Goal: Task Accomplishment & Management: Manage account settings

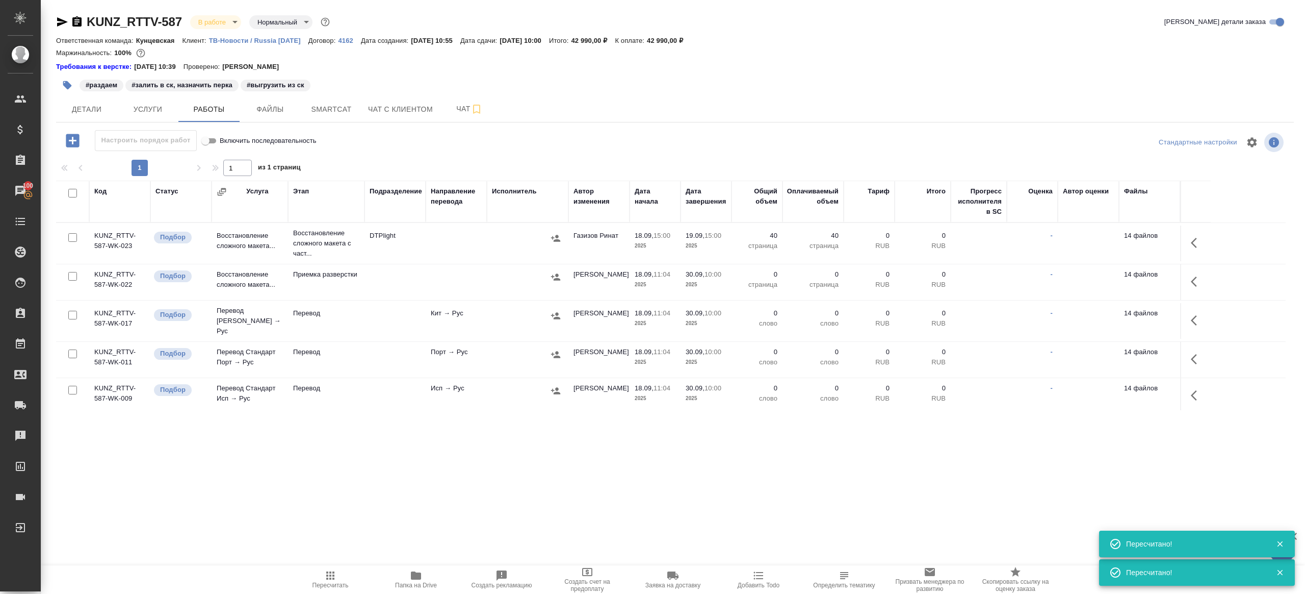
click at [316, 470] on span "Пересчитать" at bounding box center [330, 578] width 73 height 19
click at [291, 470] on div ".cls-1 fill:#fff; AWATERA Gazizov Rinat Клиенты Спецификации Заказы 100 Чаты To…" at bounding box center [652, 297] width 1305 height 594
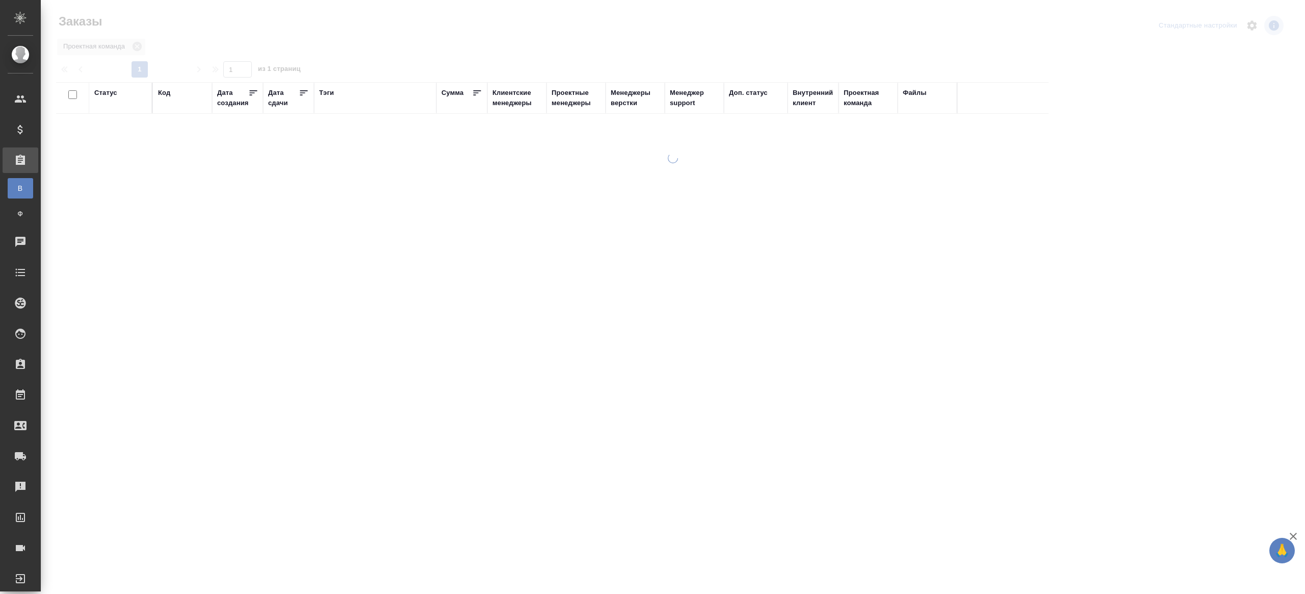
click at [328, 88] on div "Тэги" at bounding box center [326, 93] width 15 height 10
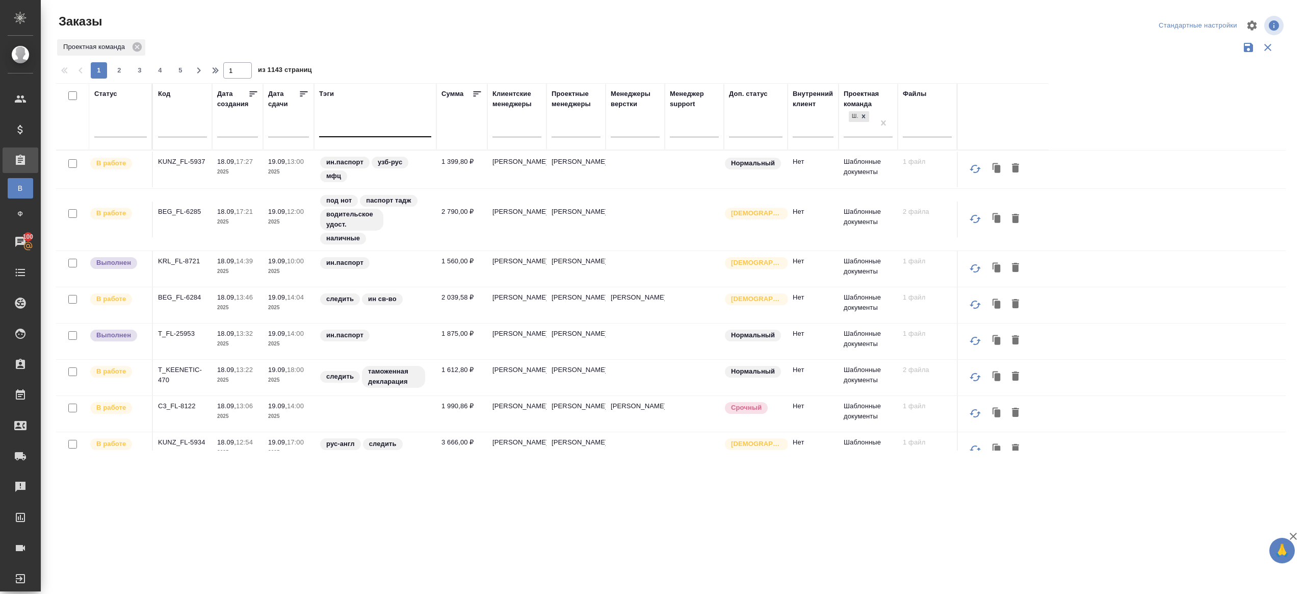
click at [329, 130] on div at bounding box center [375, 126] width 112 height 15
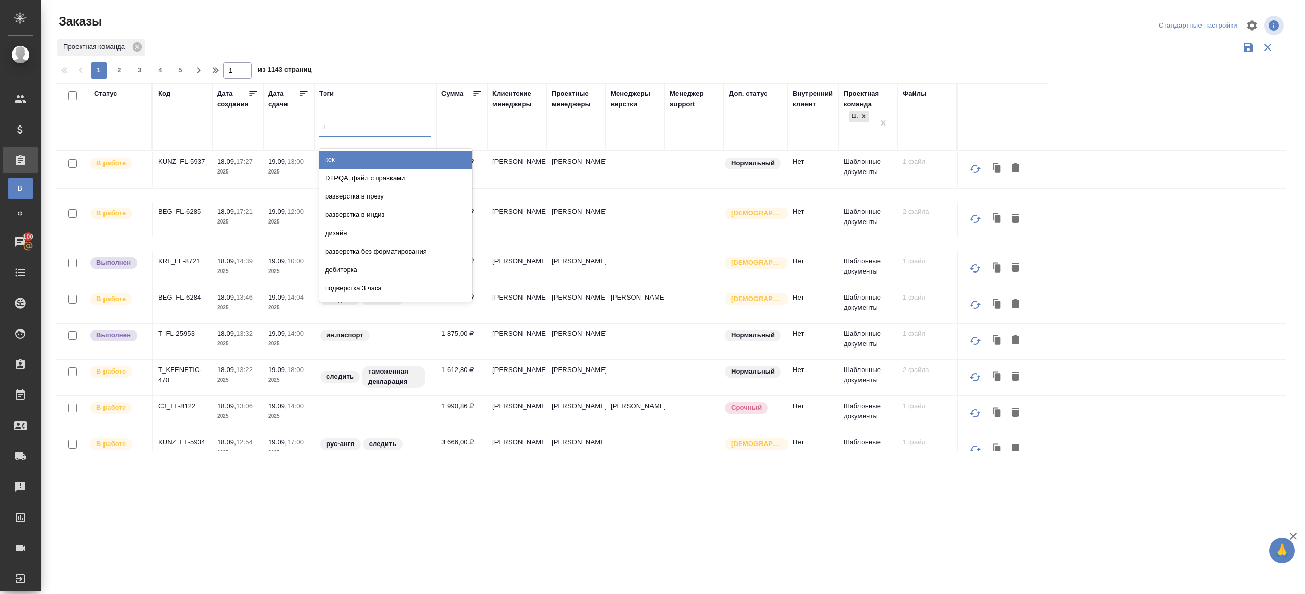
type input "выгрузить"
click at [347, 156] on div "выгрузить из ск" at bounding box center [395, 159] width 153 height 18
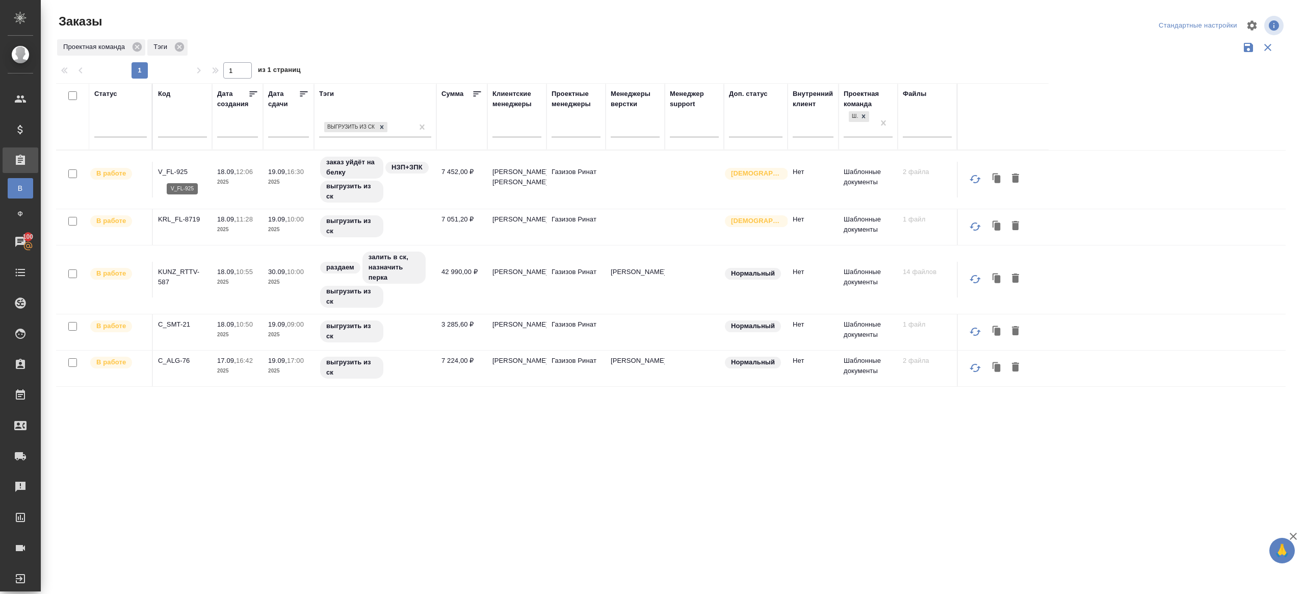
click at [170, 174] on p "V_FL-925" at bounding box center [182, 172] width 49 height 10
click at [171, 219] on p "KRL_FL-8719" at bounding box center [182, 219] width 49 height 10
click at [171, 321] on p "C_SMT-21" at bounding box center [182, 324] width 49 height 10
click at [172, 362] on p "C_ALG-76" at bounding box center [182, 360] width 49 height 10
drag, startPoint x: 118, startPoint y: 125, endPoint x: 123, endPoint y: 141, distance: 16.8
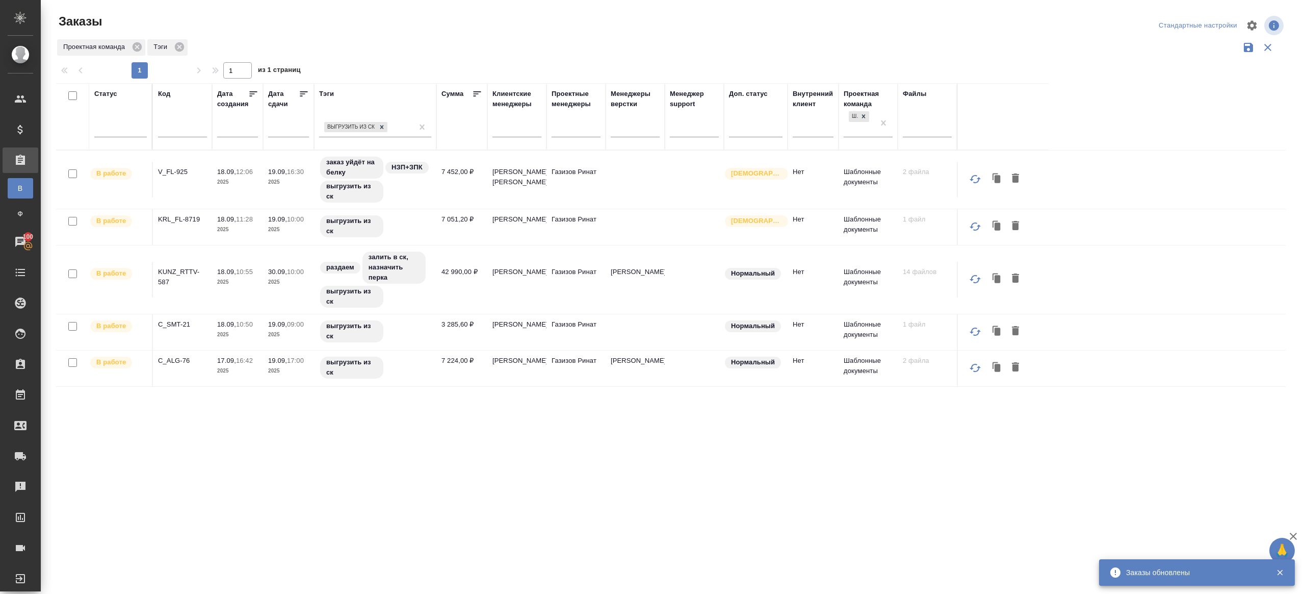
click at [117, 125] on div at bounding box center [120, 127] width 53 height 15
click at [401, 64] on div "1 1 из 1 страниц" at bounding box center [675, 70] width 1238 height 16
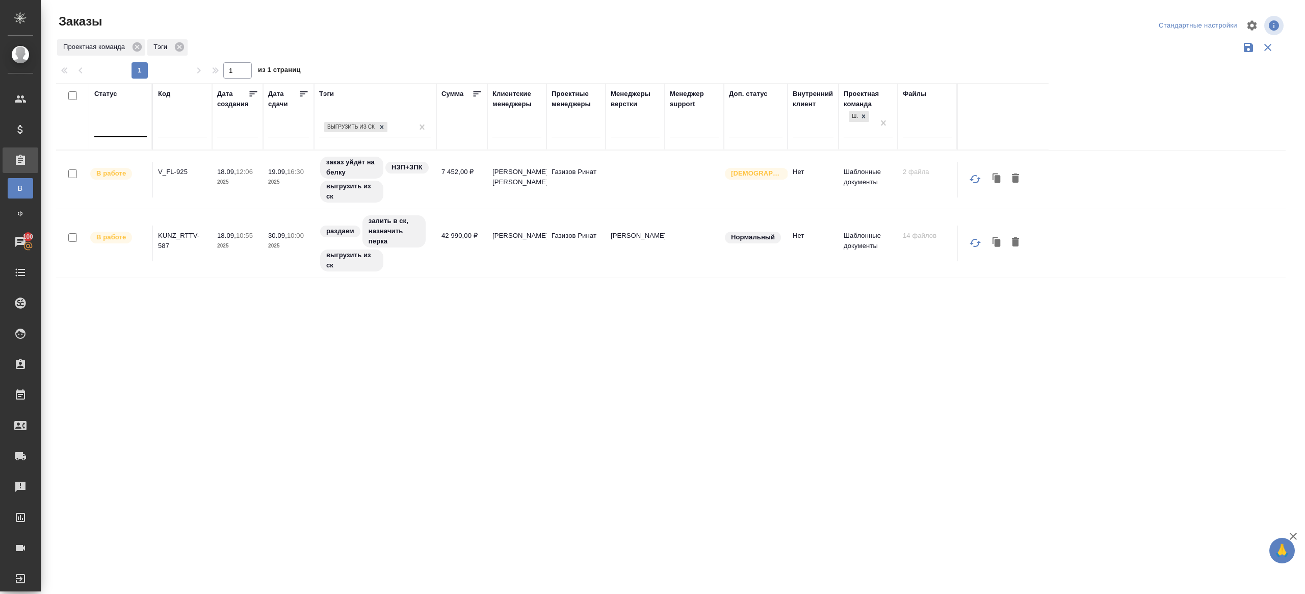
click at [135, 124] on div at bounding box center [120, 126] width 53 height 15
click at [365, 20] on div "Заказы" at bounding box center [262, 21] width 413 height 16
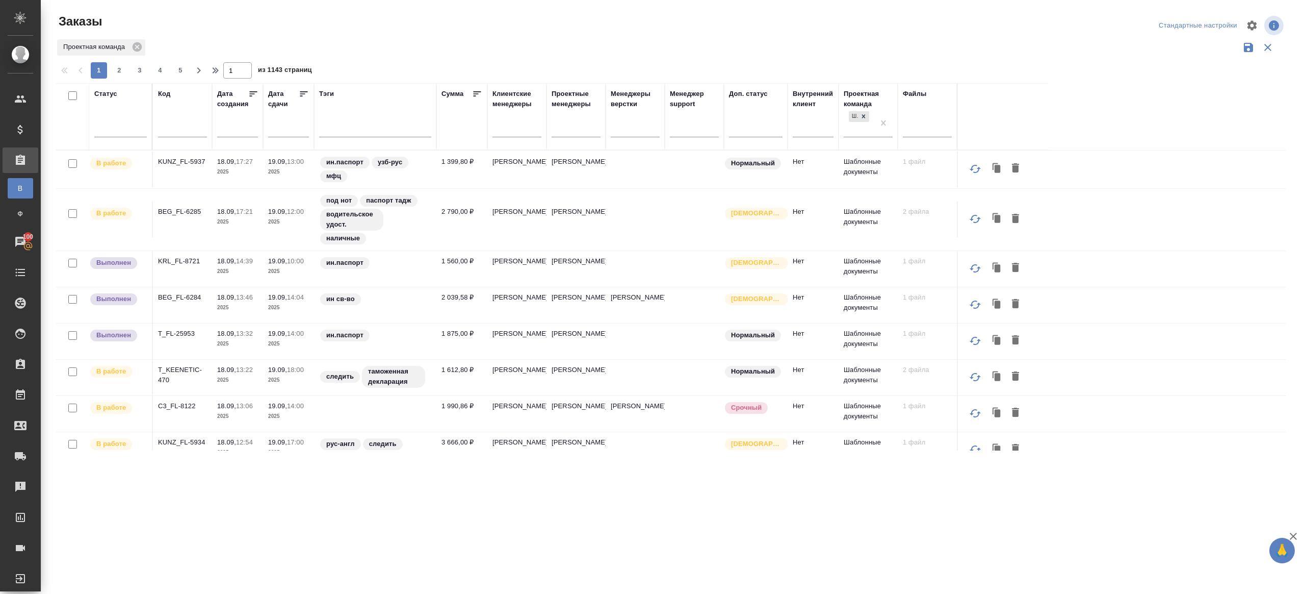
click at [196, 133] on input "text" at bounding box center [182, 130] width 49 height 13
click at [346, 37] on div "Заказы" at bounding box center [262, 25] width 413 height 24
click at [208, 119] on th "Код" at bounding box center [182, 116] width 59 height 67
click at [199, 128] on input "text" at bounding box center [182, 130] width 49 height 13
paste input "SM_TRSC-7"
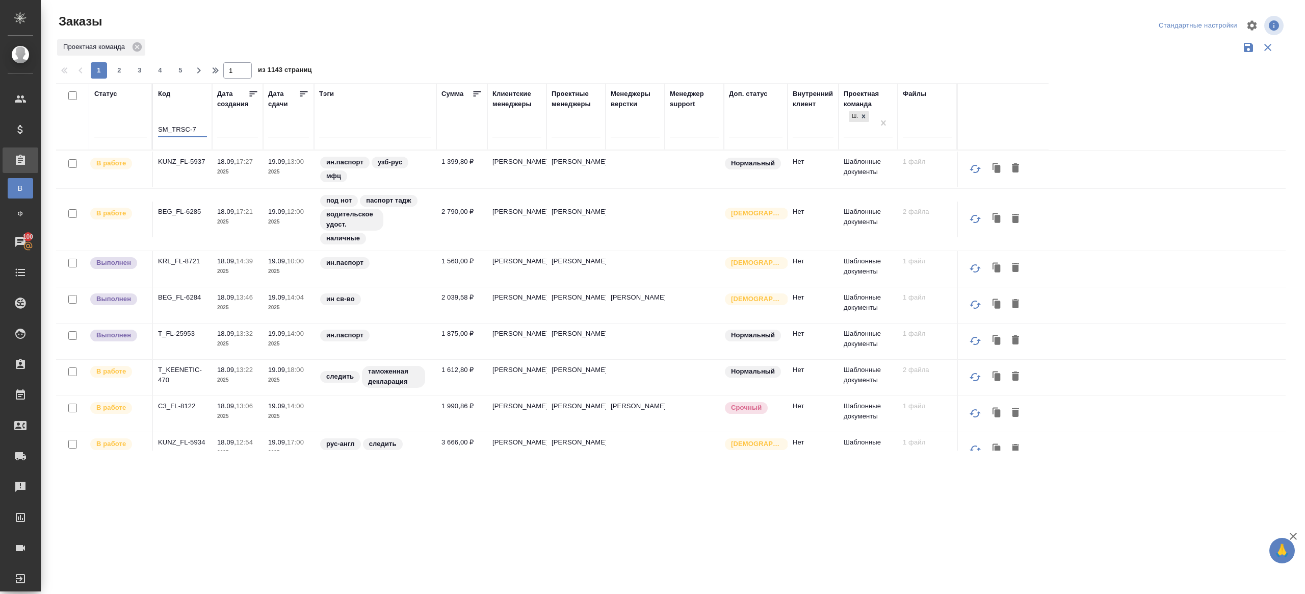
type input "SM_TRSC-7"
click at [378, 57] on div at bounding box center [675, 59] width 1238 height 5
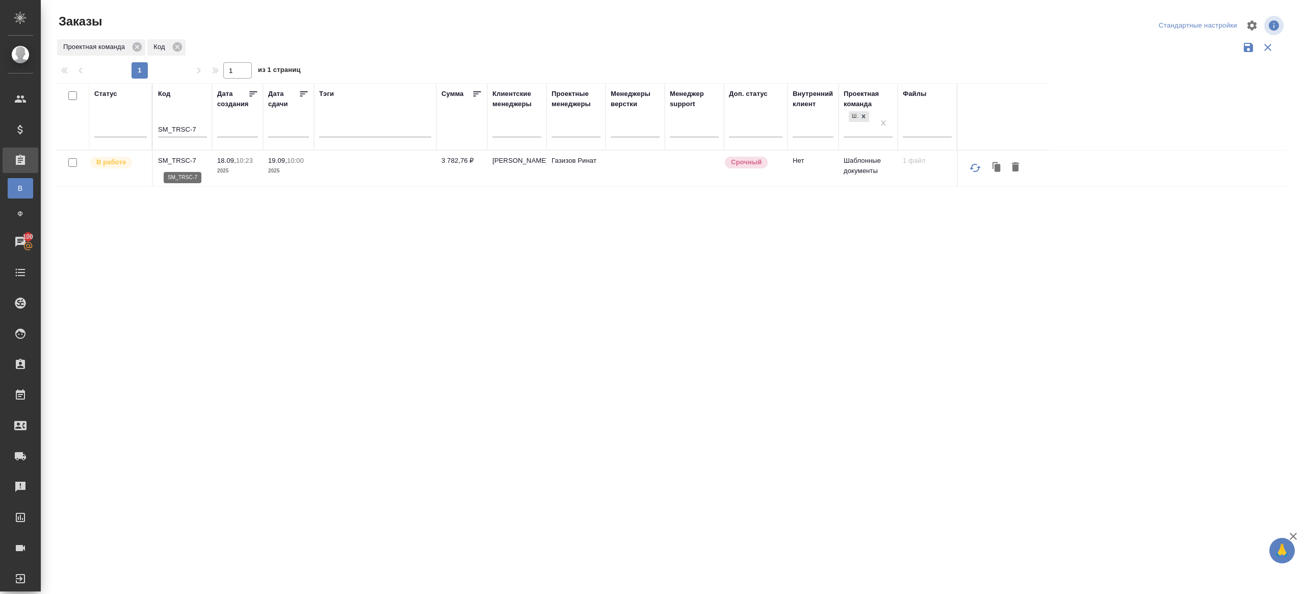
click at [192, 162] on p "SM_TRSC-7" at bounding box center [182, 161] width 49 height 10
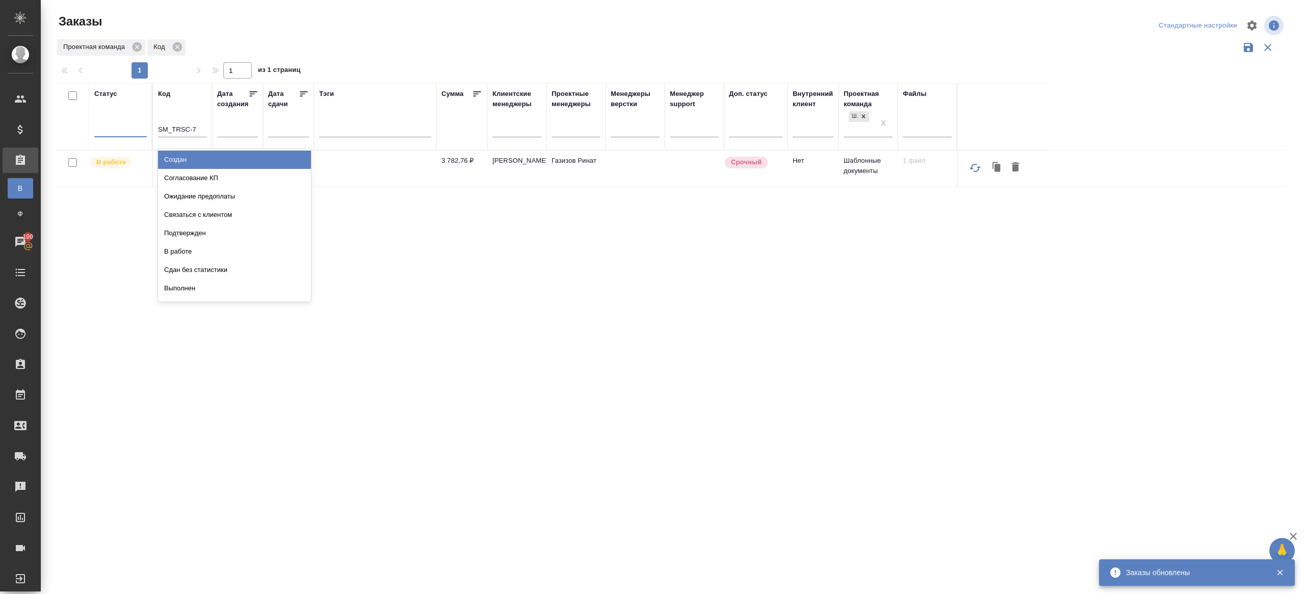
click at [128, 124] on div at bounding box center [120, 126] width 53 height 15
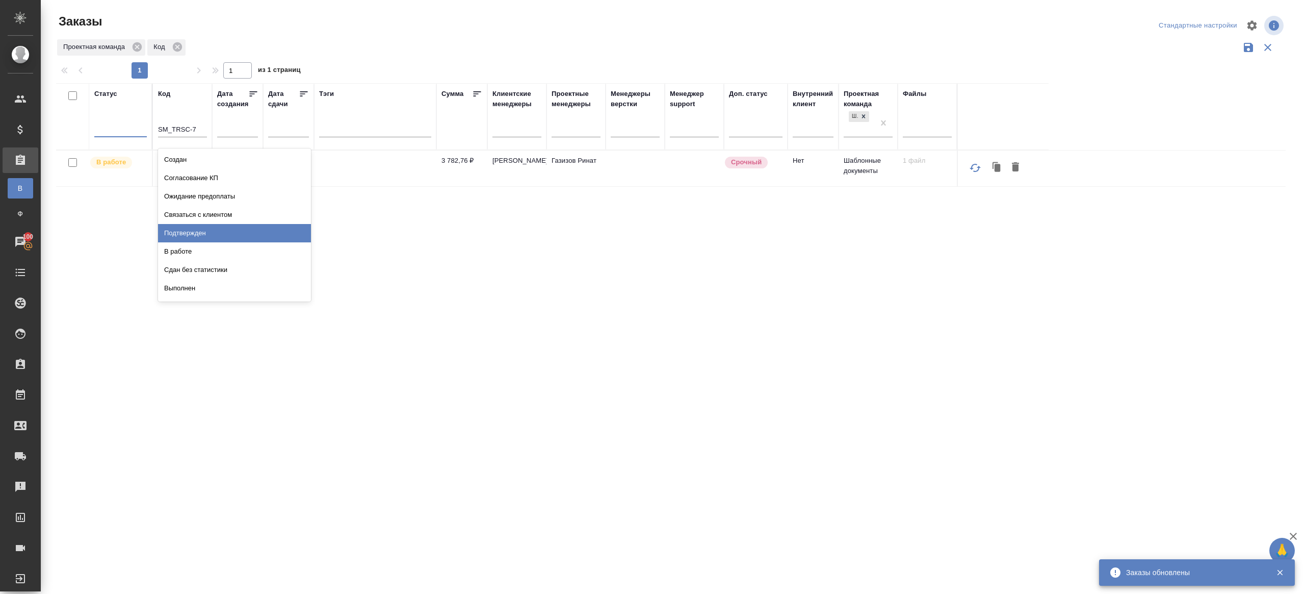
click at [191, 229] on div "Подтвержден" at bounding box center [234, 233] width 153 height 18
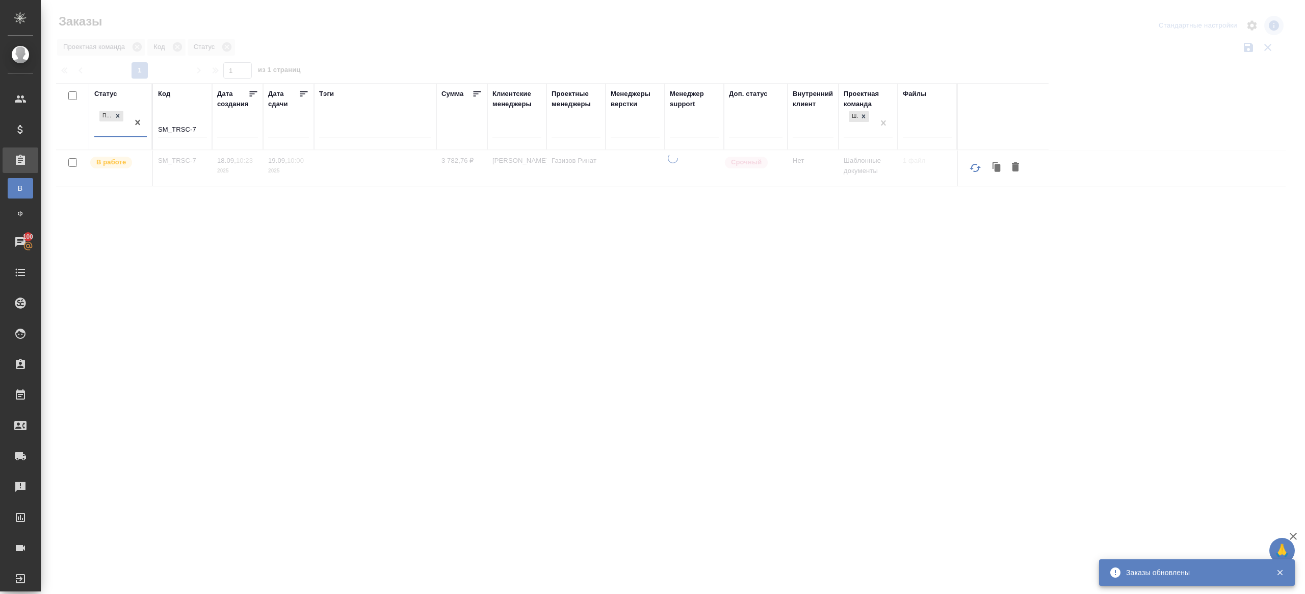
click at [180, 126] on input "SM_TRSC-7" at bounding box center [182, 130] width 49 height 13
click at [196, 218] on div "Статус Подтвержден Код Дата создания Дата сдачи Тэги Сумма Клиентские менеджеры…" at bounding box center [671, 266] width 1230 height 367
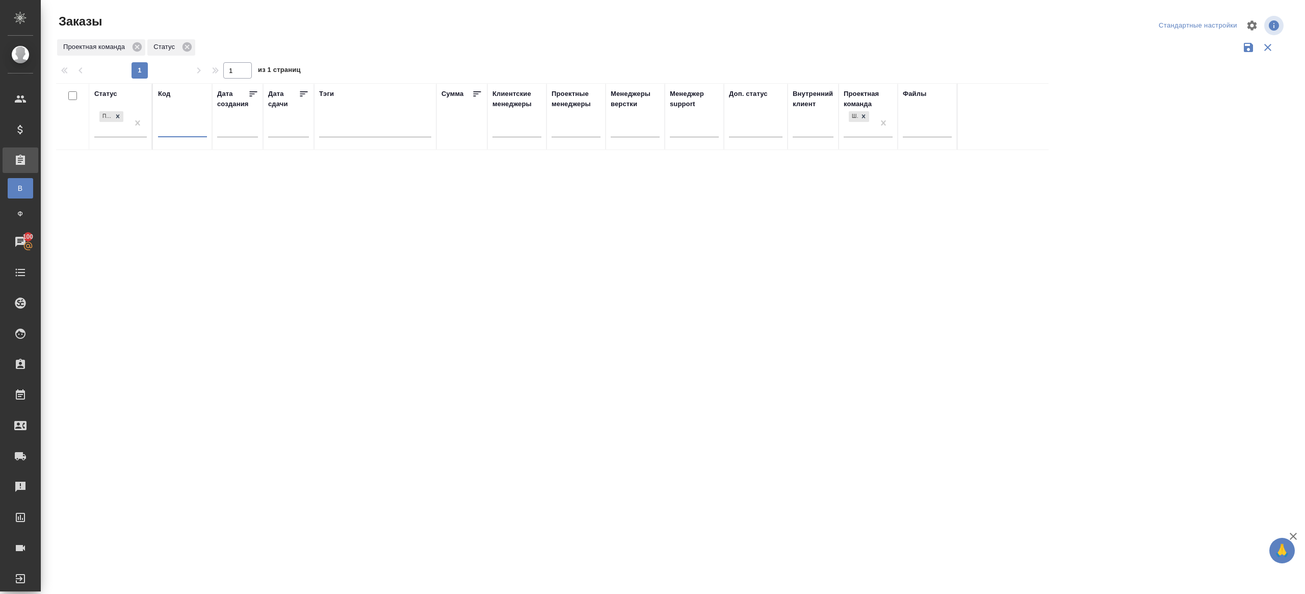
click at [174, 124] on input "text" at bounding box center [182, 130] width 49 height 13
paste input "C_Kept-2455"
type input "C_Kept-2455"
click at [346, 56] on div "Проектная команда" at bounding box center [671, 47] width 1230 height 19
click at [181, 162] on p "C_Kept-2455" at bounding box center [182, 161] width 49 height 10
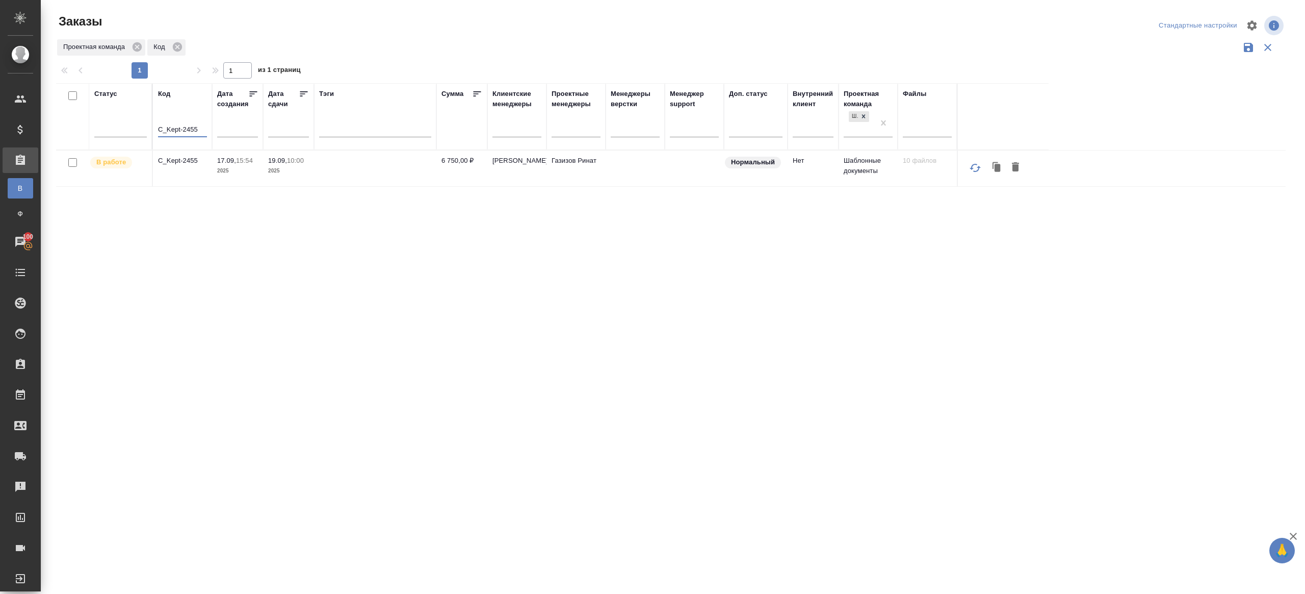
click at [184, 133] on input "C_Kept-2455" at bounding box center [182, 130] width 49 height 13
click at [431, 35] on div "Заказы" at bounding box center [262, 25] width 413 height 24
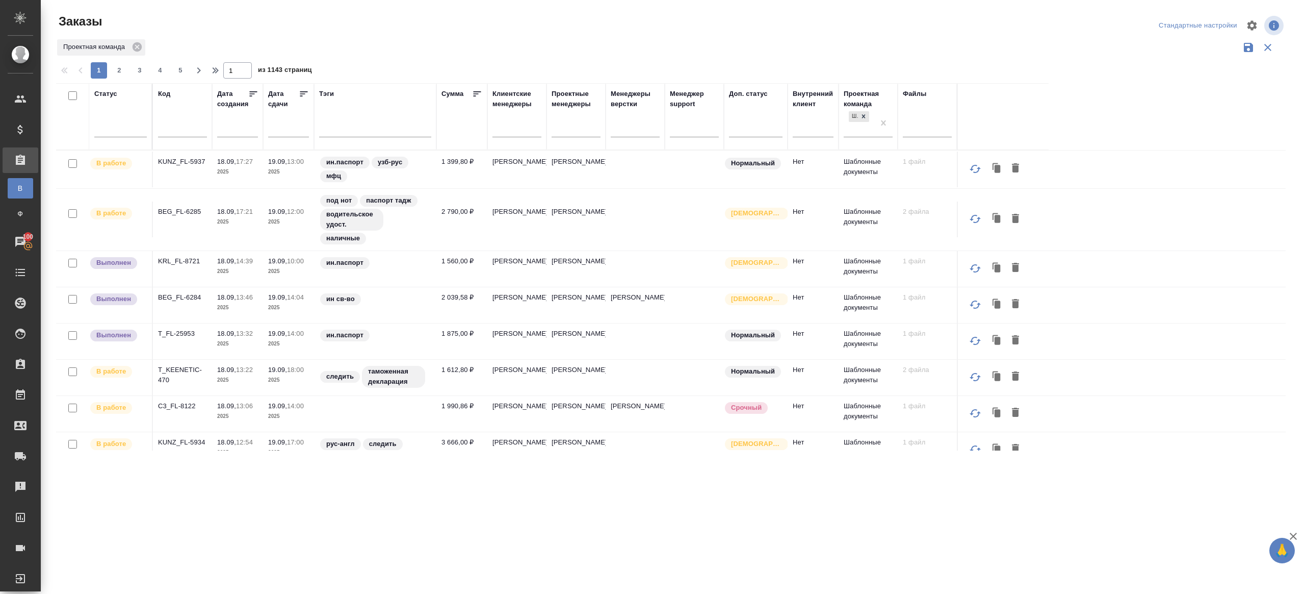
click at [182, 121] on div at bounding box center [182, 131] width 49 height 25
click at [182, 137] on div at bounding box center [182, 131] width 49 height 25
click at [163, 136] on input "text" at bounding box center [182, 130] width 49 height 13
click at [167, 136] on input "text" at bounding box center [182, 130] width 49 height 13
paste input "SM_FL-4717"
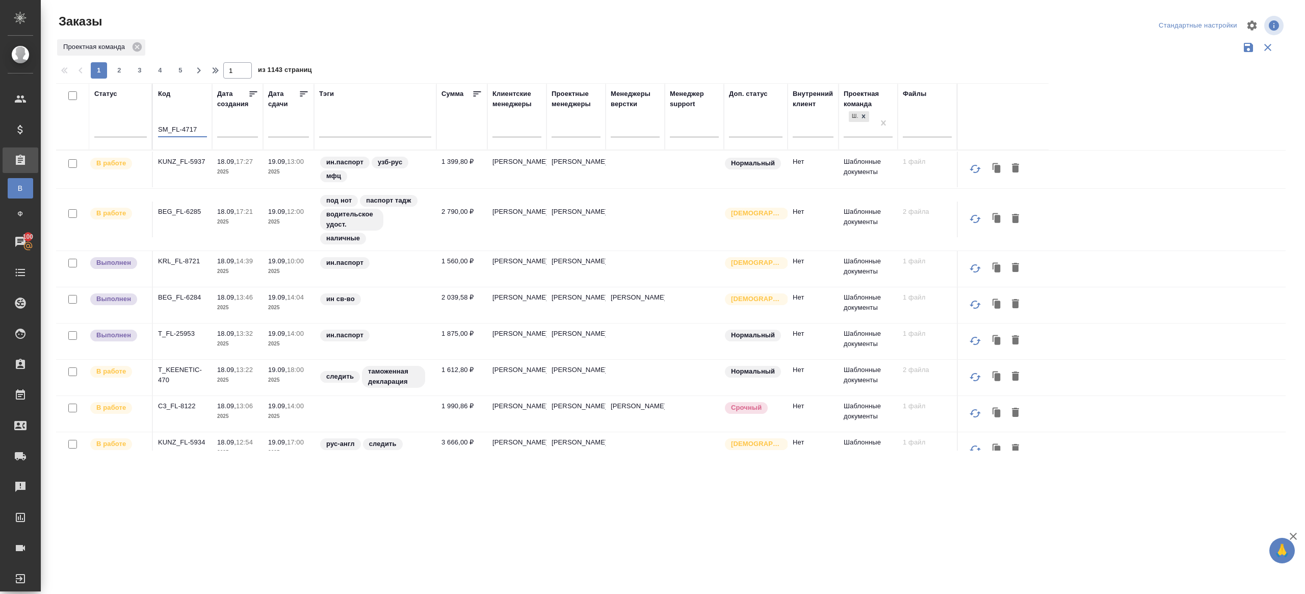
click at [378, 48] on div "Проектная команда" at bounding box center [671, 47] width 1230 height 19
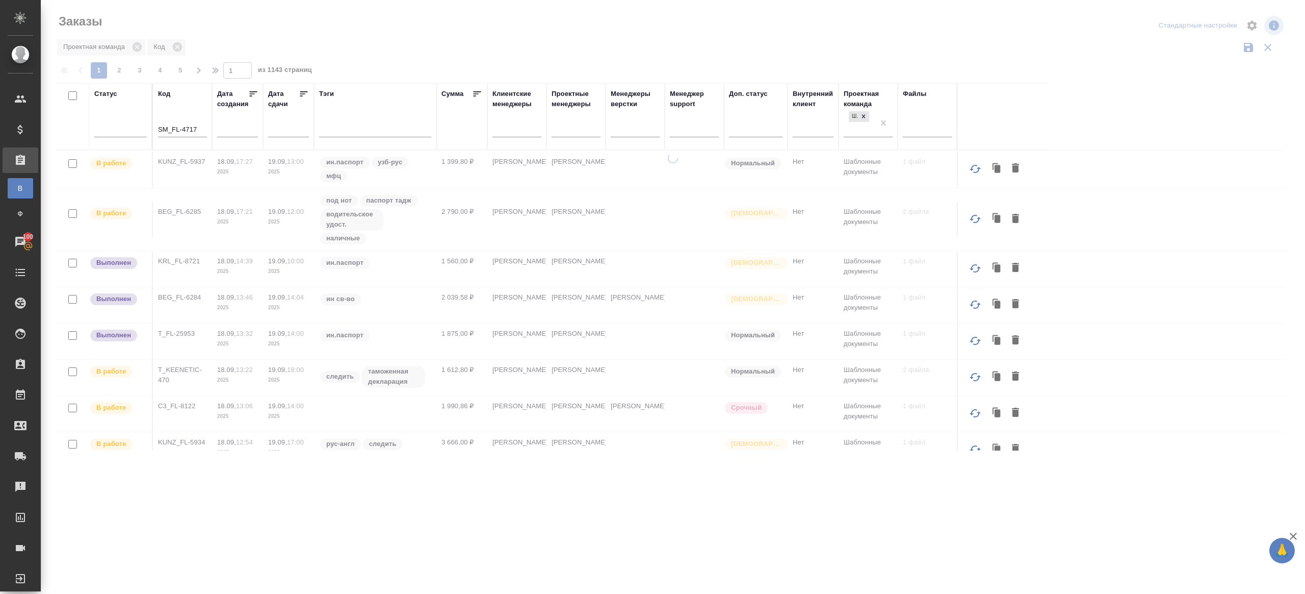
type input "SM_FL-4717"
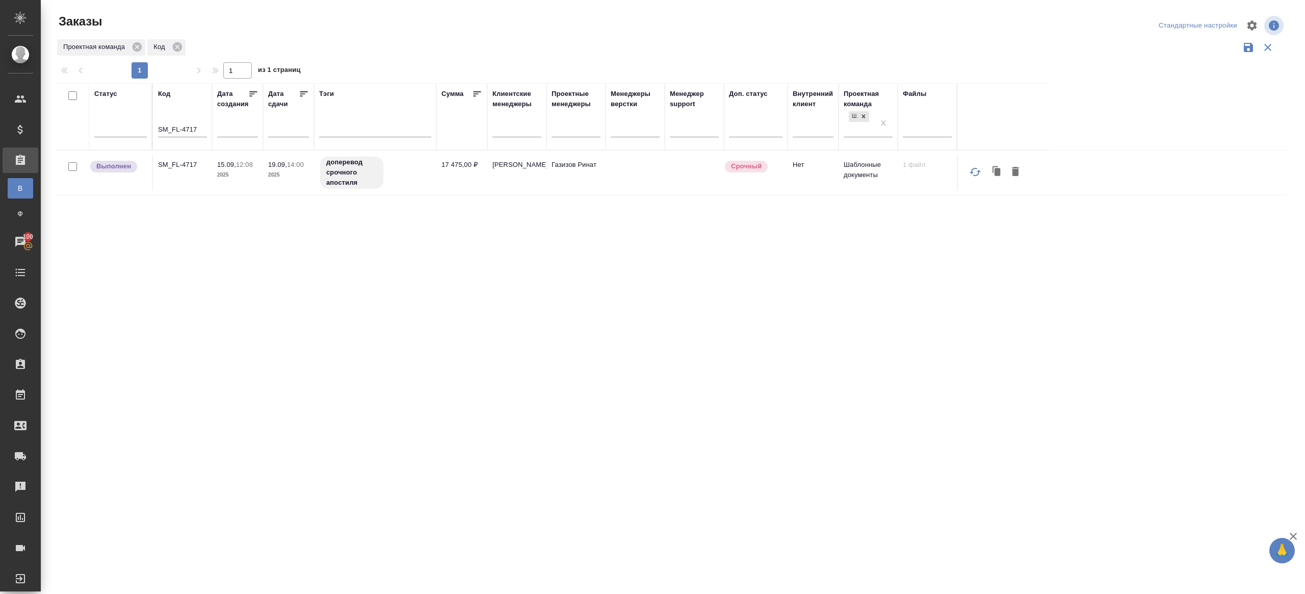
click at [186, 161] on p "SM_FL-4717" at bounding box center [182, 165] width 49 height 10
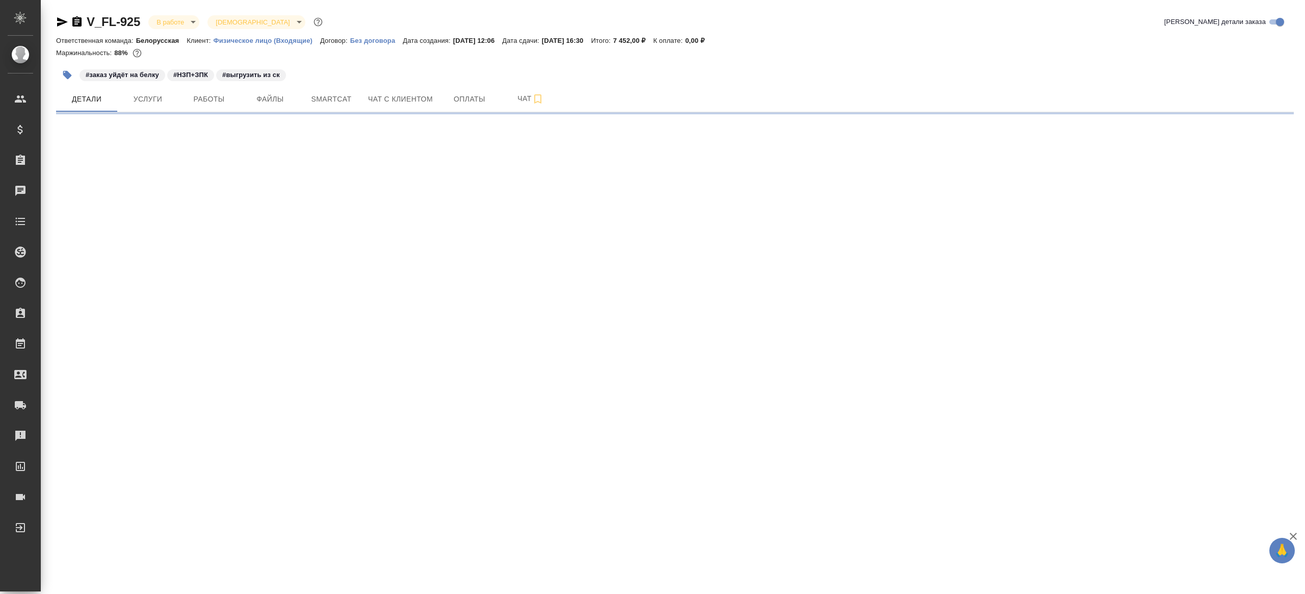
select select "RU"
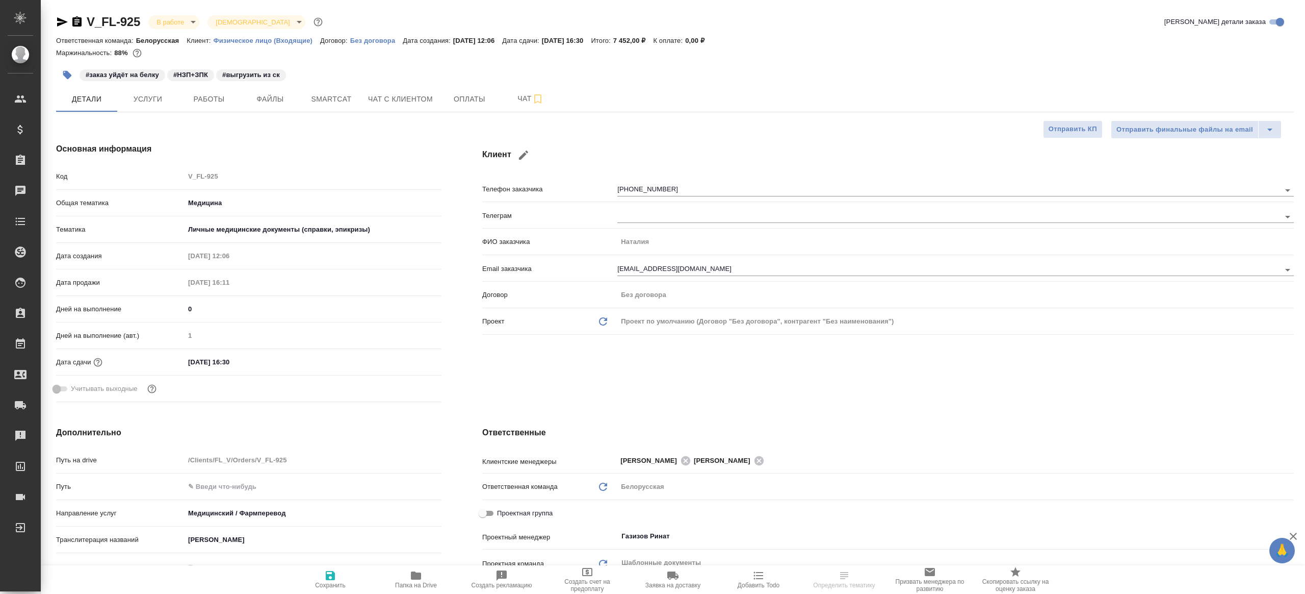
type textarea "x"
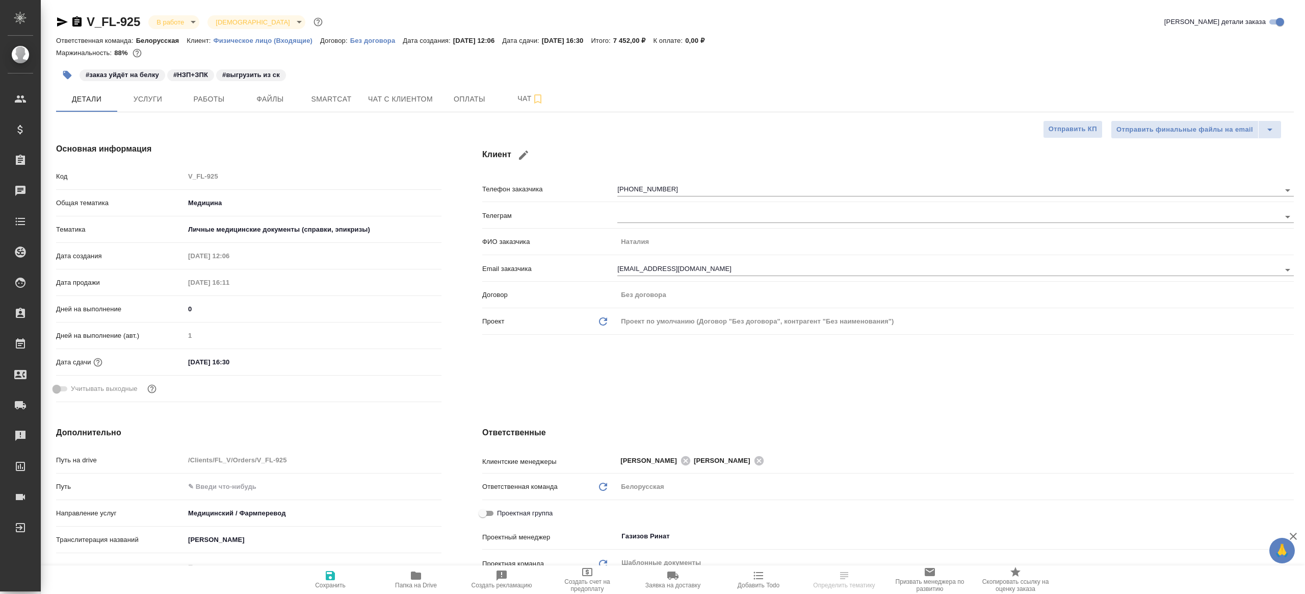
type textarea "x"
click at [327, 96] on span "Smartcat" at bounding box center [331, 99] width 49 height 13
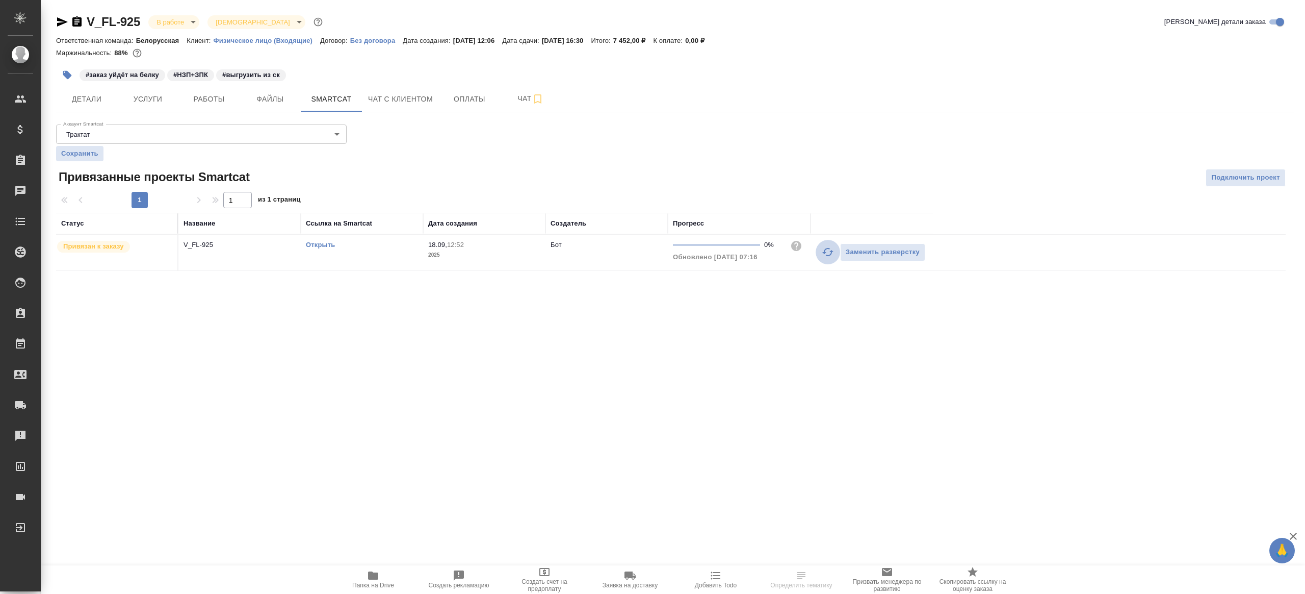
click at [825, 251] on icon "button" at bounding box center [827, 252] width 11 height 8
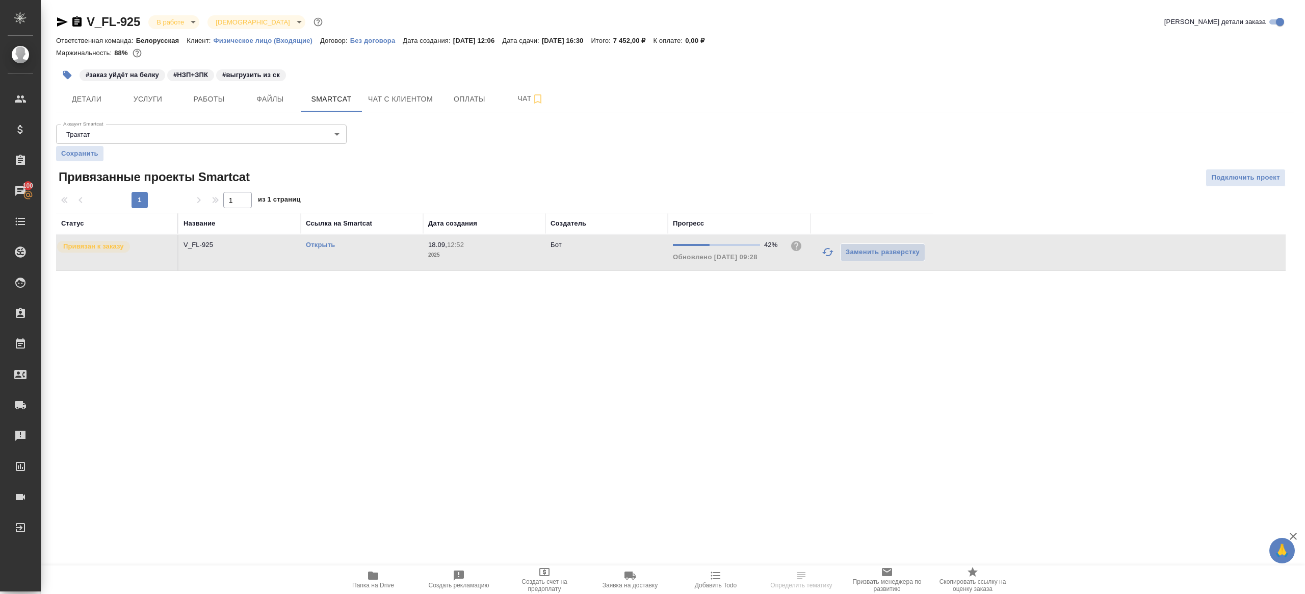
click at [823, 389] on div ".cls-1 fill:#fff; AWATERA Gazizov Rinat Клиенты Спецификации Заказы 100 Чаты To…" at bounding box center [652, 297] width 1305 height 594
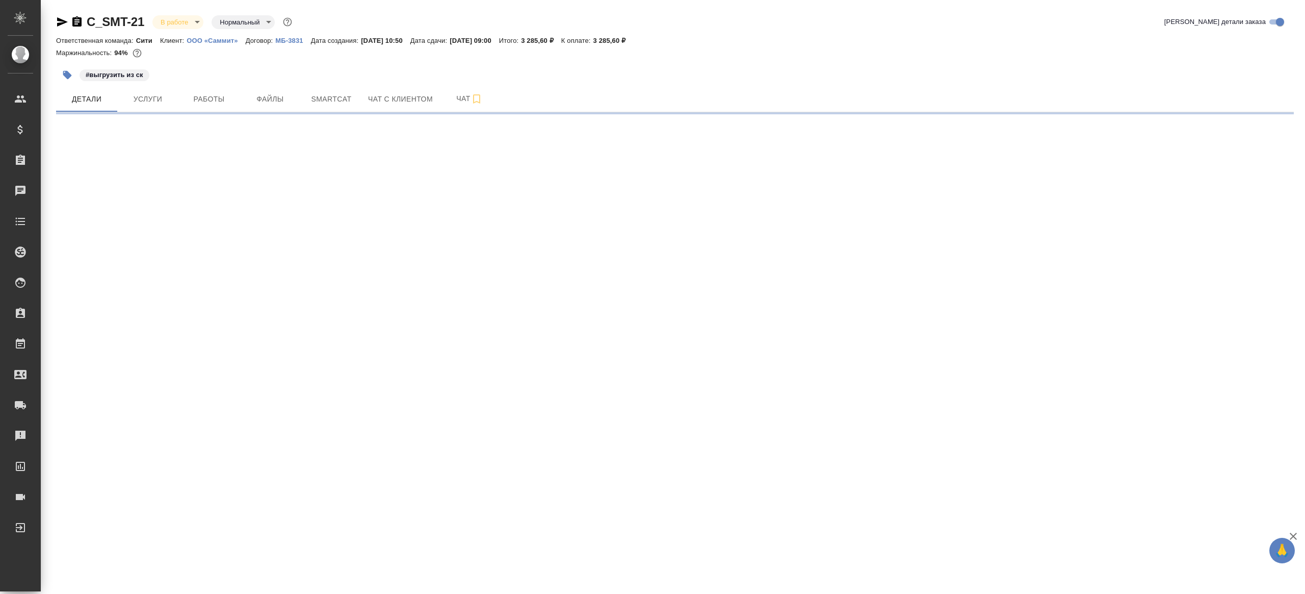
select select "RU"
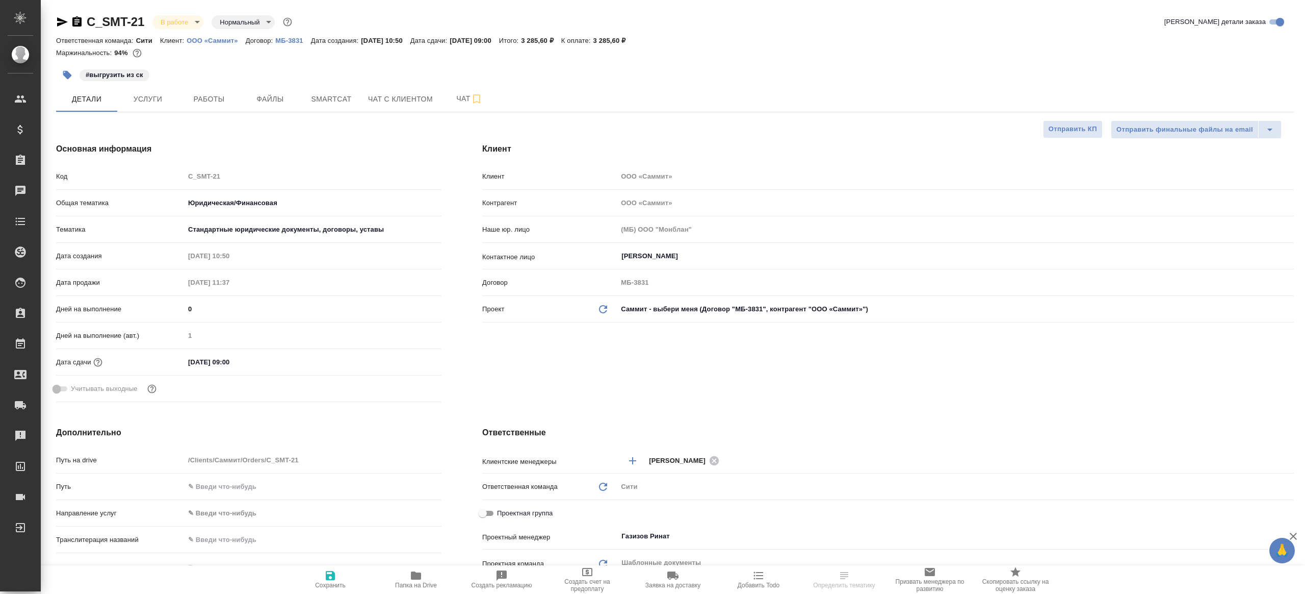
type textarea "x"
select select "RU"
type textarea "x"
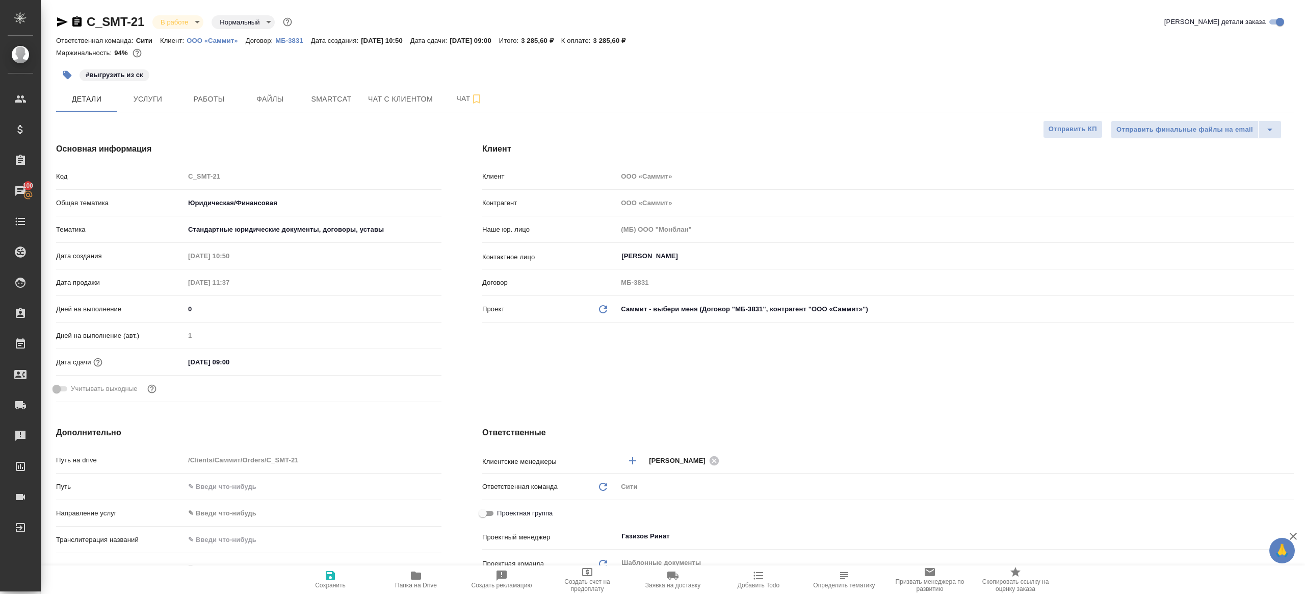
type textarea "x"
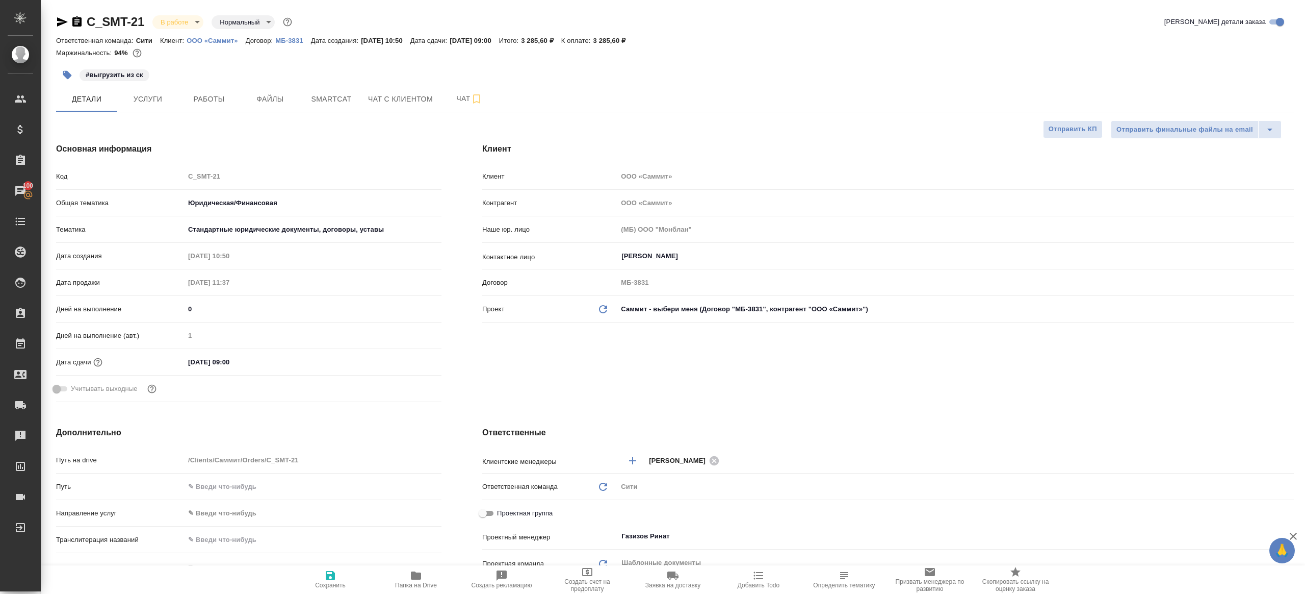
type textarea "x"
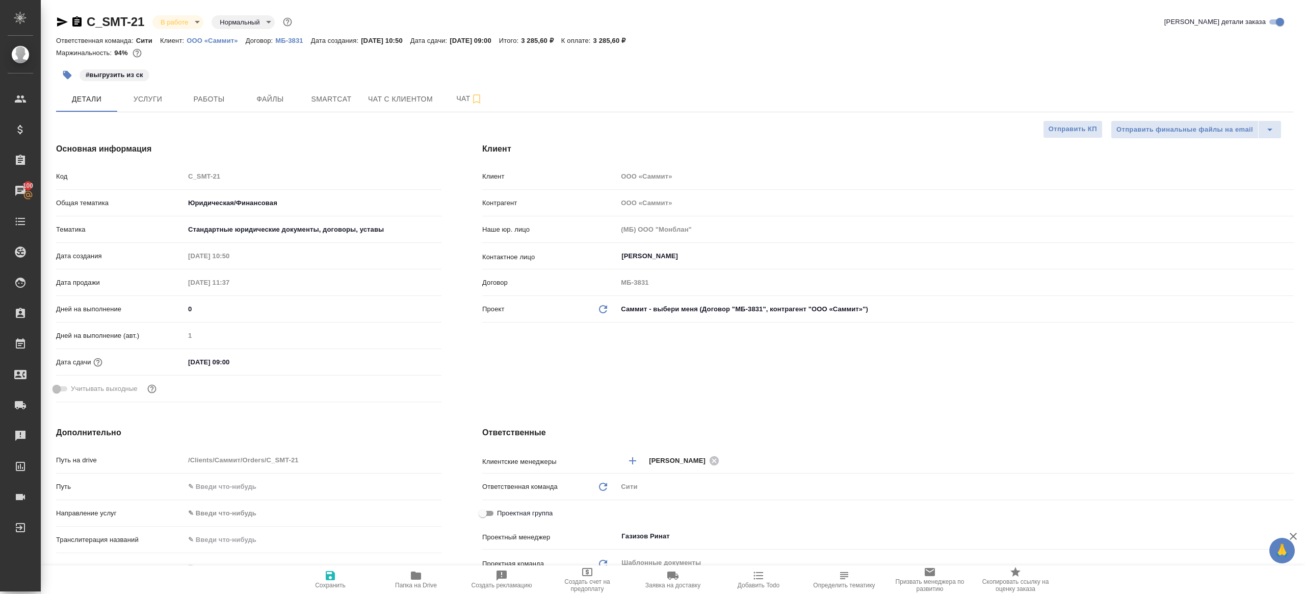
type textarea "x"
click at [308, 105] on span "Smartcat" at bounding box center [331, 99] width 49 height 13
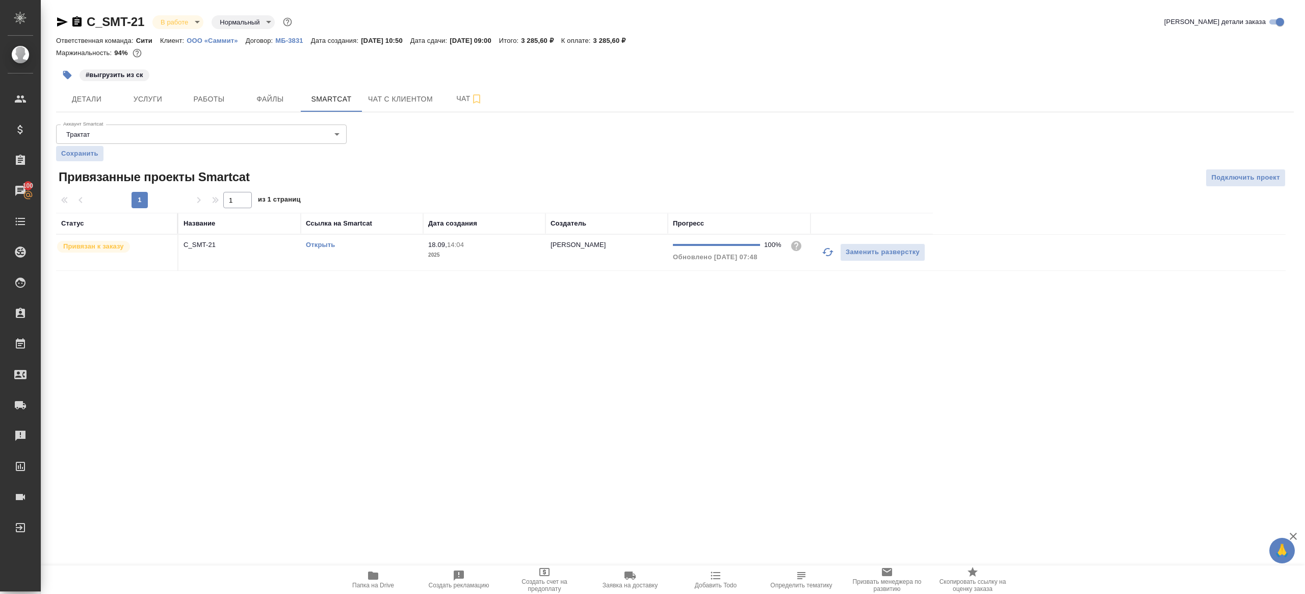
click at [314, 245] on link "Открыть" at bounding box center [320, 245] width 29 height 8
click at [208, 100] on span "Работы" at bounding box center [209, 99] width 49 height 13
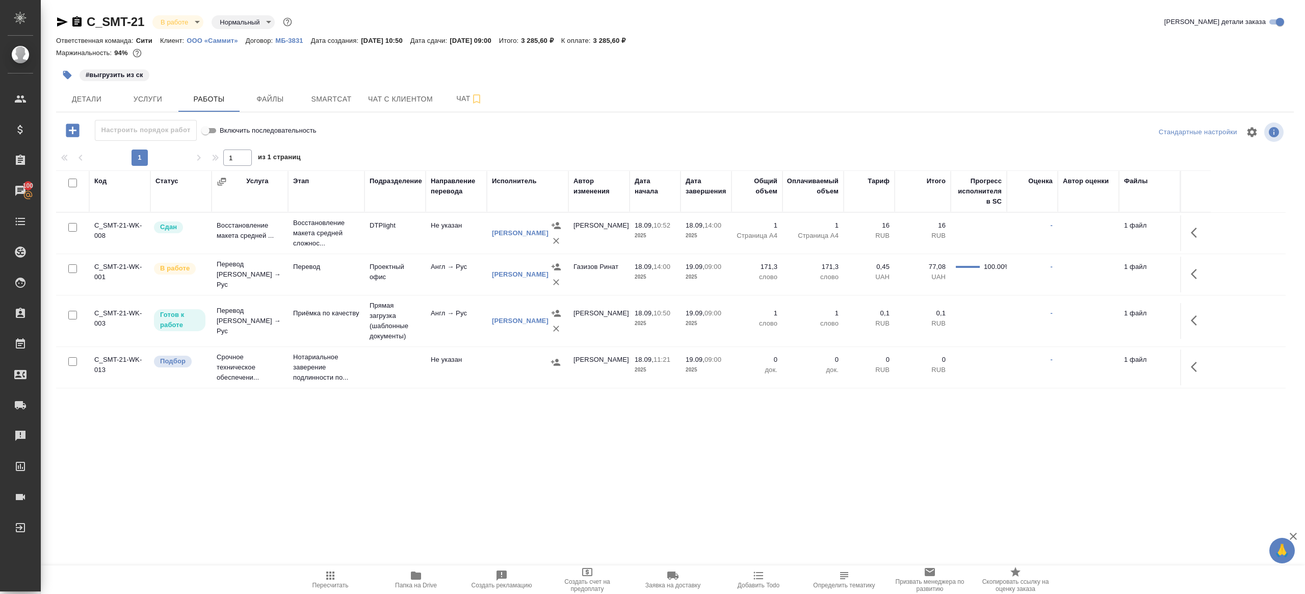
click at [410, 583] on span "Папка на Drive" at bounding box center [416, 584] width 42 height 7
click at [1191, 274] on icon "button" at bounding box center [1197, 274] width 12 height 12
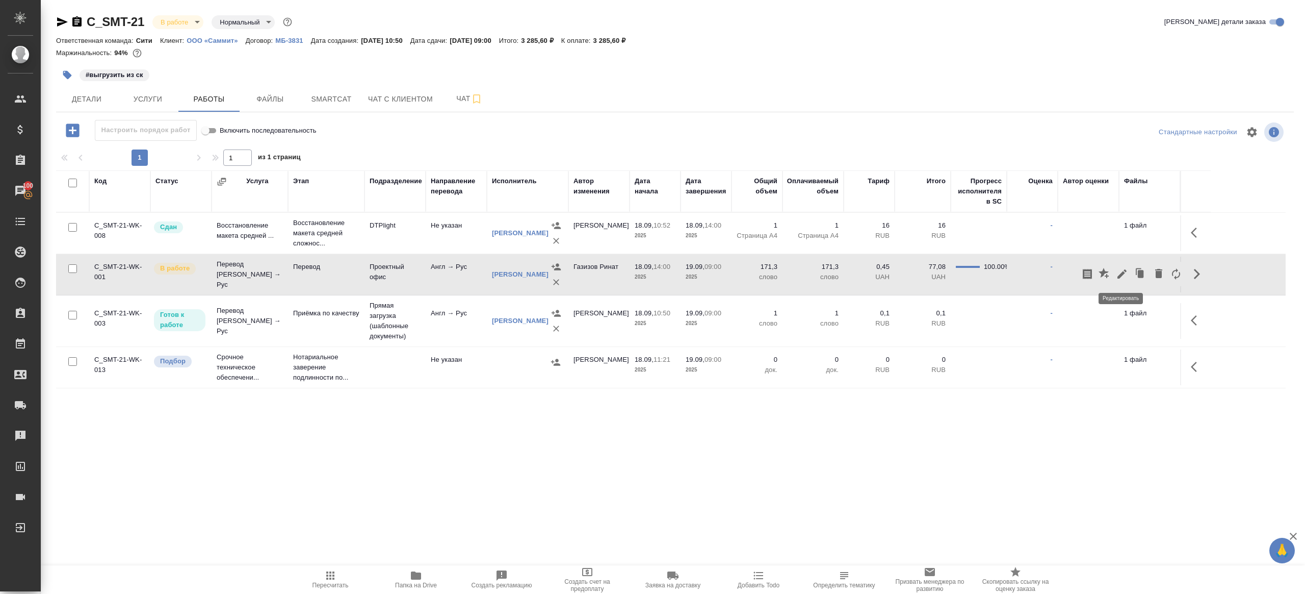
click at [1122, 274] on icon "button" at bounding box center [1122, 273] width 9 height 9
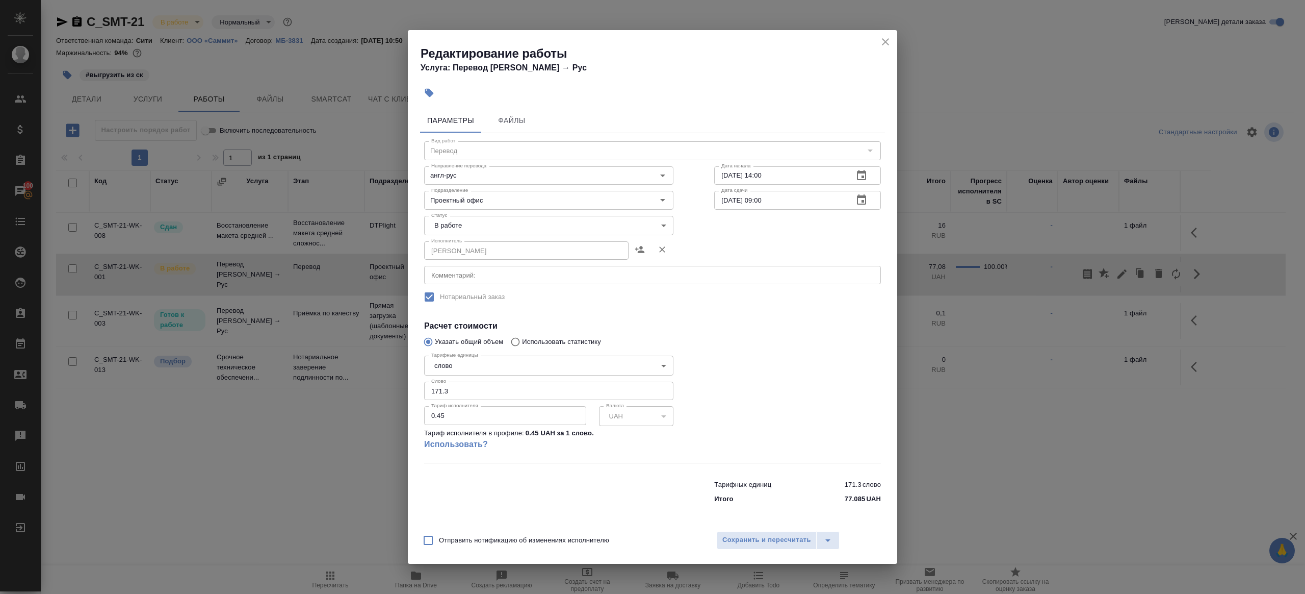
click at [519, 222] on body "🙏 .cls-1 fill:#fff; AWATERA Gazizov Rinat Клиенты Спецификации Заказы 100 Чаты …" at bounding box center [652, 297] width 1305 height 594
click at [477, 260] on li "Сдан" at bounding box center [548, 259] width 249 height 17
type input "closed"
click at [459, 410] on input "0.45" at bounding box center [505, 415] width 162 height 18
click at [459, 399] on input "171.3" at bounding box center [548, 390] width 249 height 18
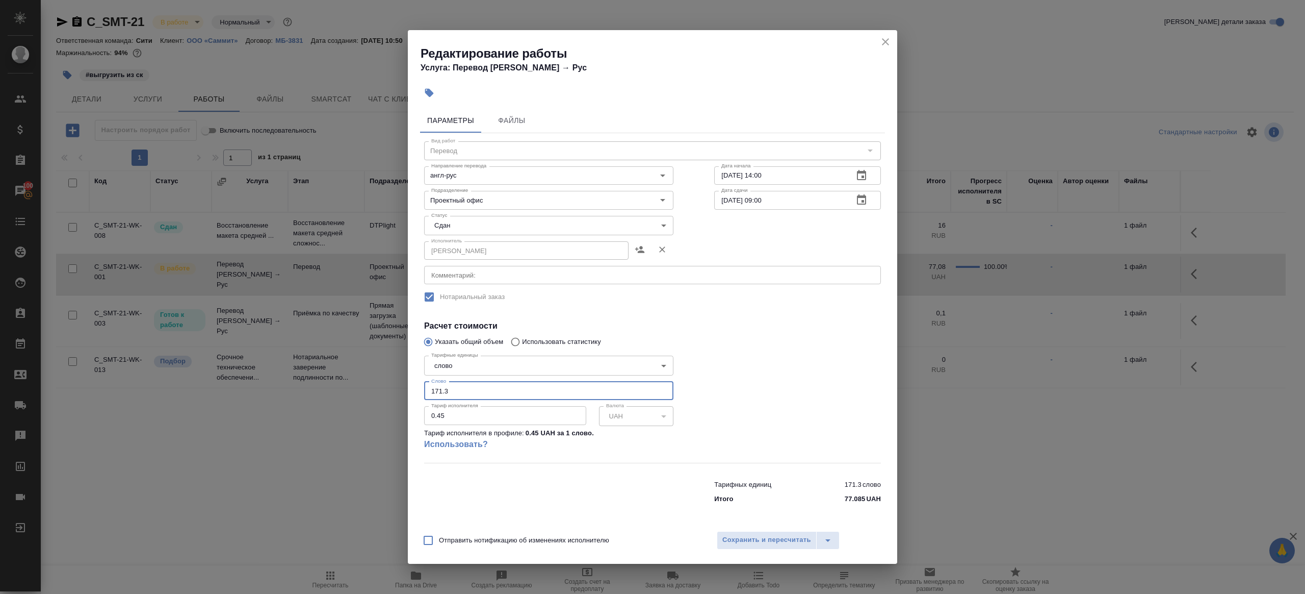
paste input "0.1"
type input "170.1"
click at [738, 391] on div at bounding box center [798, 406] width 208 height 151
click at [738, 531] on div "Сохранить и пересчитать" at bounding box center [799, 540] width 165 height 18
click at [738, 539] on span "Сохранить и пересчитать" at bounding box center [767, 540] width 89 height 12
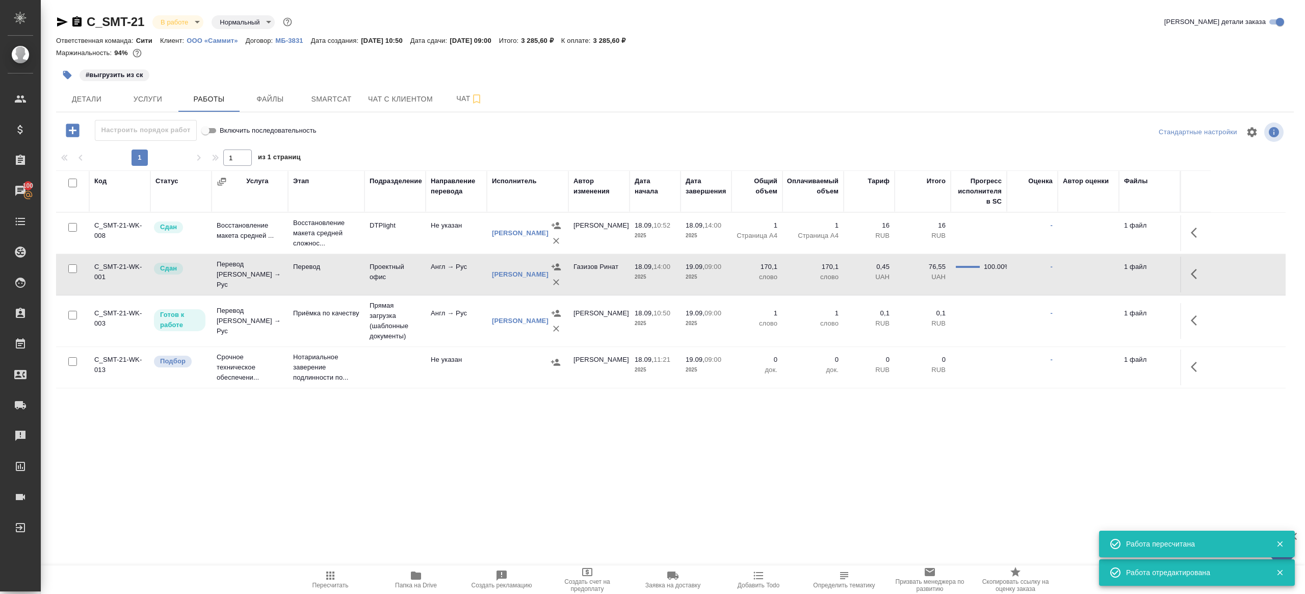
click at [61, 81] on button "button" at bounding box center [67, 75] width 22 height 22
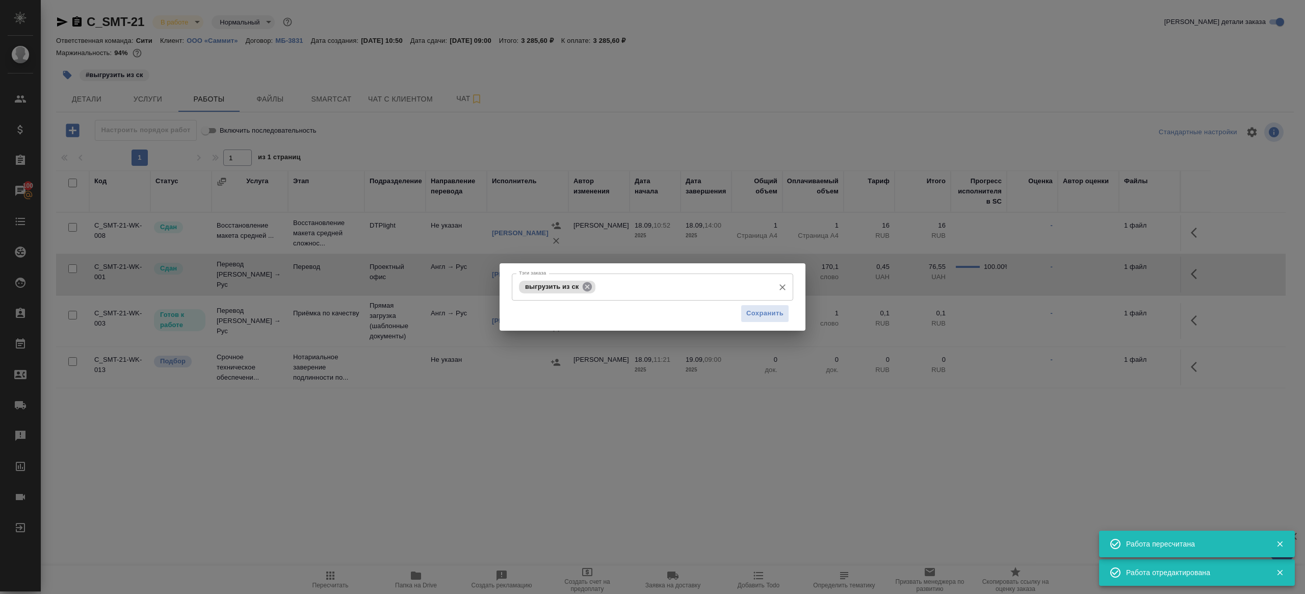
click at [589, 282] on icon at bounding box center [587, 285] width 9 height 9
click at [735, 305] on div "Сохранить" at bounding box center [652, 313] width 281 height 26
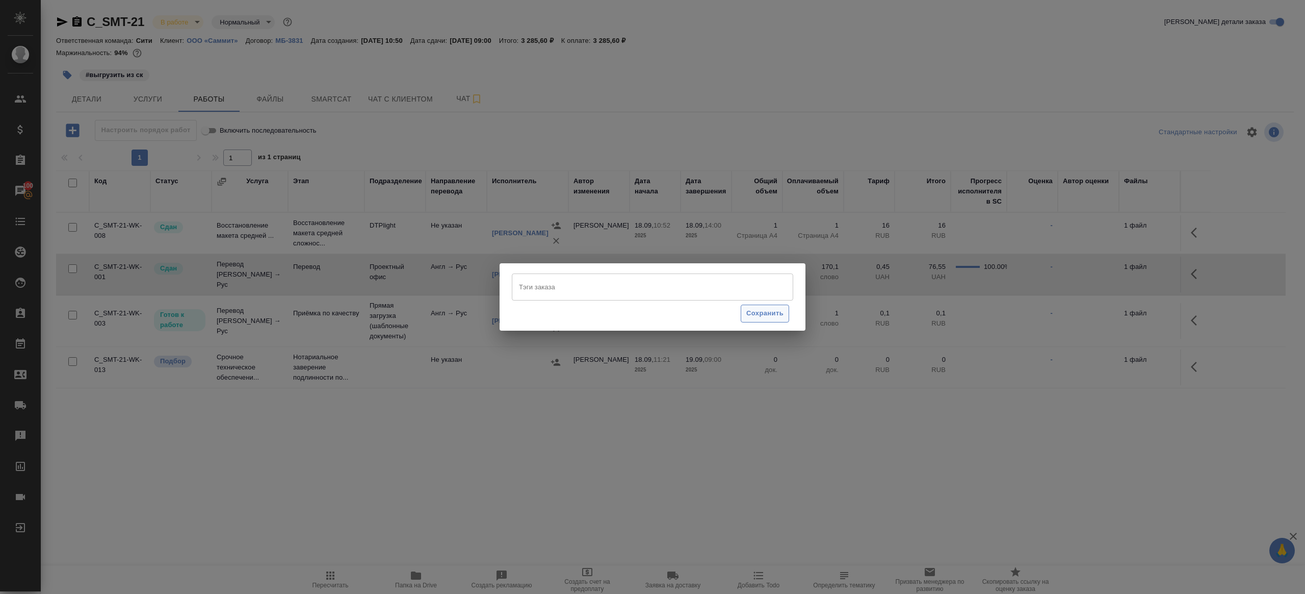
click at [745, 306] on button "Сохранить" at bounding box center [765, 313] width 48 height 18
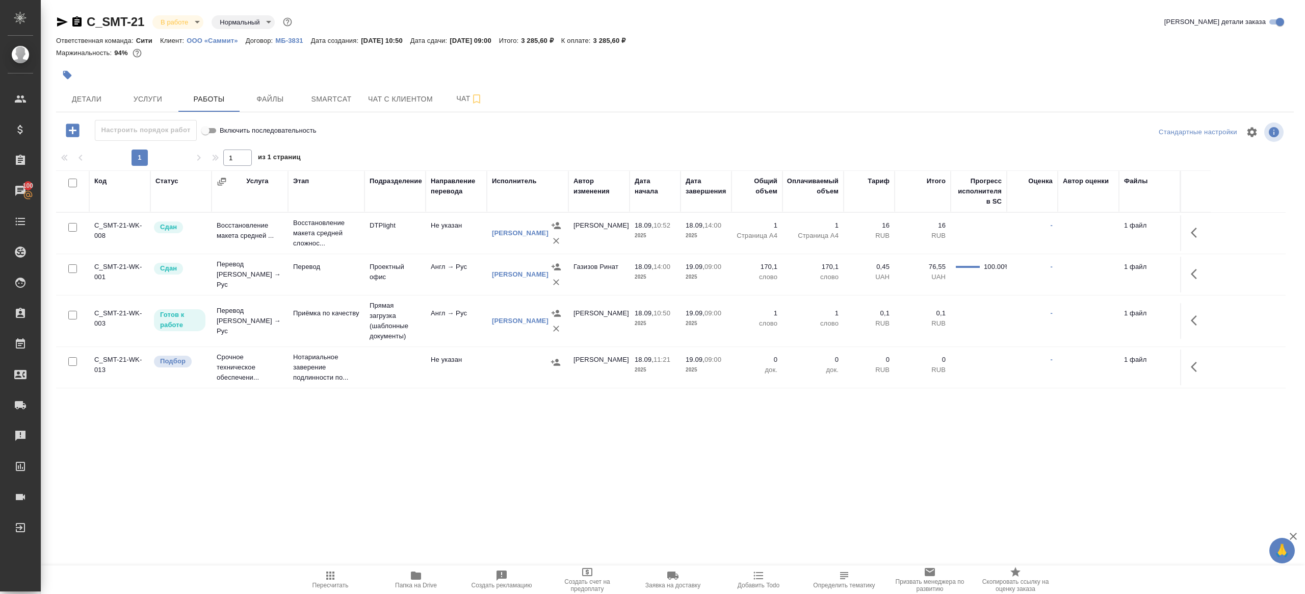
click at [320, 575] on span "Пересчитать" at bounding box center [330, 578] width 73 height 19
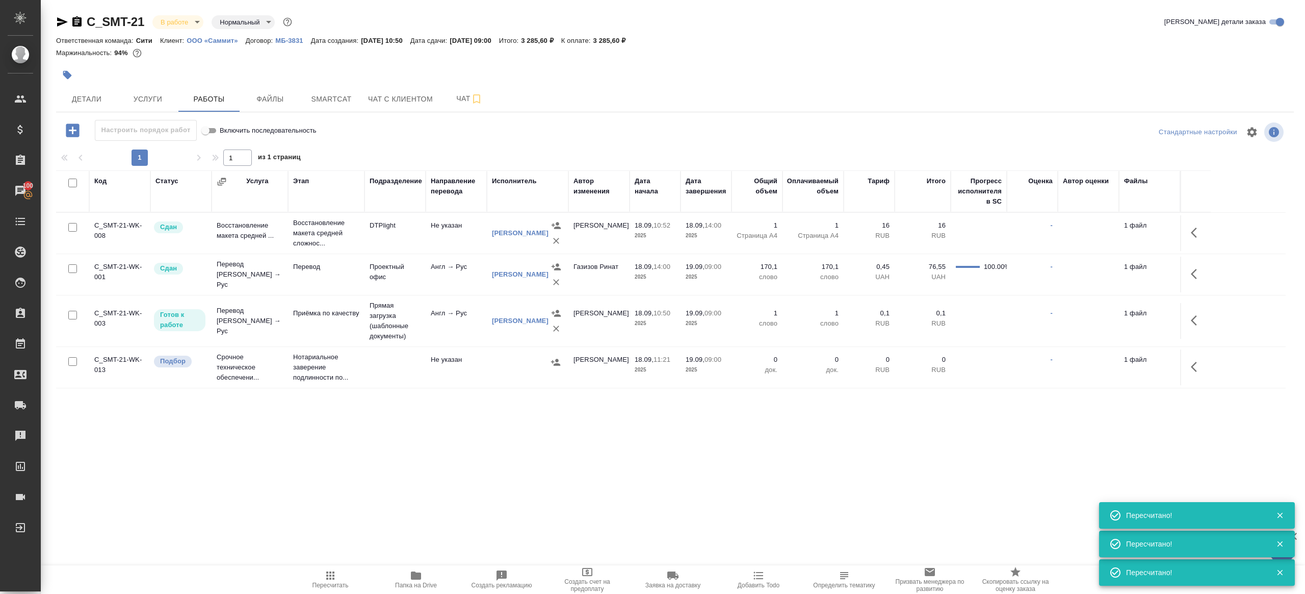
click at [323, 577] on span "Пересчитать" at bounding box center [330, 578] width 73 height 19
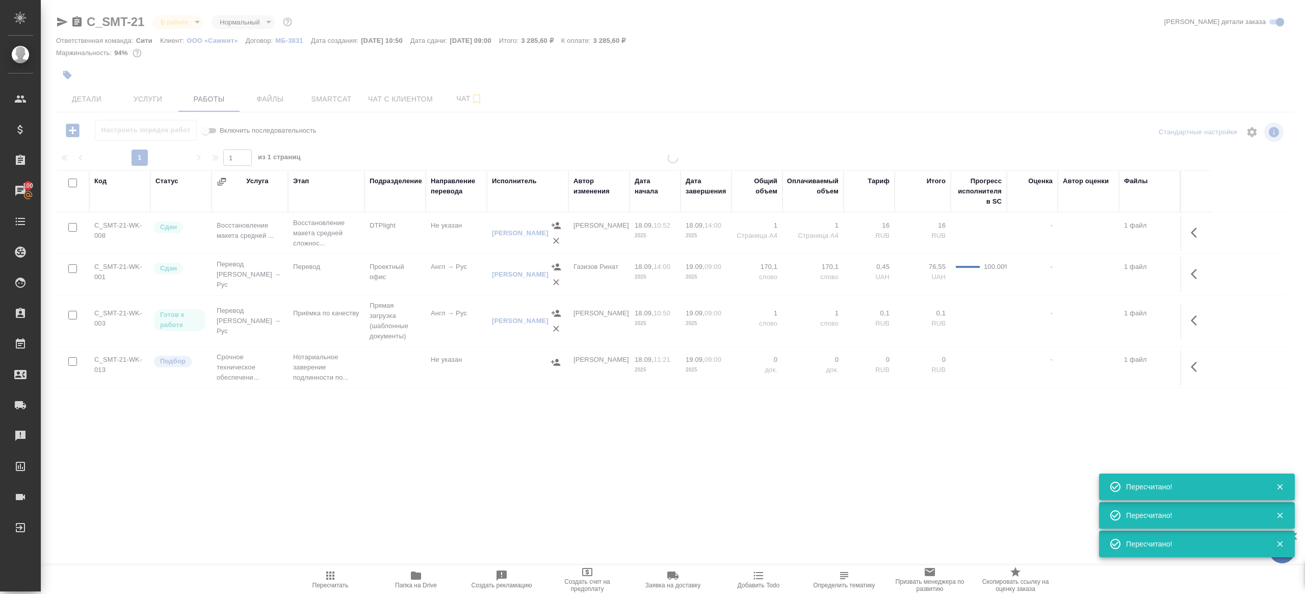
click at [399, 463] on div ".cls-1 fill:#fff; AWATERA Gazizov Rinat Клиенты Спецификации Заказы 100 Чаты To…" at bounding box center [652, 297] width 1305 height 594
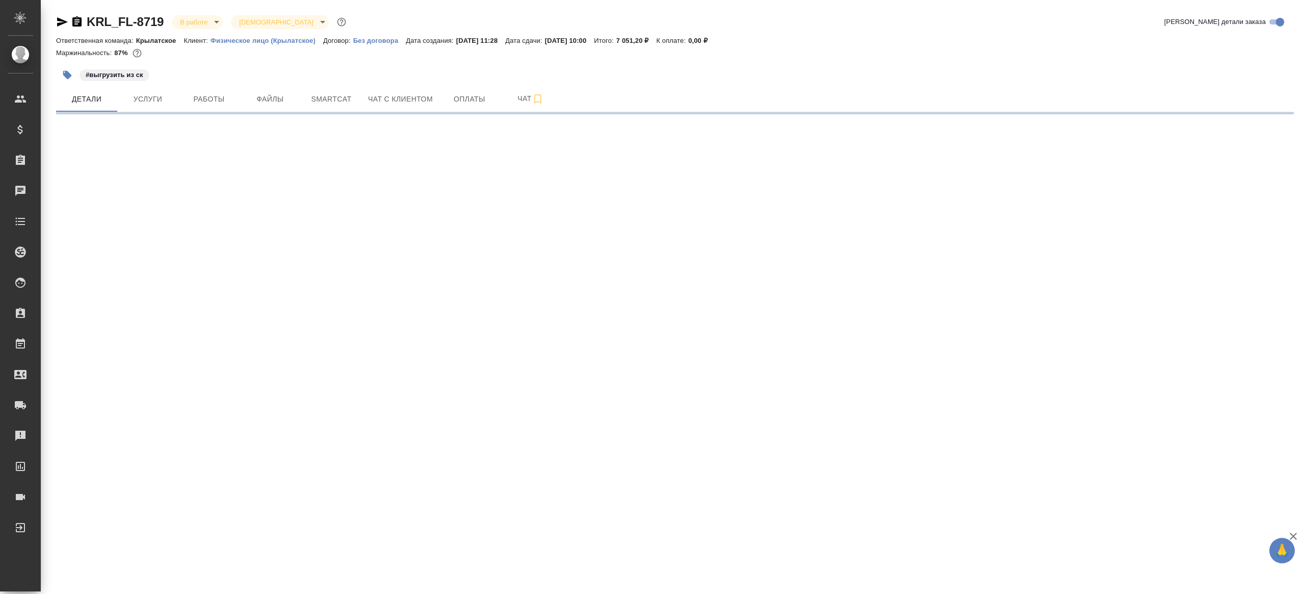
select select "RU"
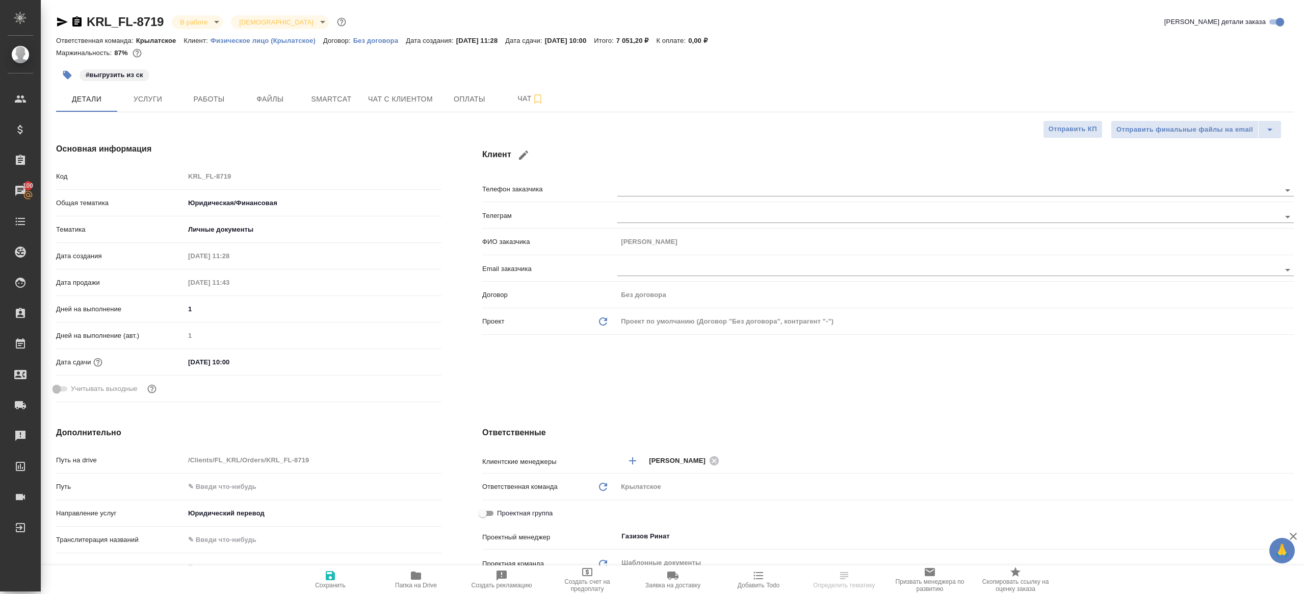
type textarea "x"
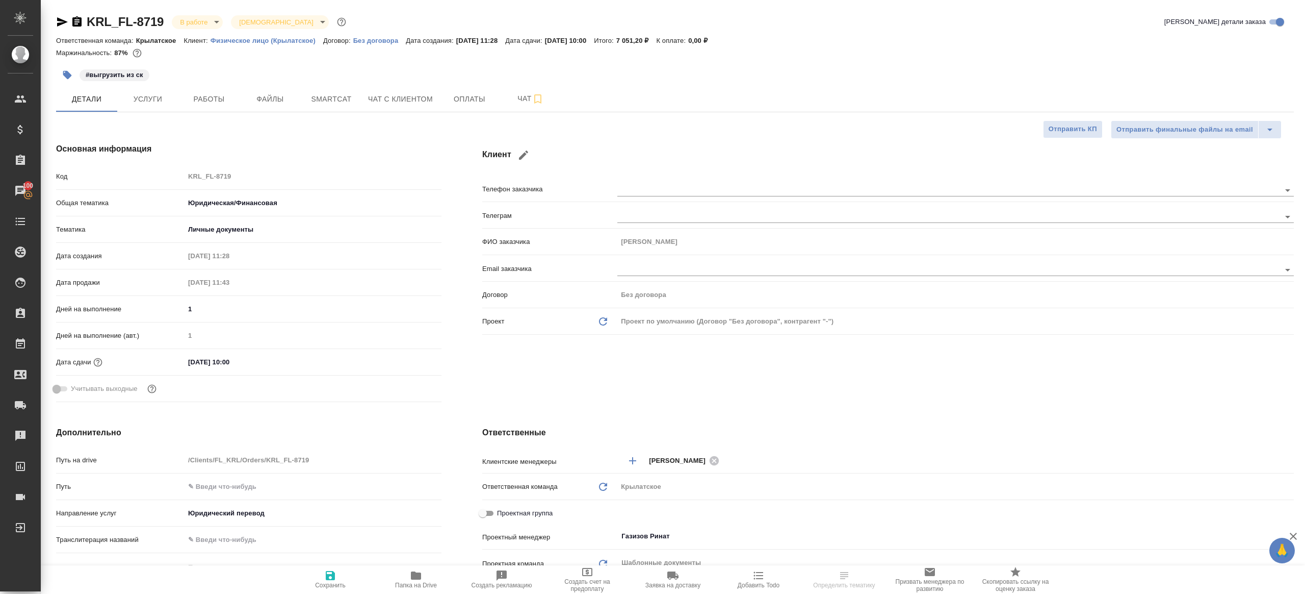
type textarea "x"
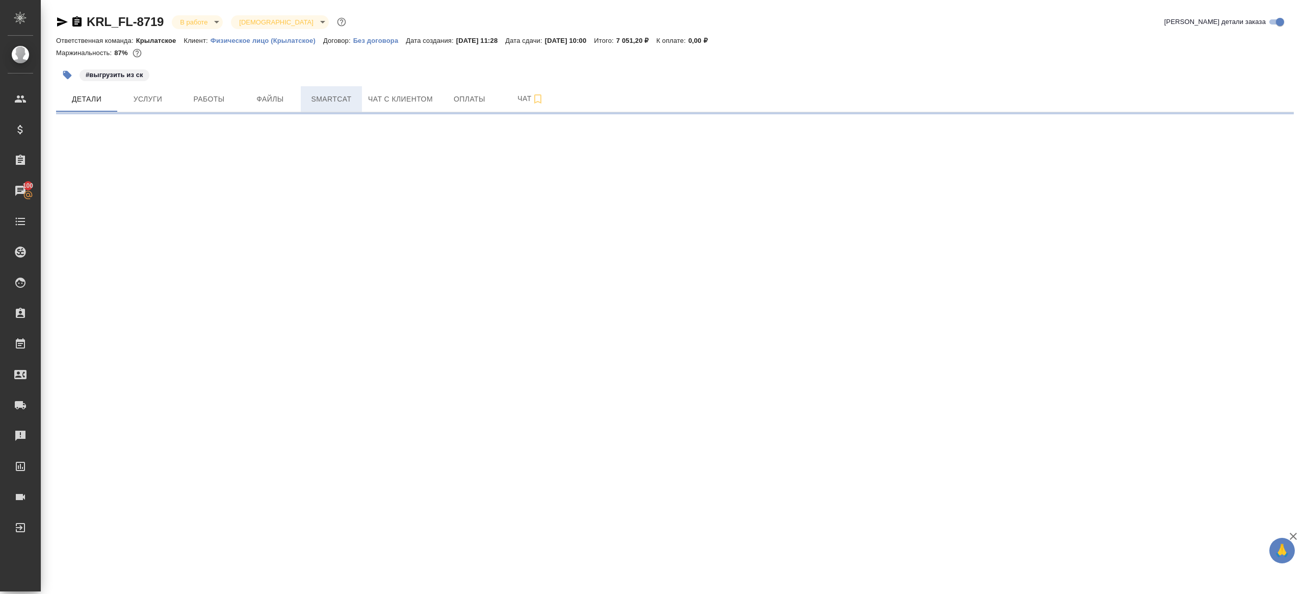
click at [323, 97] on span "Smartcat" at bounding box center [331, 99] width 49 height 13
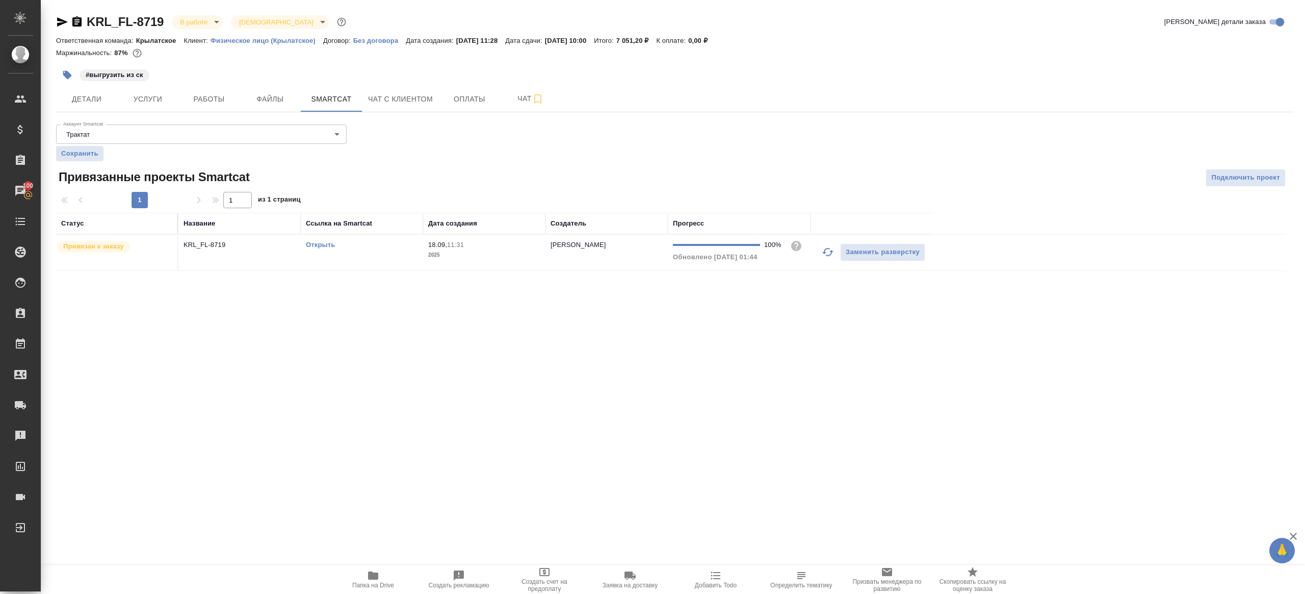
click at [329, 246] on link "Открыть" at bounding box center [320, 245] width 29 height 8
click at [192, 109] on button "Работы" at bounding box center [208, 98] width 61 height 25
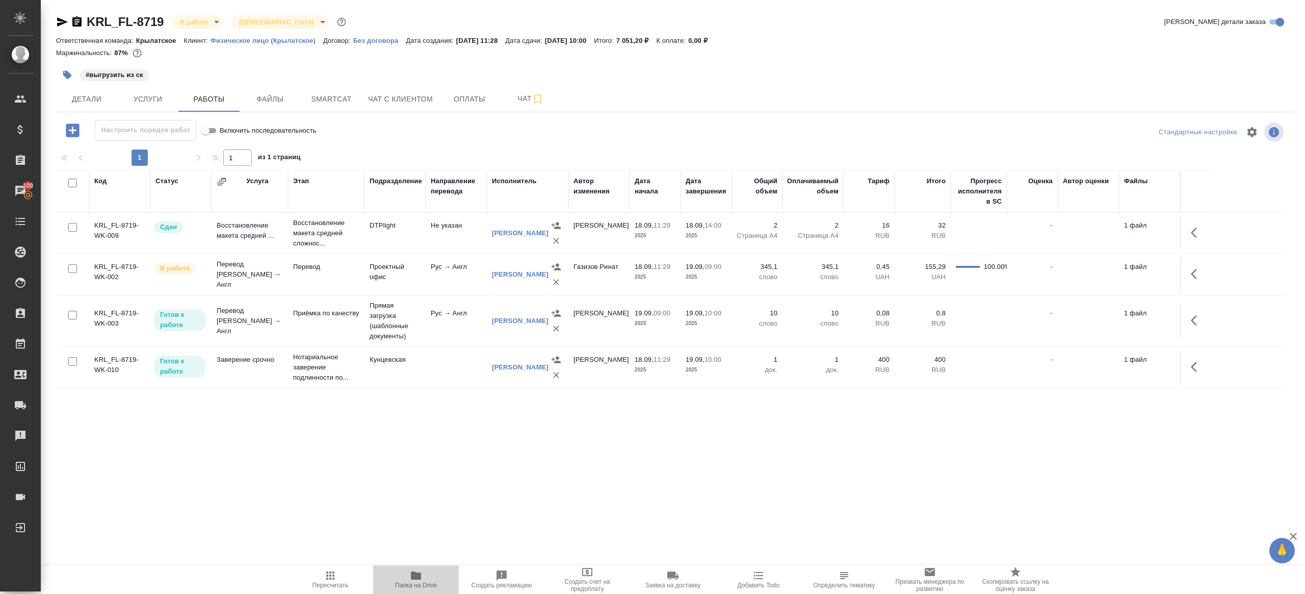
click at [429, 572] on span "Папка на Drive" at bounding box center [415, 578] width 73 height 19
click at [1198, 273] on icon "button" at bounding box center [1197, 274] width 12 height 12
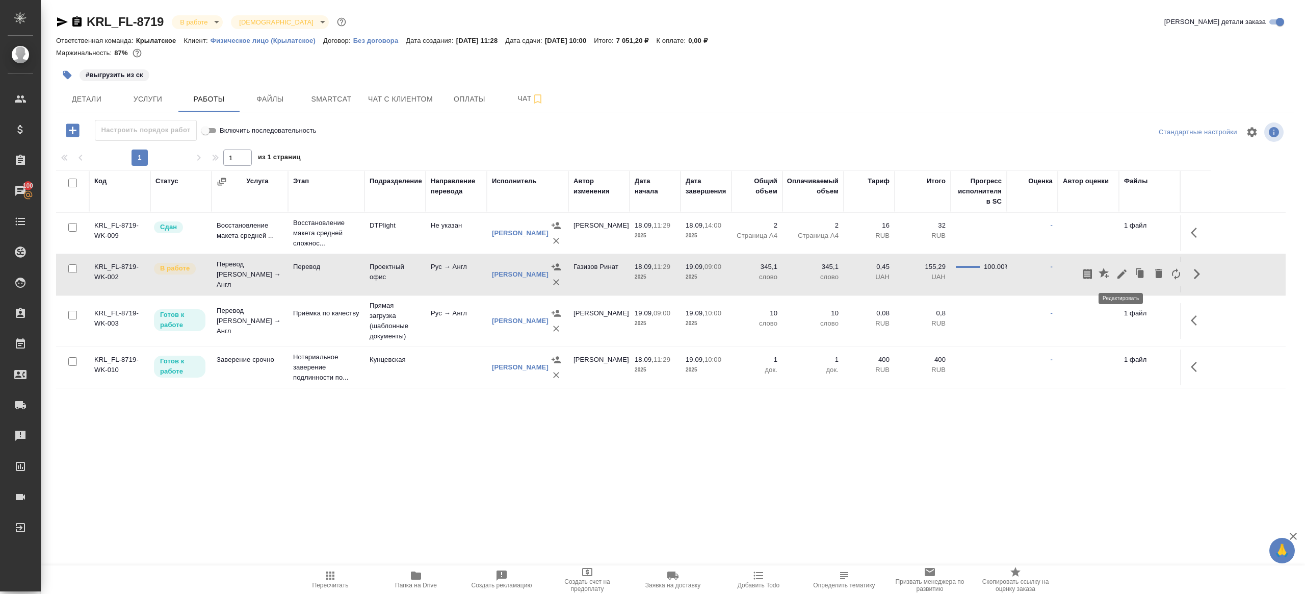
click at [1125, 273] on icon "button" at bounding box center [1122, 274] width 12 height 12
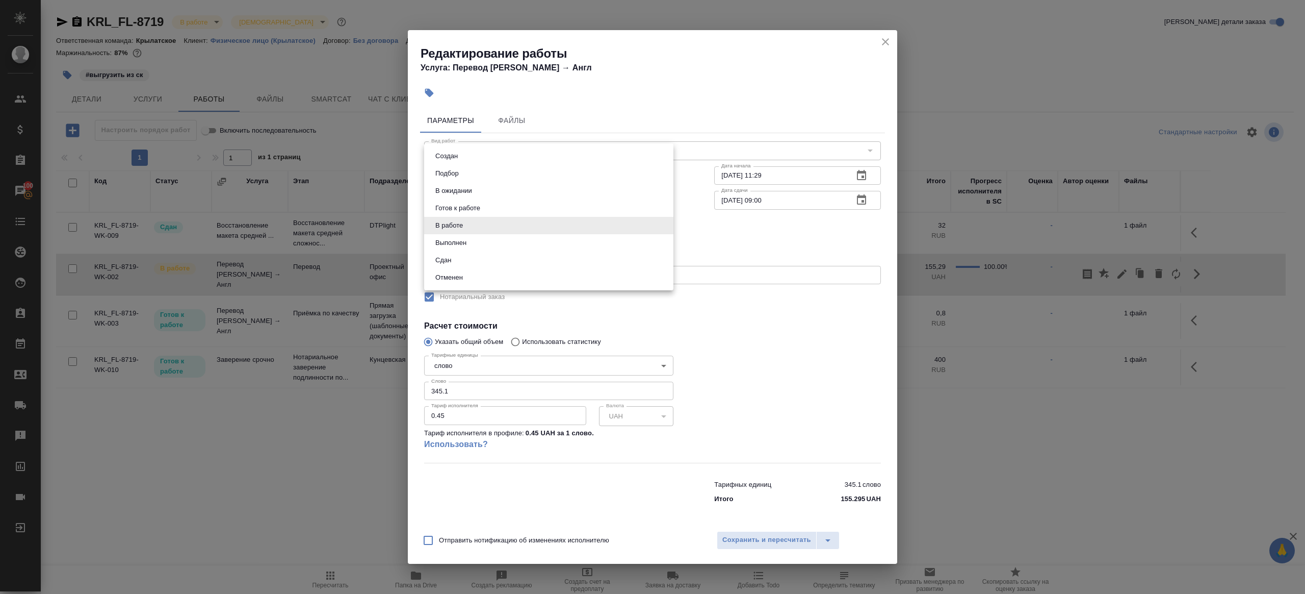
click at [508, 234] on body "🙏 .cls-1 fill:#fff; AWATERA Gazizov Rinat Клиенты Спецификации Заказы 100 Чаты …" at bounding box center [652, 297] width 1305 height 594
click at [479, 256] on li "Сдан" at bounding box center [548, 259] width 249 height 17
type input "closed"
click at [477, 394] on input "345.1" at bounding box center [548, 390] width 249 height 18
paste input "37.4"
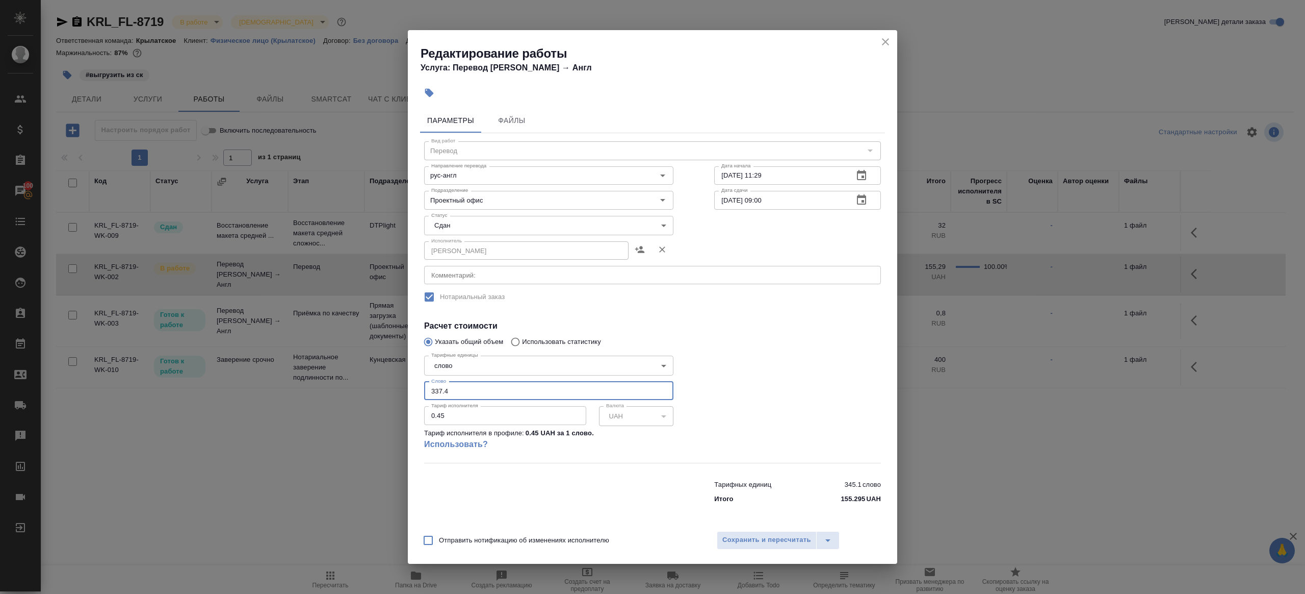
type input "337.4"
click at [725, 368] on div at bounding box center [798, 406] width 208 height 151
click at [737, 542] on span "Сохранить и пересчитать" at bounding box center [767, 540] width 89 height 12
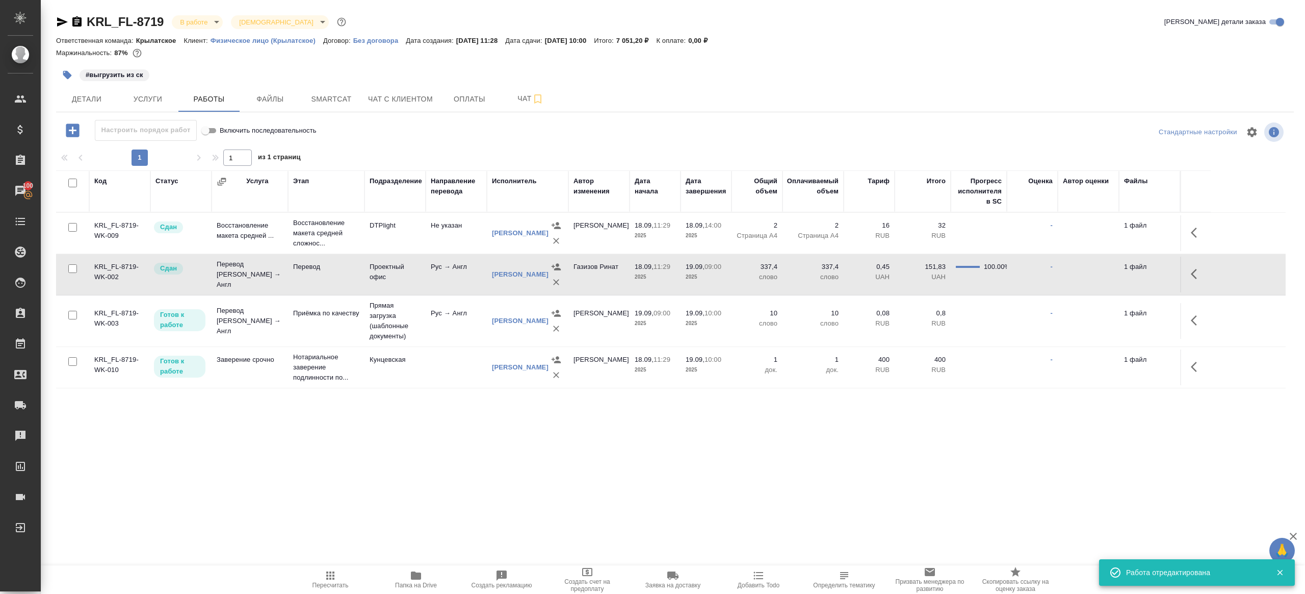
click at [323, 583] on span "Пересчитать" at bounding box center [331, 584] width 36 height 7
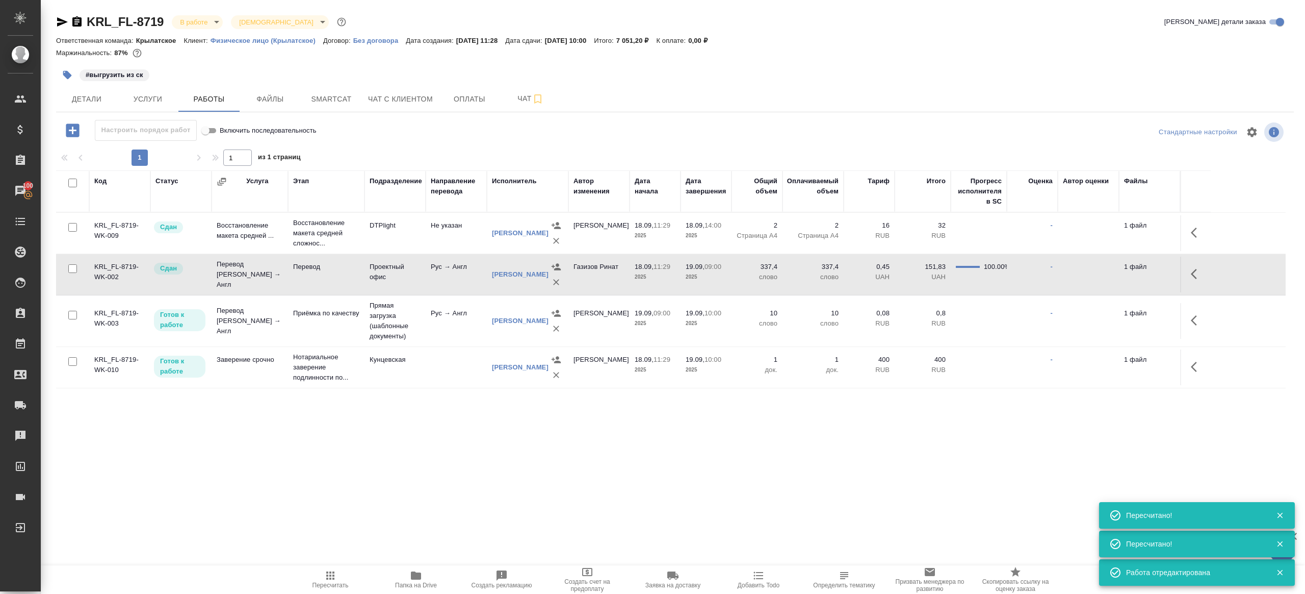
click at [70, 77] on icon "button" at bounding box center [67, 75] width 10 height 10
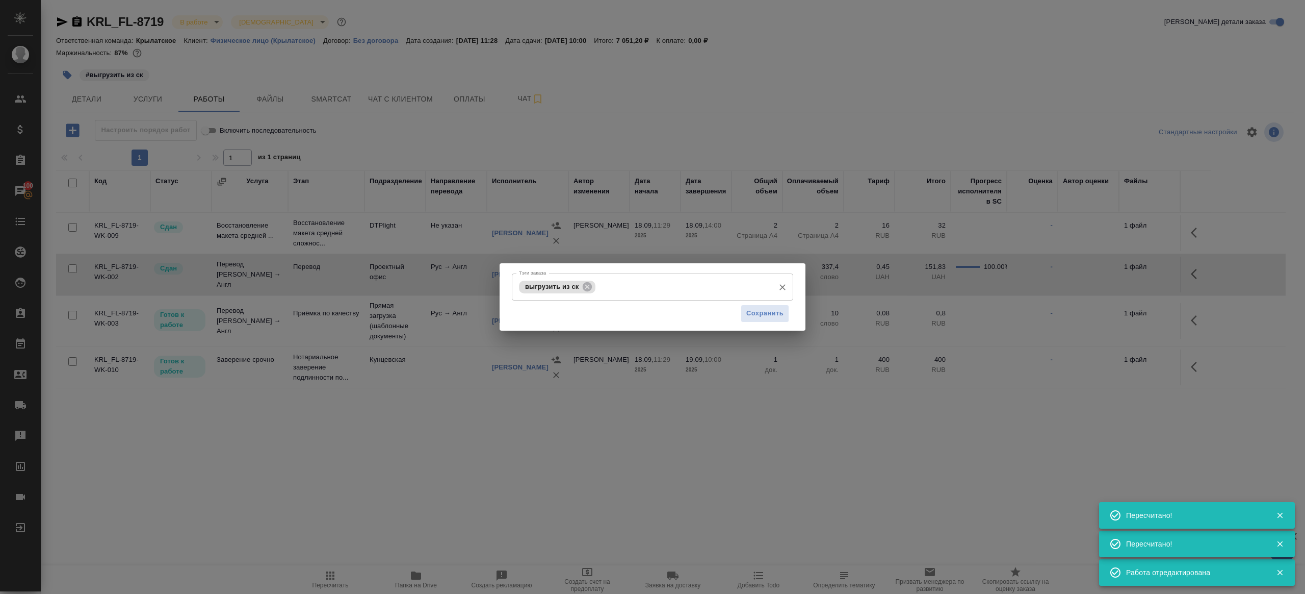
click at [595, 289] on div "выгрузить из ск" at bounding box center [557, 286] width 76 height 13
click at [589, 289] on icon at bounding box center [587, 286] width 11 height 11
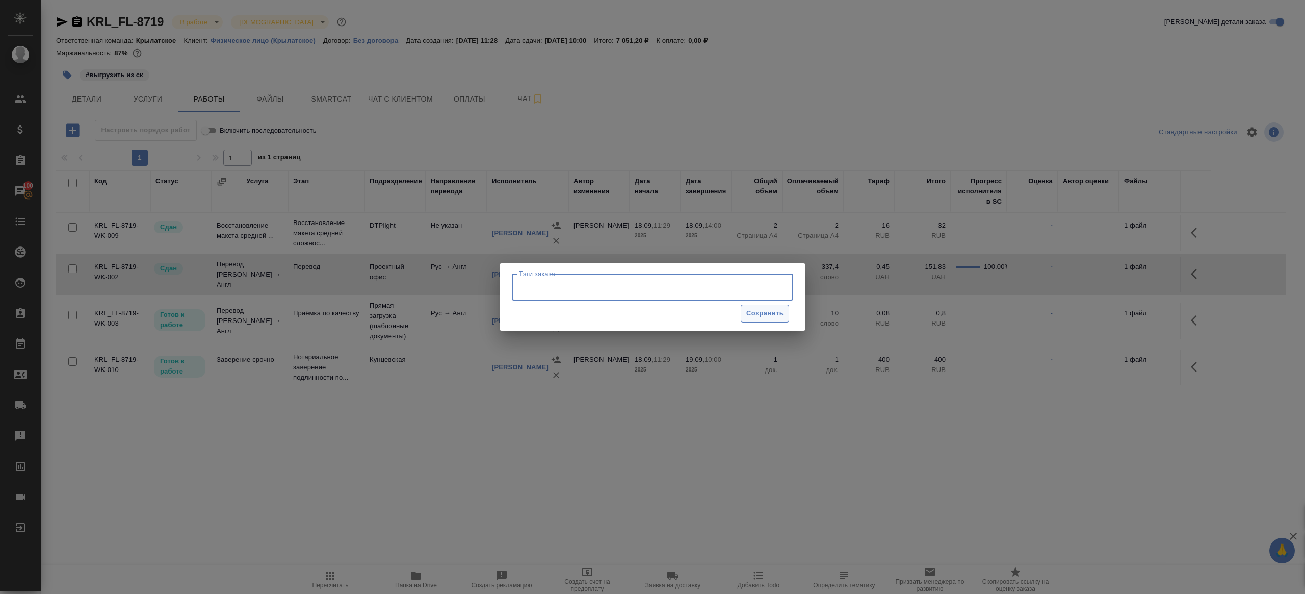
click at [755, 309] on span "Сохранить" at bounding box center [764, 313] width 37 height 12
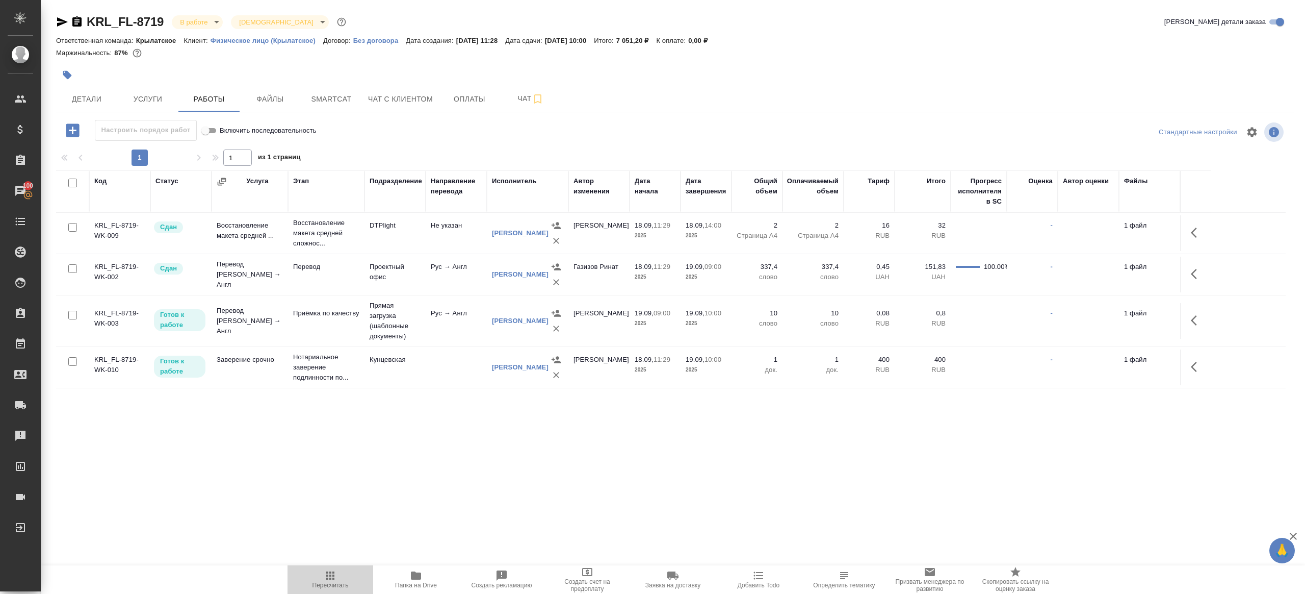
click at [334, 574] on icon "button" at bounding box center [330, 575] width 12 height 12
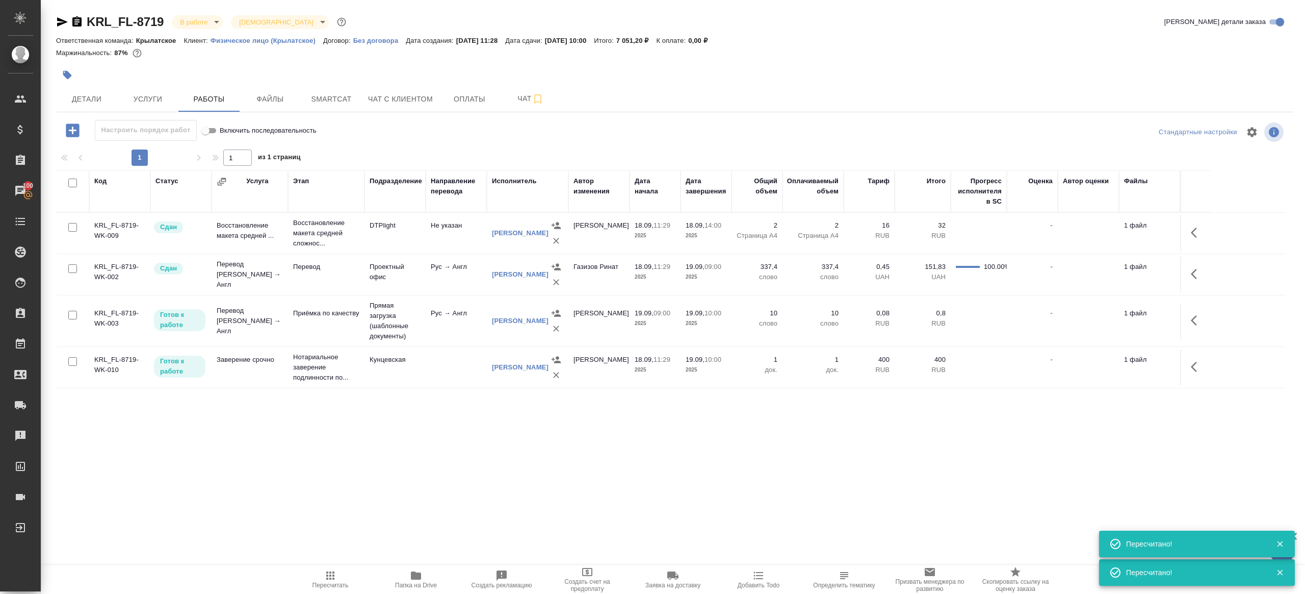
click at [324, 583] on span "Пересчитать" at bounding box center [331, 584] width 36 height 7
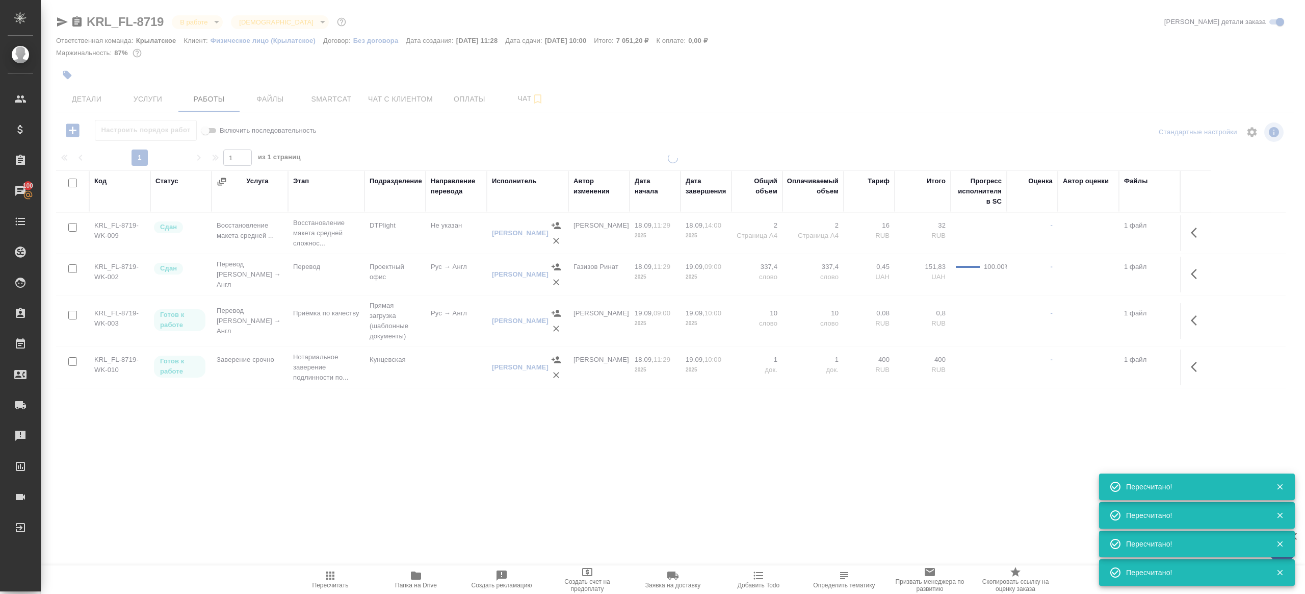
click at [386, 470] on div ".cls-1 fill:#fff; AWATERA Gazizov Rinat Клиенты Спецификации Заказы 100 Чаты To…" at bounding box center [652, 297] width 1305 height 594
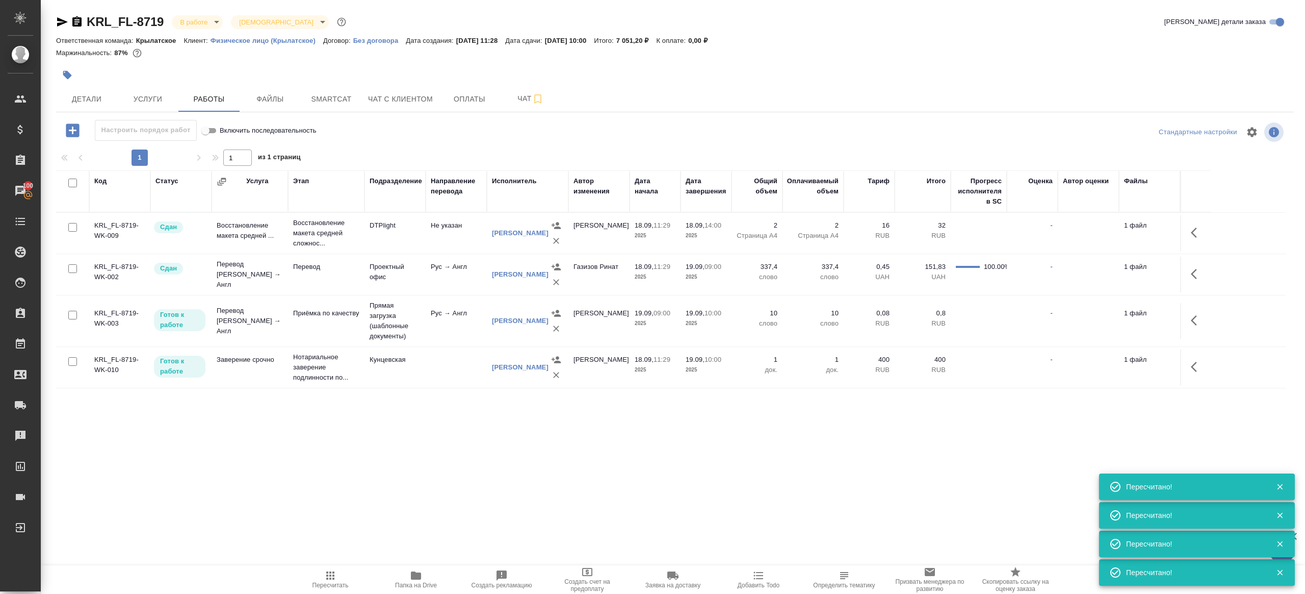
click at [322, 572] on span "Пересчитать" at bounding box center [330, 578] width 73 height 19
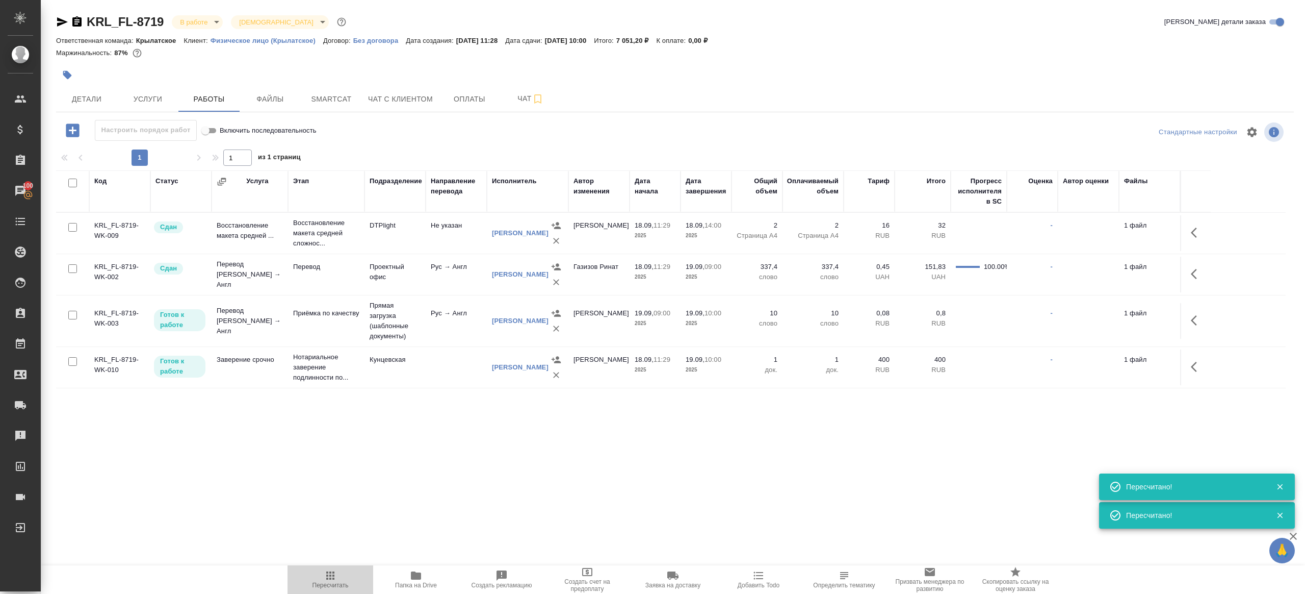
click at [322, 572] on span "Пересчитать" at bounding box center [330, 578] width 73 height 19
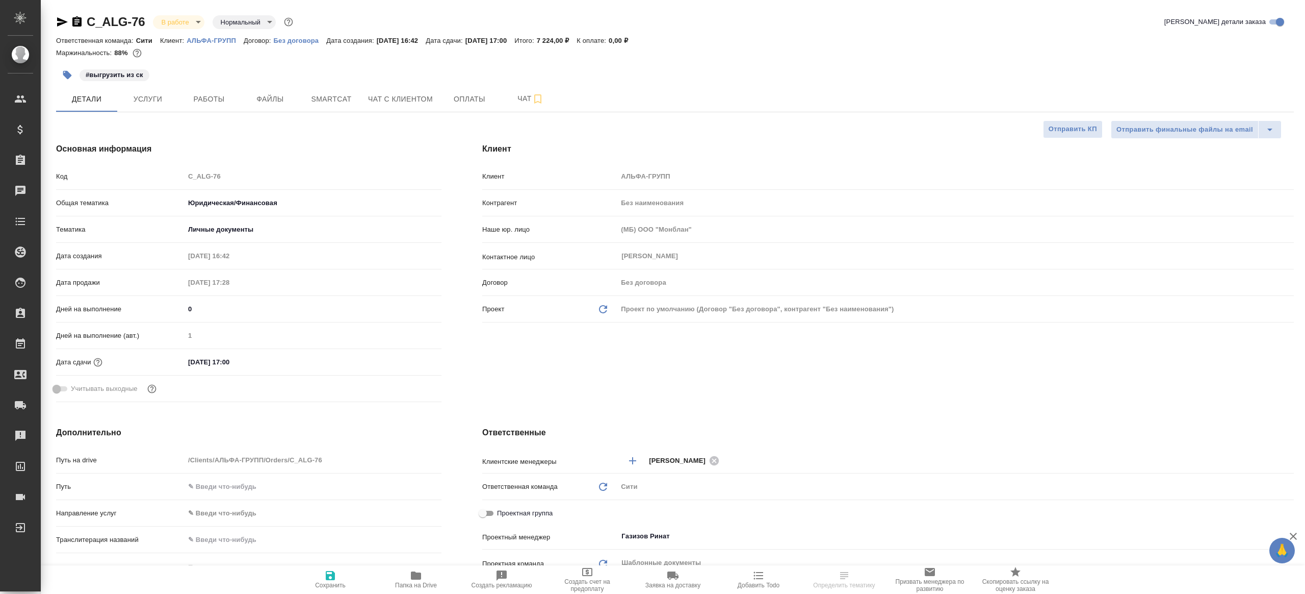
select select "RU"
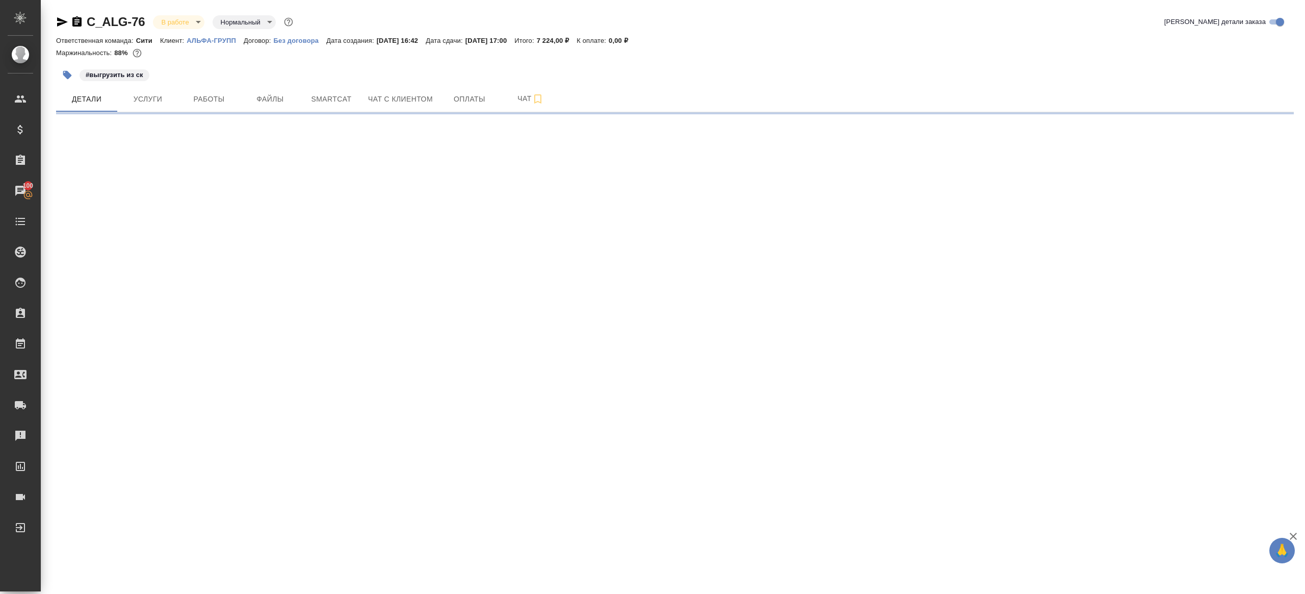
select select "RU"
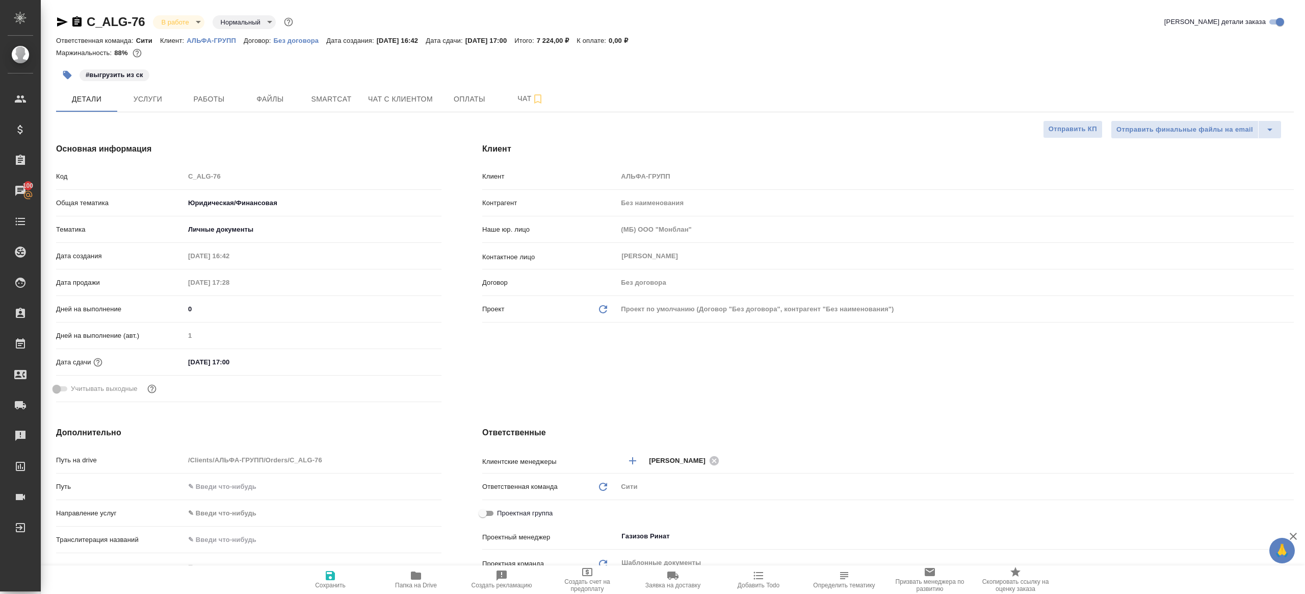
type textarea "x"
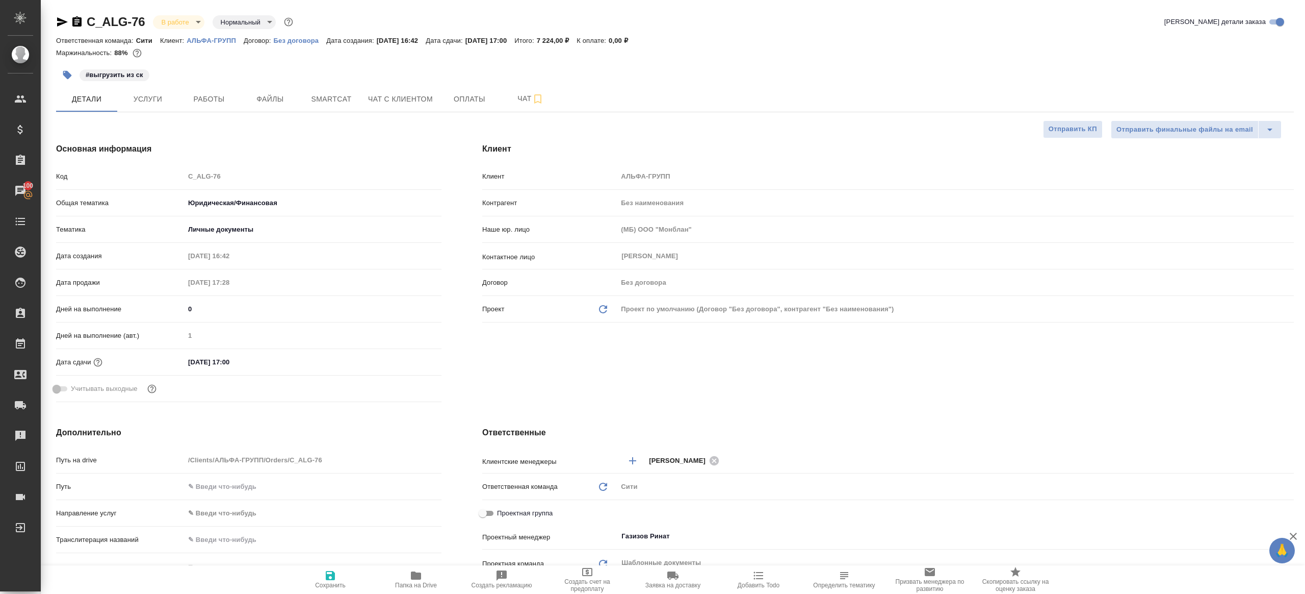
type textarea "x"
click at [224, 96] on span "Работы" at bounding box center [209, 99] width 49 height 13
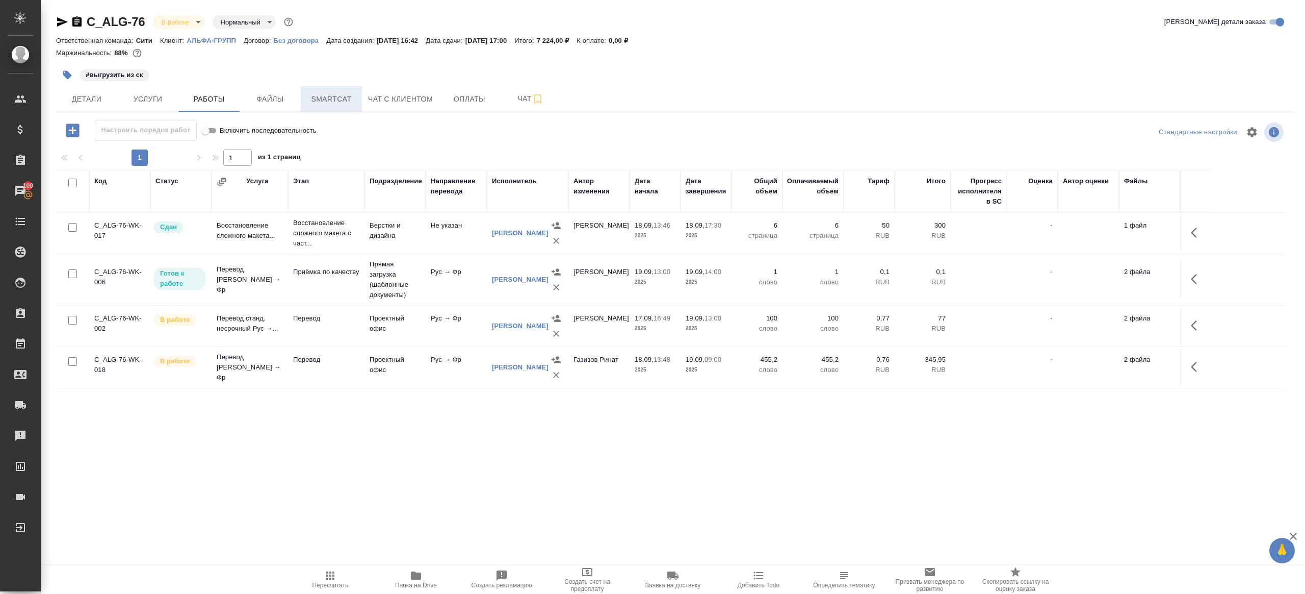
click at [345, 91] on button "Smartcat" at bounding box center [331, 98] width 61 height 25
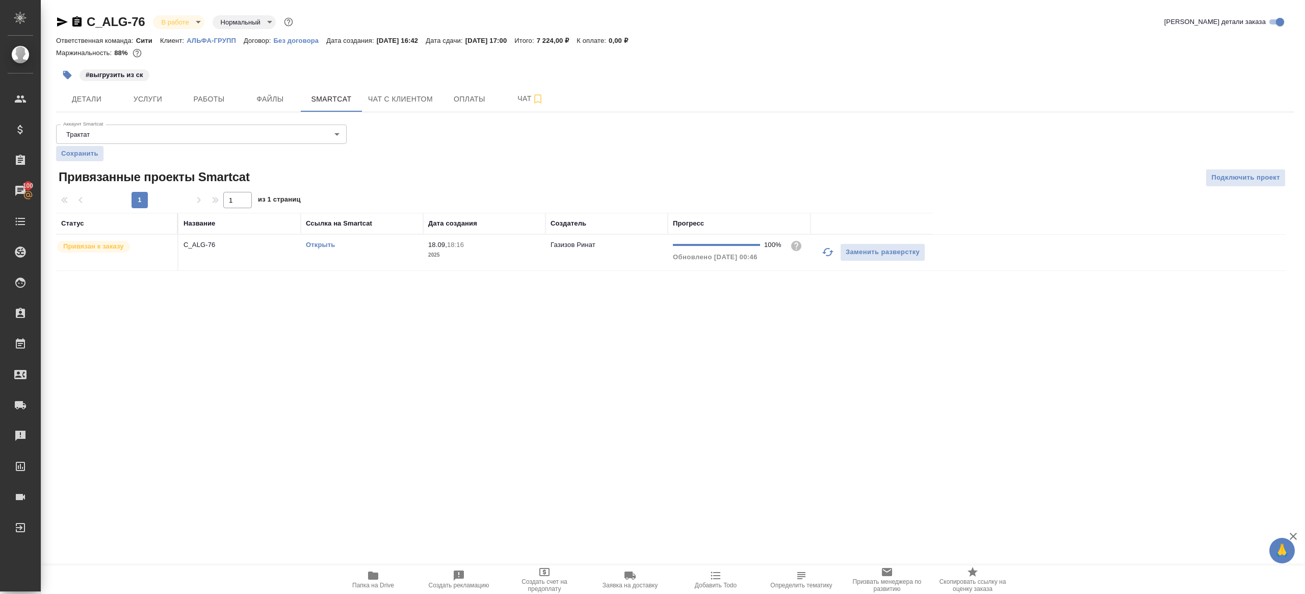
click at [313, 245] on link "Открыть" at bounding box center [320, 245] width 29 height 8
click at [223, 111] on button "Работы" at bounding box center [208, 98] width 61 height 25
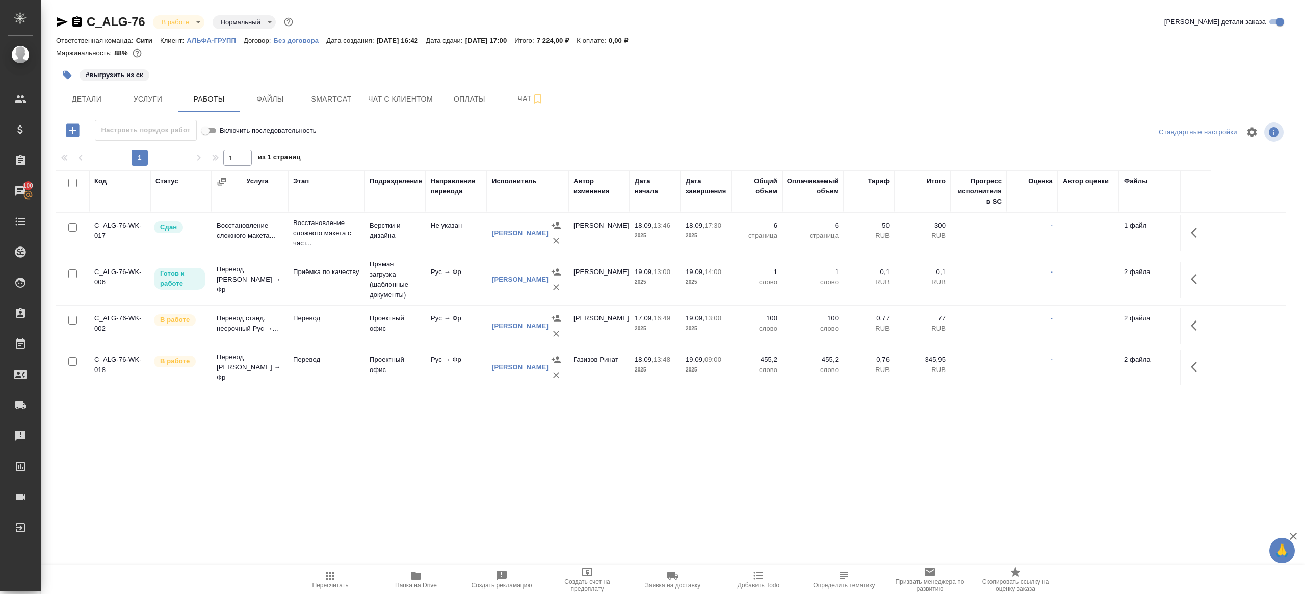
click at [392, 569] on button "Папка на Drive" at bounding box center [416, 579] width 86 height 29
click at [420, 366] on td "Проектный офис" at bounding box center [395, 367] width 61 height 36
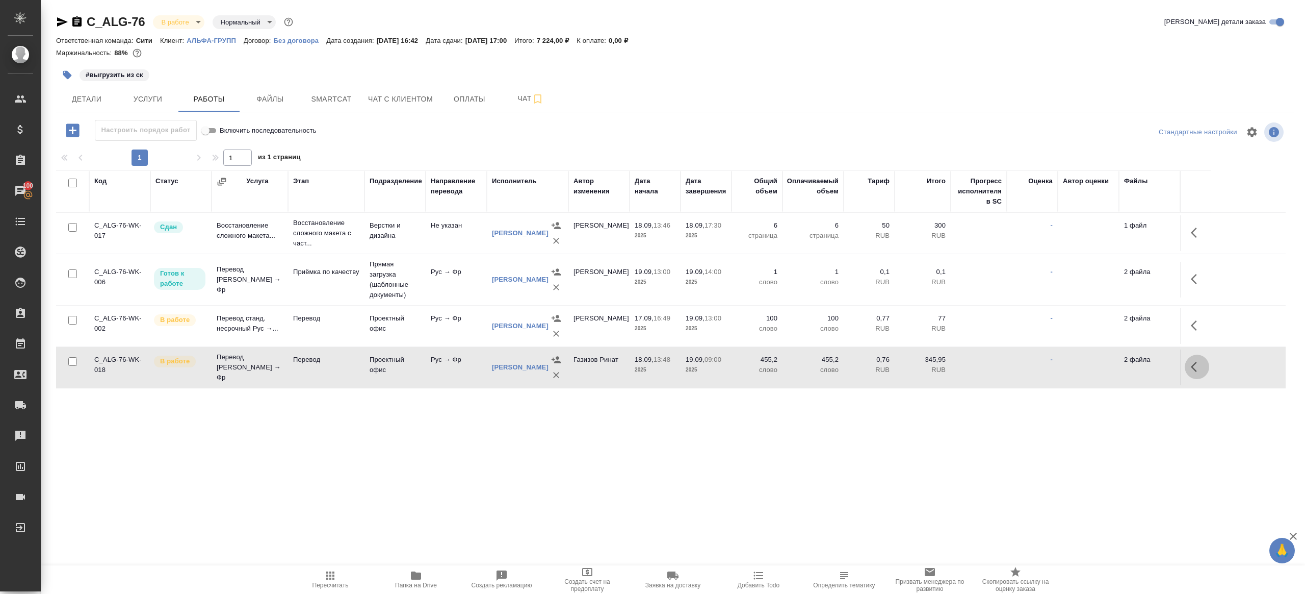
click at [1200, 365] on icon "button" at bounding box center [1197, 366] width 12 height 12
click at [1125, 364] on icon "button" at bounding box center [1122, 366] width 9 height 9
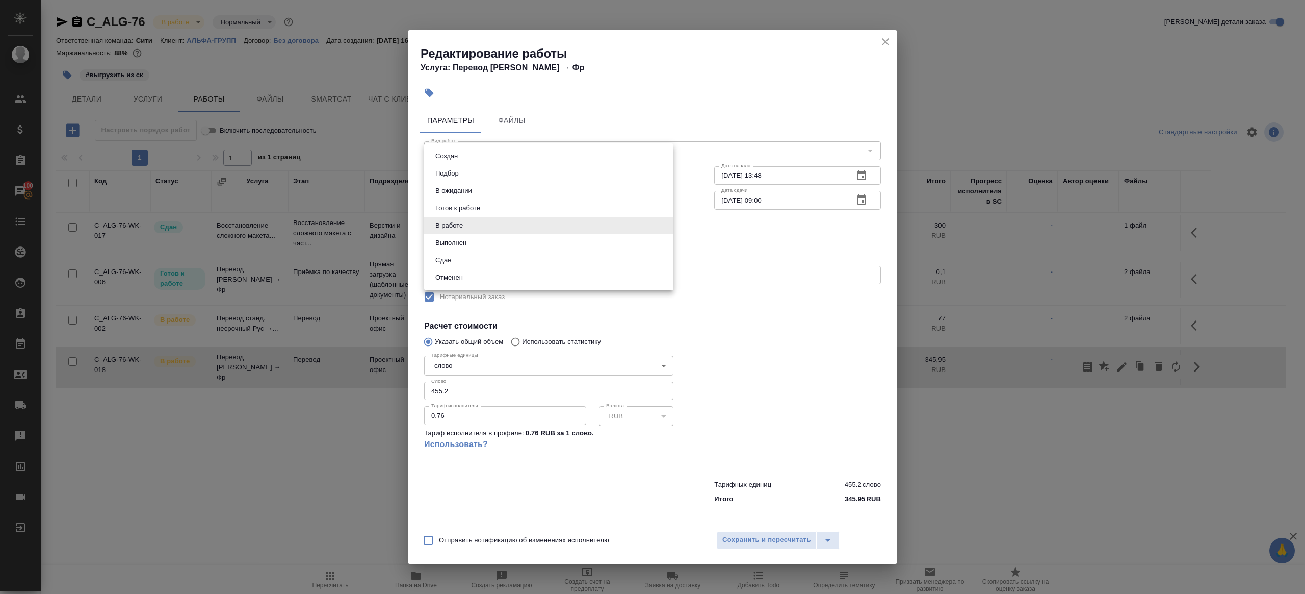
click at [458, 224] on body "🙏 .cls-1 fill:#fff; AWATERA Gazizov Rinat Клиенты Спецификации Заказы 100 Чаты …" at bounding box center [652, 297] width 1305 height 594
click at [458, 260] on li "Сдан" at bounding box center [548, 259] width 249 height 17
type input "closed"
click at [485, 384] on input "455.2" at bounding box center [548, 390] width 249 height 18
paste input "34"
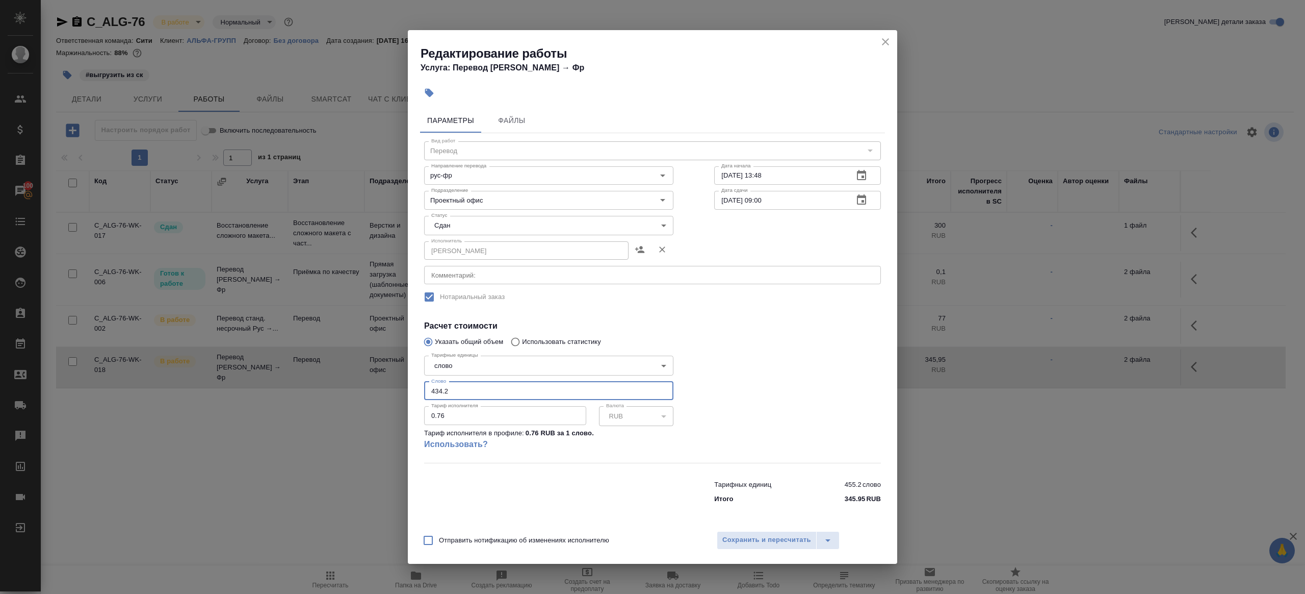
type input "434.2"
click at [717, 386] on div at bounding box center [798, 406] width 208 height 151
click at [720, 540] on button "Сохранить и пересчитать" at bounding box center [767, 540] width 100 height 18
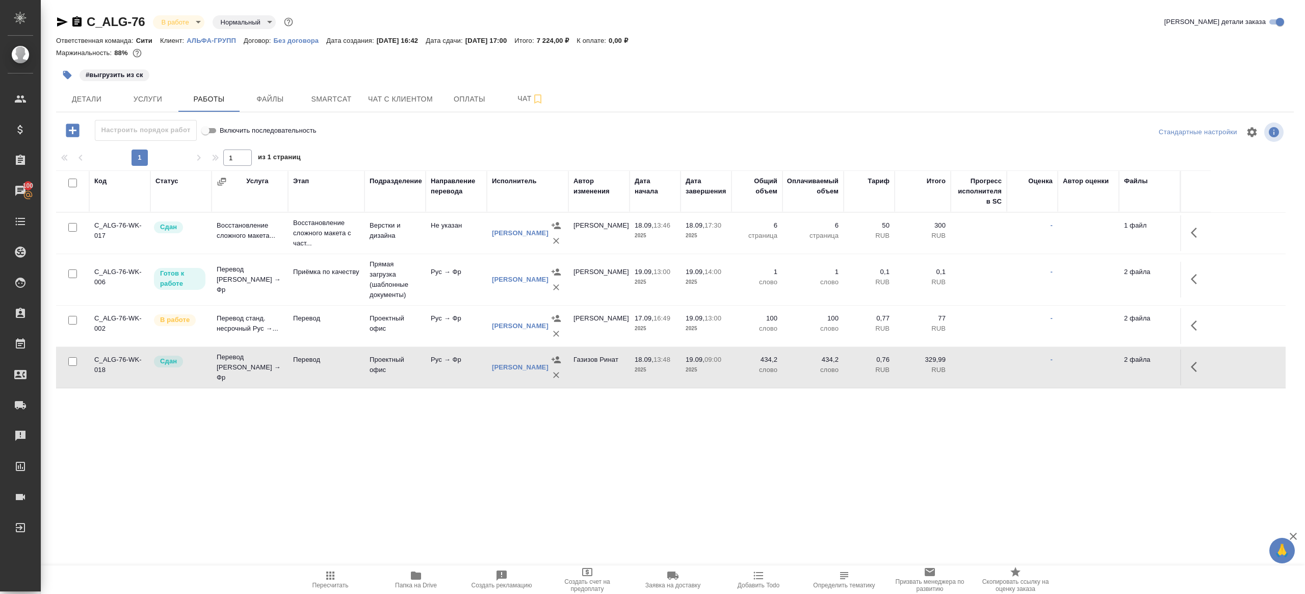
click at [339, 572] on span "Пересчитать" at bounding box center [330, 578] width 73 height 19
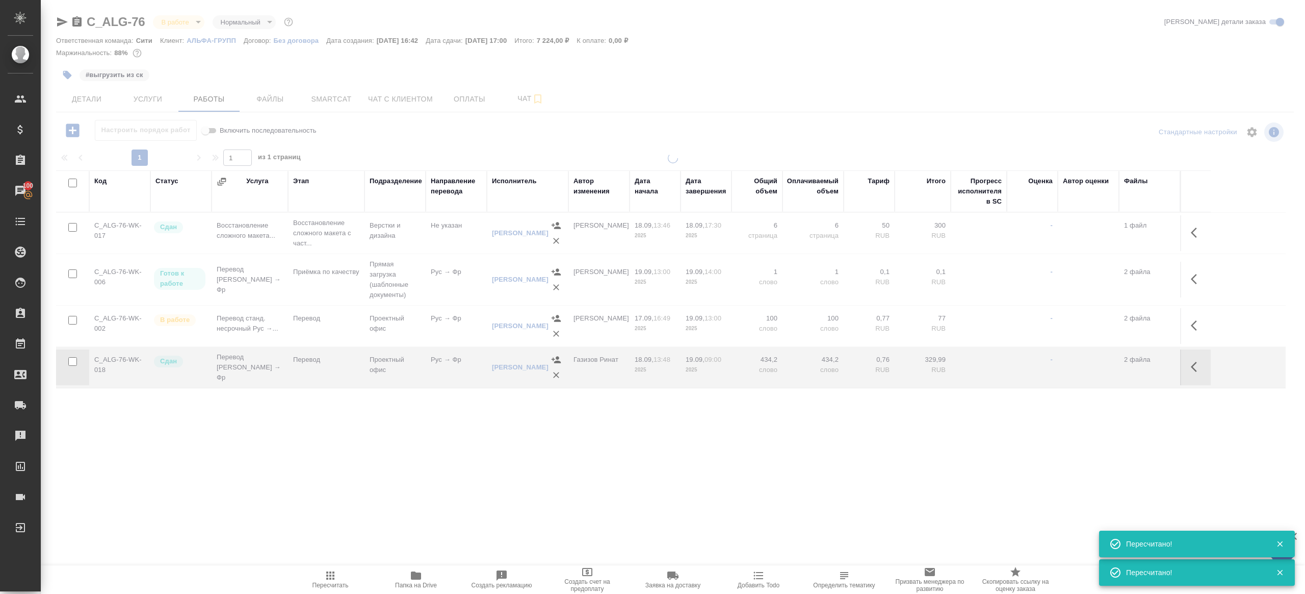
click at [360, 494] on div ".cls-1 fill:#fff; AWATERA Gazizov Rinat Клиенты Спецификации Заказы 100 Чаты To…" at bounding box center [652, 297] width 1305 height 594
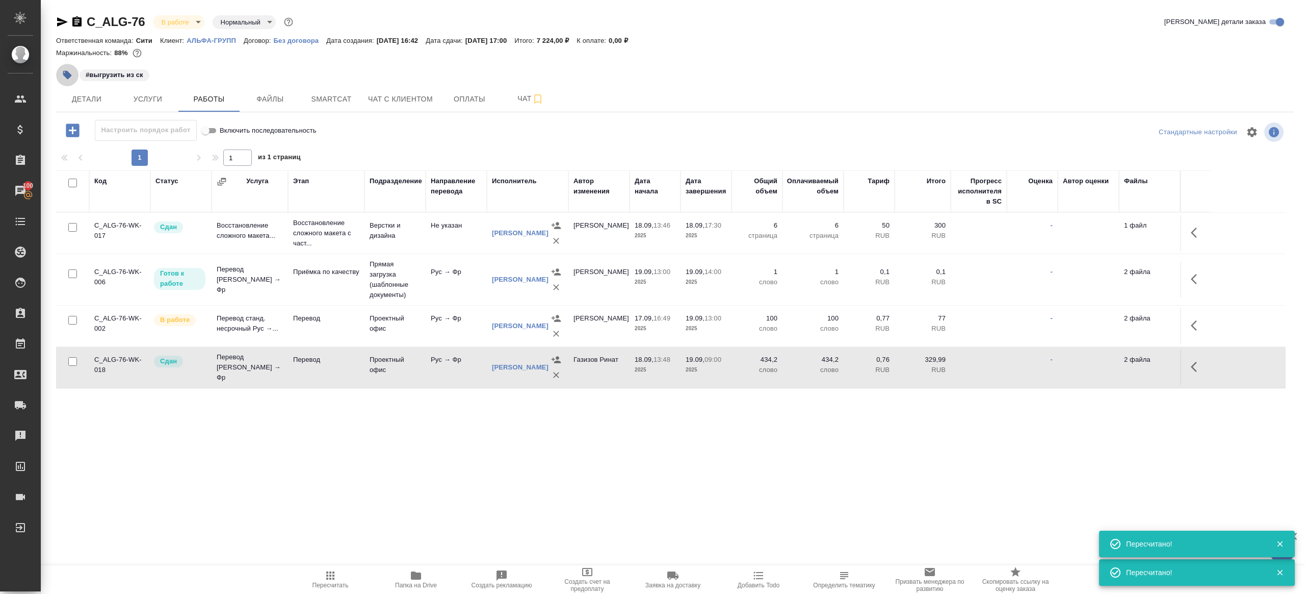
click at [64, 71] on icon "button" at bounding box center [67, 75] width 9 height 9
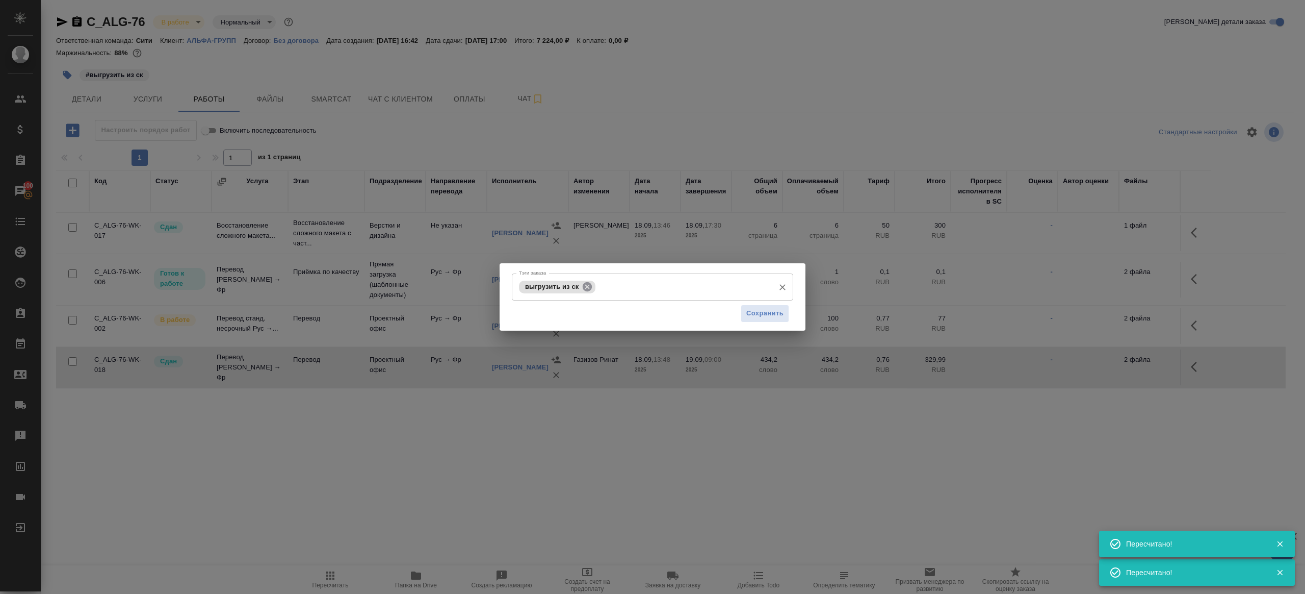
click at [587, 287] on icon at bounding box center [587, 285] width 9 height 9
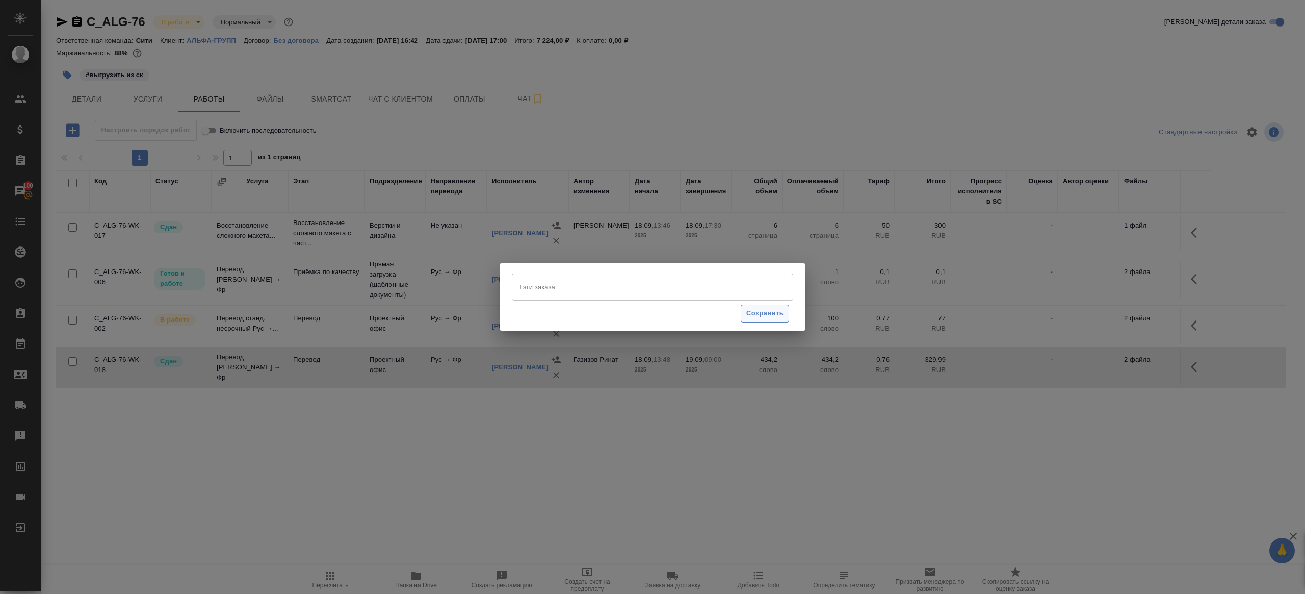
click at [769, 307] on span "Сохранить" at bounding box center [764, 313] width 37 height 12
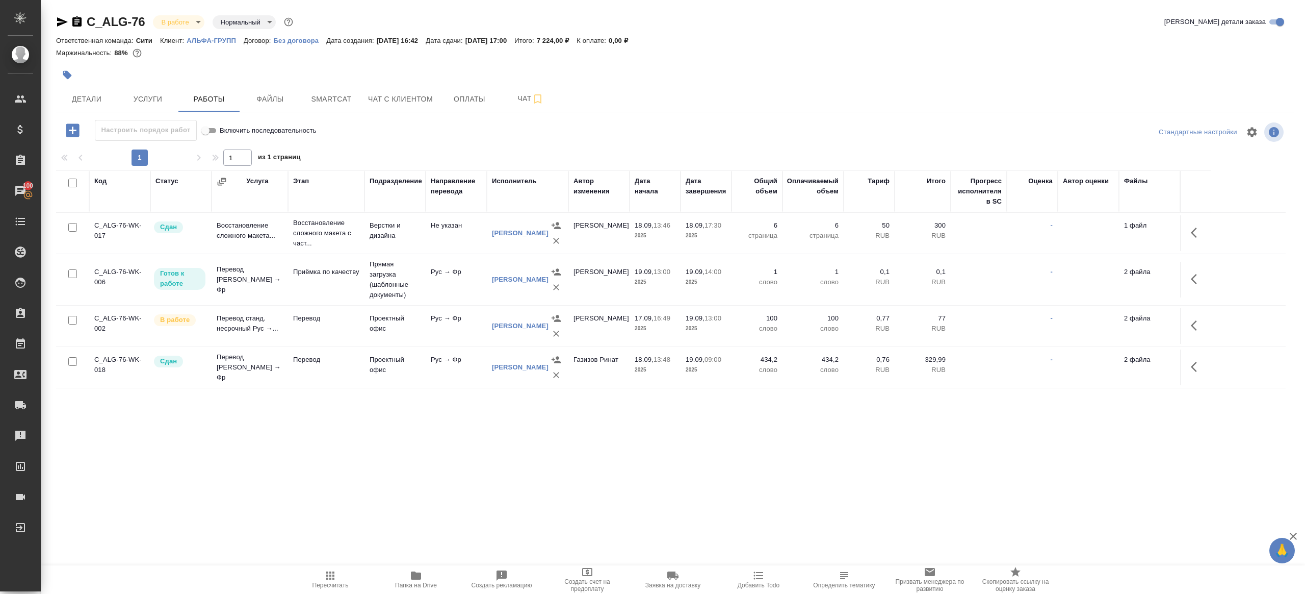
click at [343, 568] on button "Пересчитать" at bounding box center [331, 579] width 86 height 29
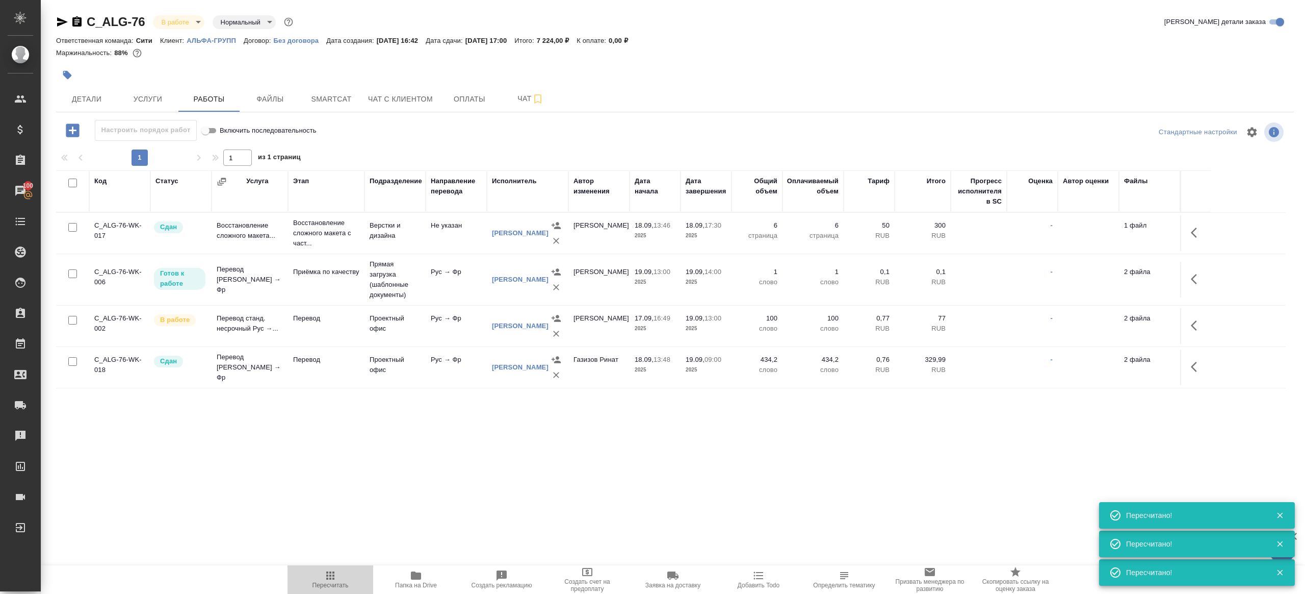
click at [324, 576] on icon "button" at bounding box center [330, 575] width 12 height 12
click at [325, 577] on icon "button" at bounding box center [330, 575] width 12 height 12
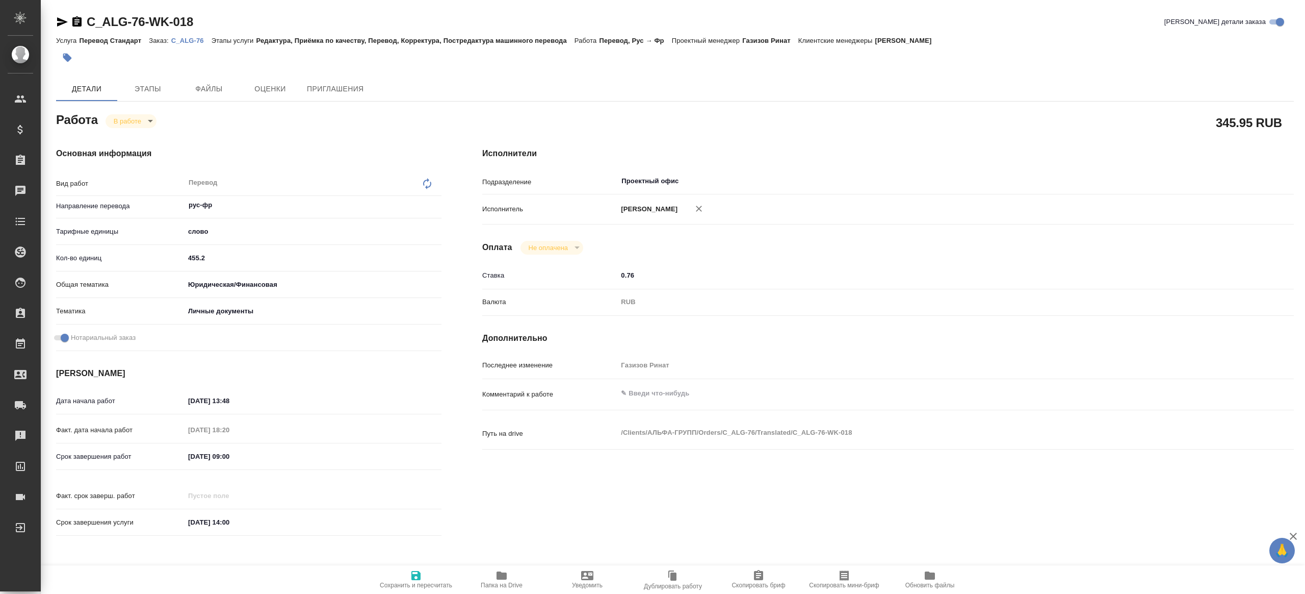
type textarea "x"
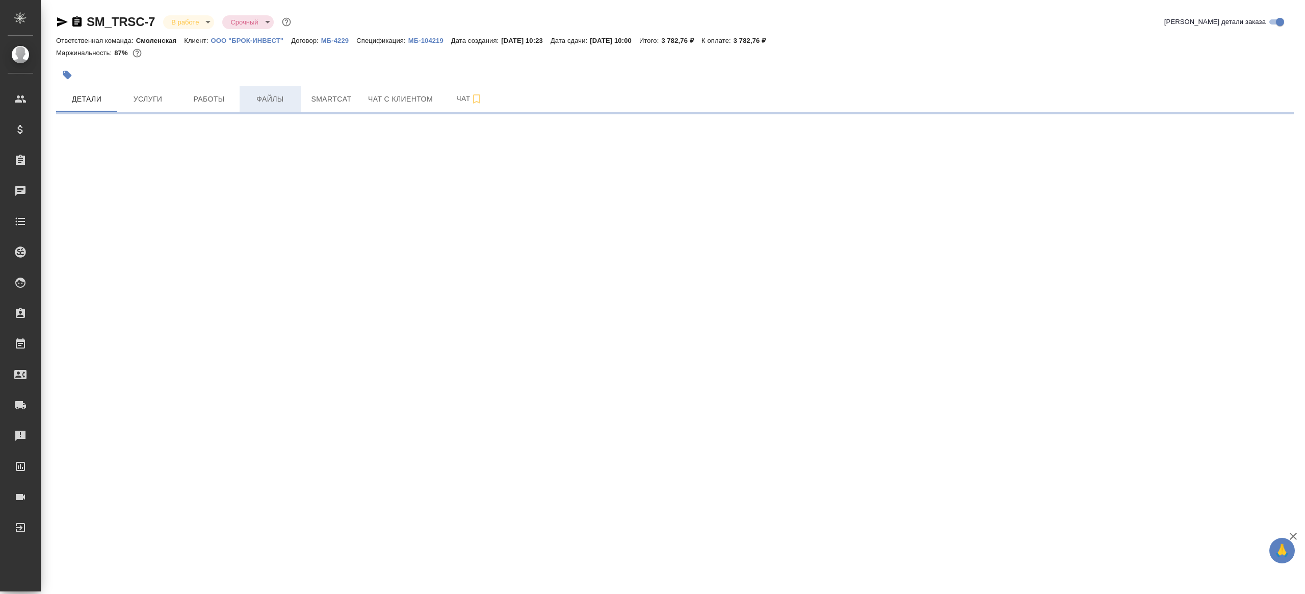
select select "RU"
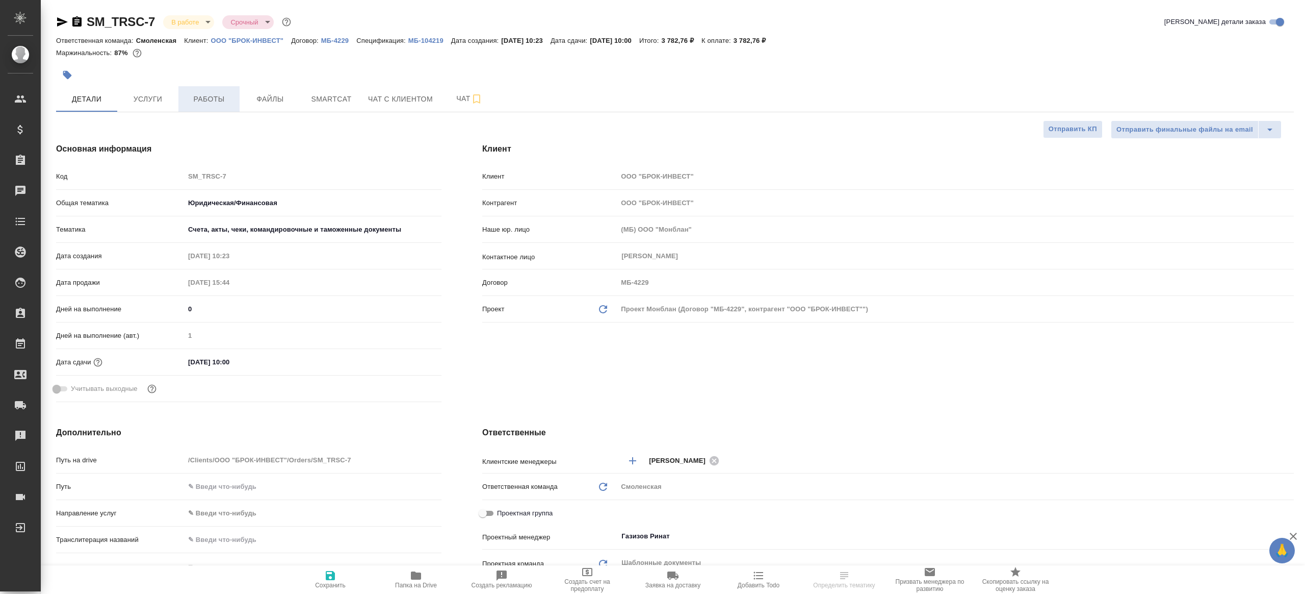
type textarea "x"
click at [219, 94] on span "Работы" at bounding box center [209, 99] width 49 height 13
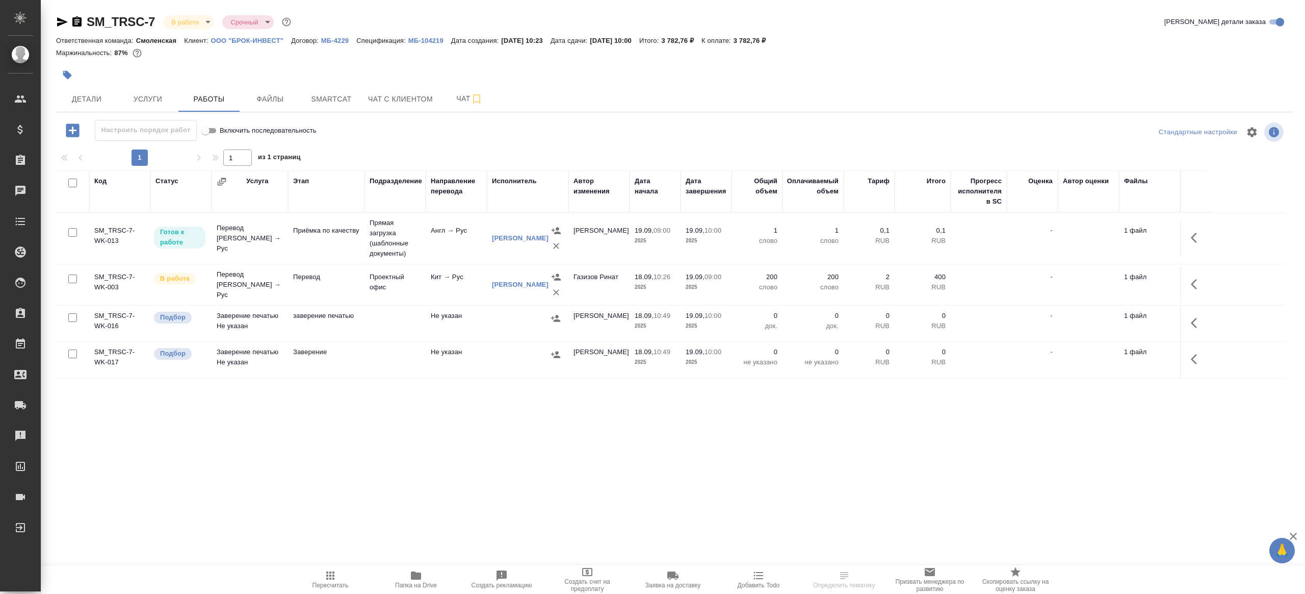
click at [422, 557] on div ".cls-1 fill:#fff; AWATERA [PERSON_NAME] Клиенты Спецификации Заказы Чаты Todo П…" at bounding box center [652, 297] width 1305 height 594
click at [420, 564] on div ".cls-1 fill:#fff; AWATERA [PERSON_NAME] Клиенты Спецификации Заказы Чаты Todo П…" at bounding box center [652, 297] width 1305 height 594
click at [405, 576] on span "Папка на Drive" at bounding box center [415, 578] width 73 height 19
click at [1196, 288] on icon "button" at bounding box center [1197, 284] width 12 height 12
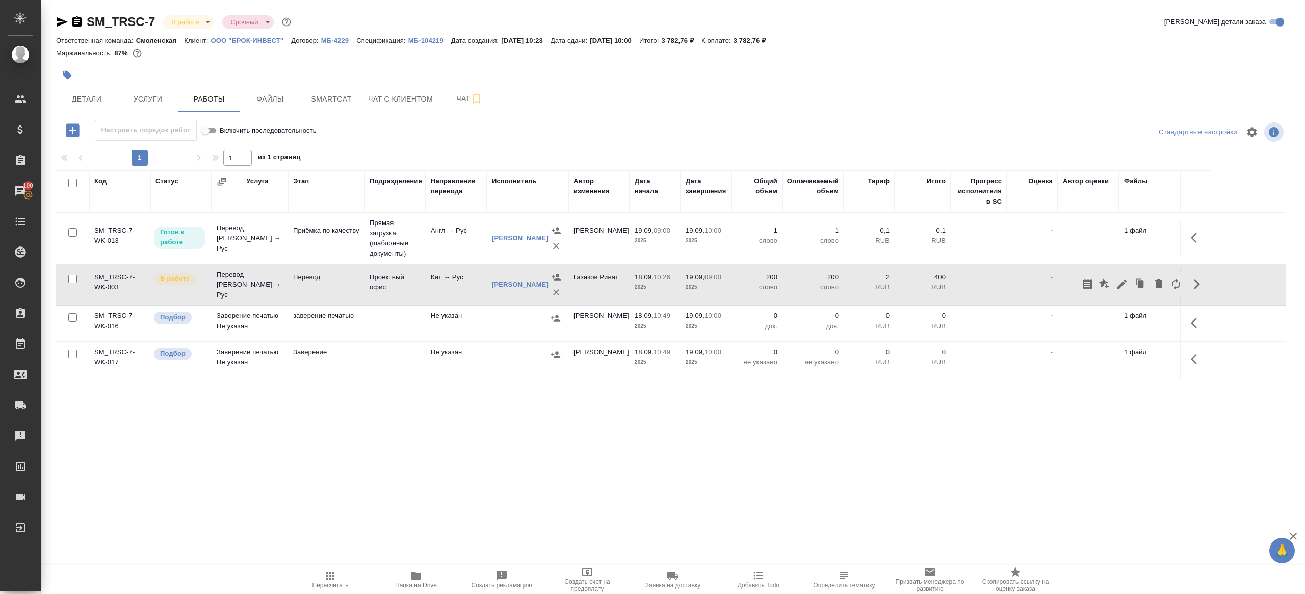
click at [1121, 280] on icon "button" at bounding box center [1122, 284] width 12 height 12
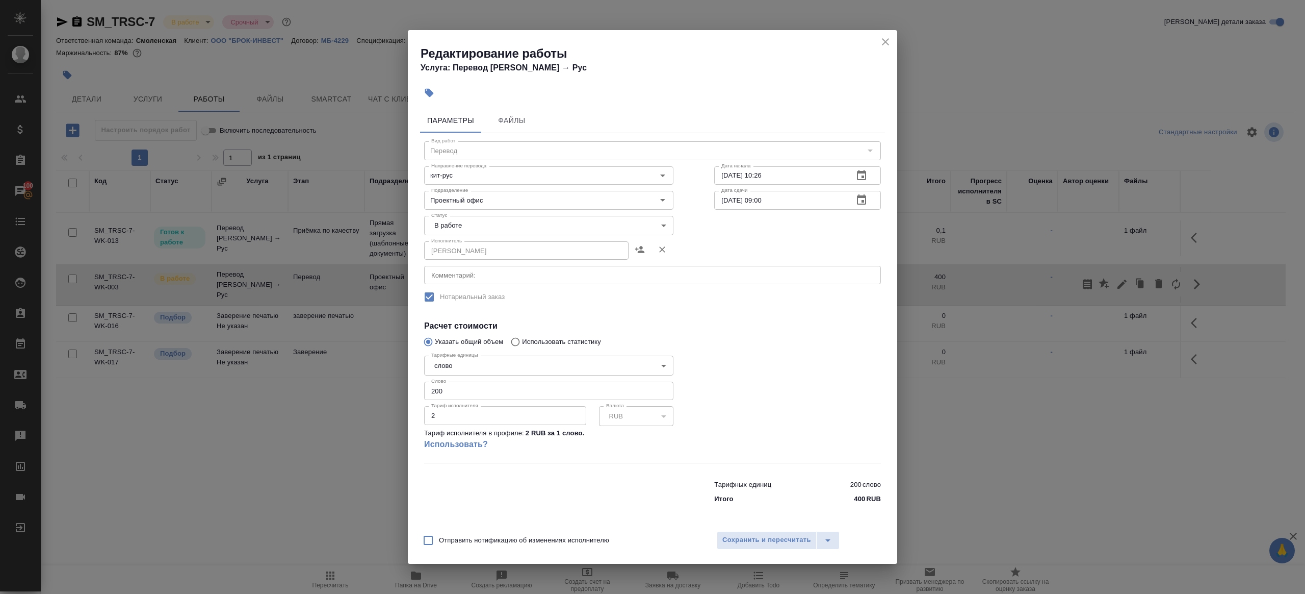
click at [463, 237] on div "Исполнитель Муртазова Айнат Умаровна Исполнитель" at bounding box center [548, 249] width 249 height 24
click at [463, 223] on body "🙏 .cls-1 fill:#fff; AWATERA Gazizov Rinat Клиенты Спецификации Заказы 100 Чаты …" at bounding box center [652, 297] width 1305 height 594
click at [463, 266] on li "Сдан" at bounding box center [548, 259] width 249 height 17
type input "closed"
click at [452, 395] on input "200" at bounding box center [548, 390] width 249 height 18
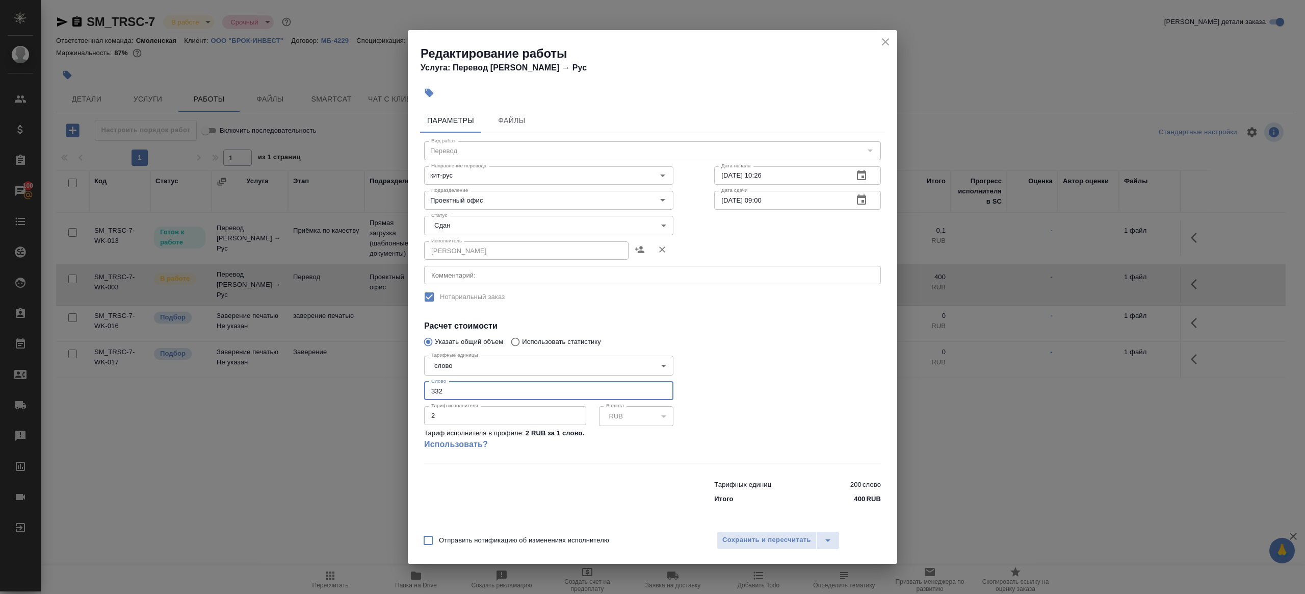
type input "332"
click at [703, 387] on div at bounding box center [798, 406] width 208 height 151
click at [727, 532] on button "Сохранить и пересчитать" at bounding box center [767, 540] width 100 height 18
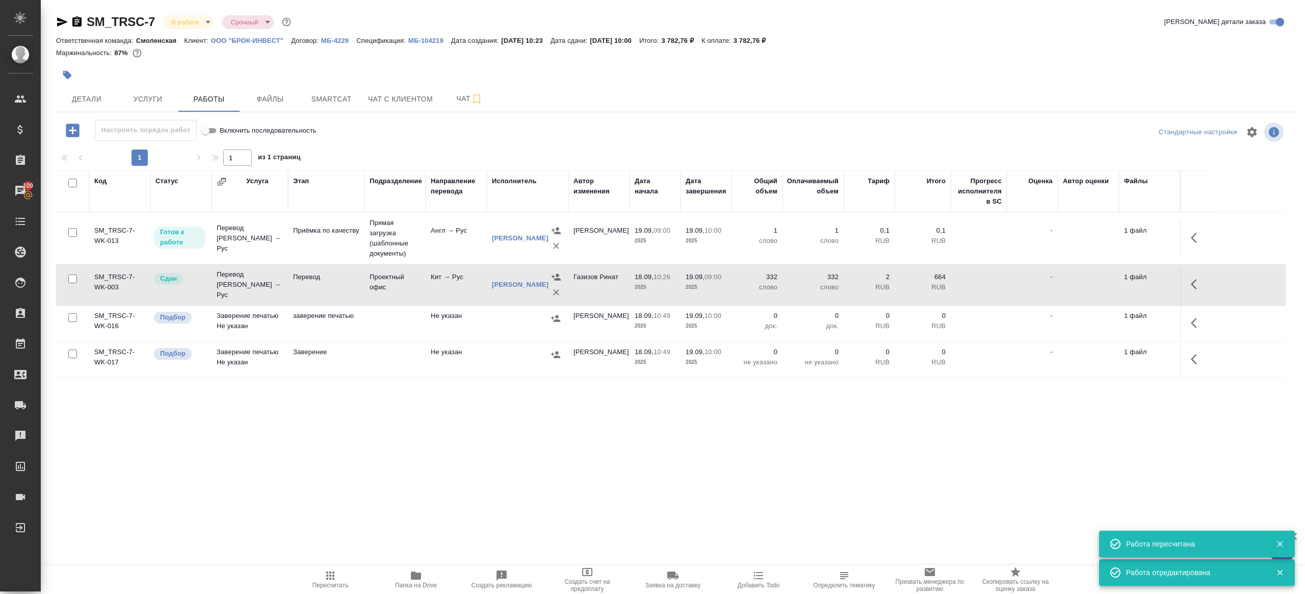
click at [332, 585] on span "Пересчитать" at bounding box center [331, 584] width 36 height 7
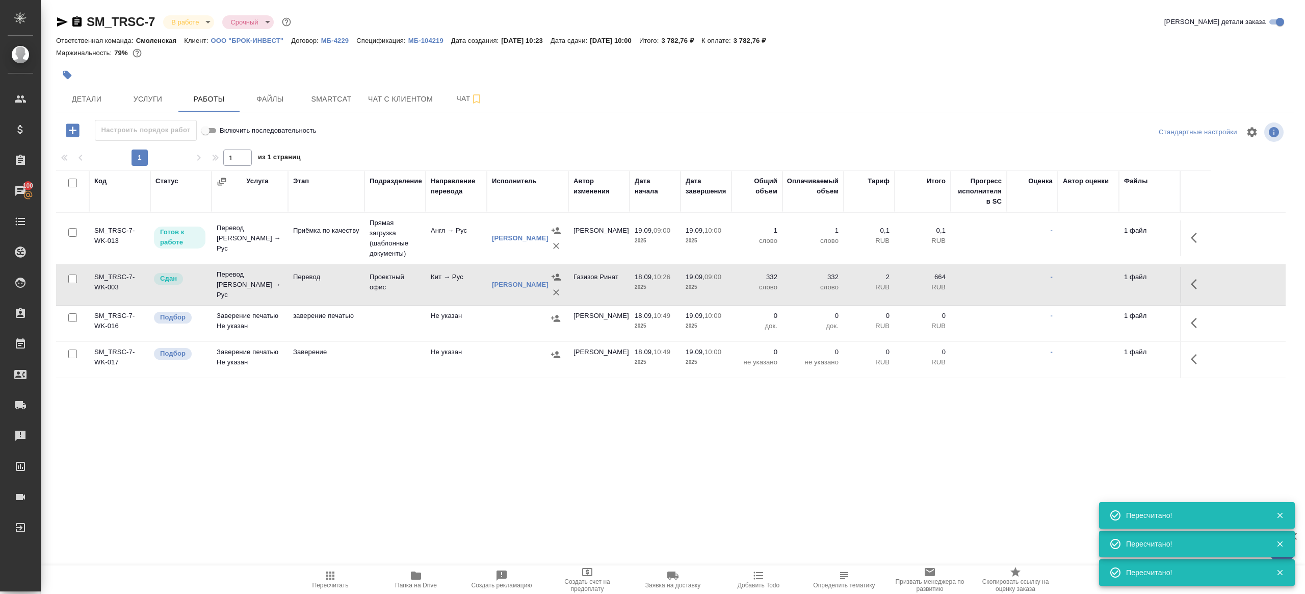
click at [329, 571] on icon "button" at bounding box center [330, 575] width 12 height 12
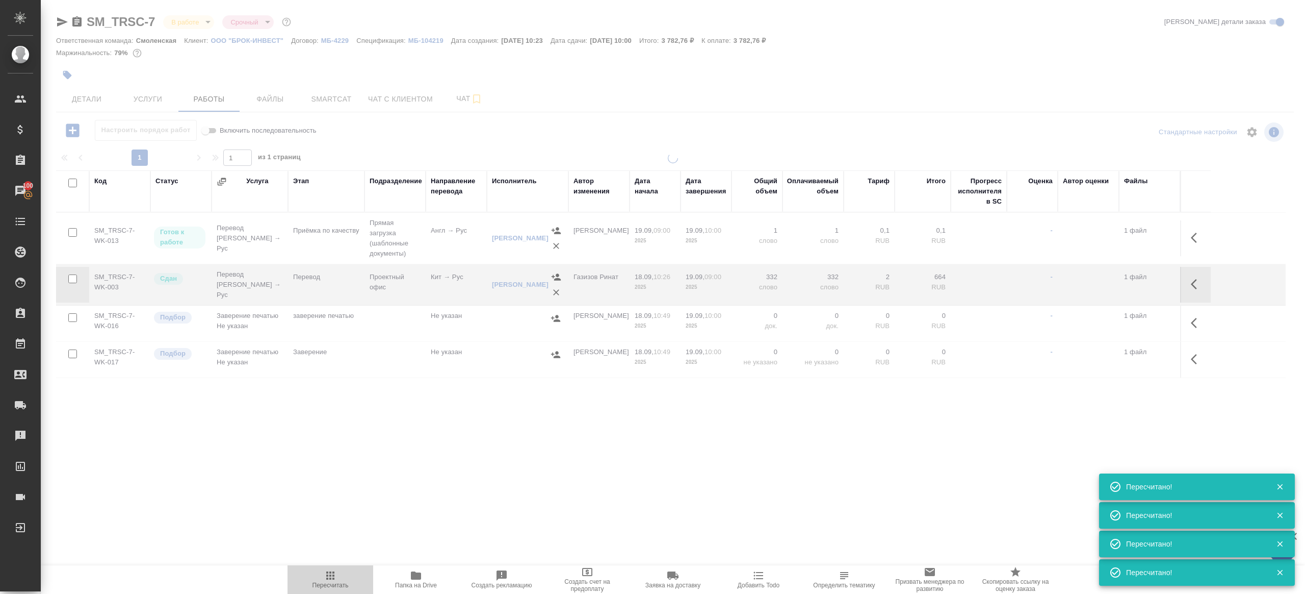
click at [329, 571] on icon "button" at bounding box center [330, 575] width 12 height 12
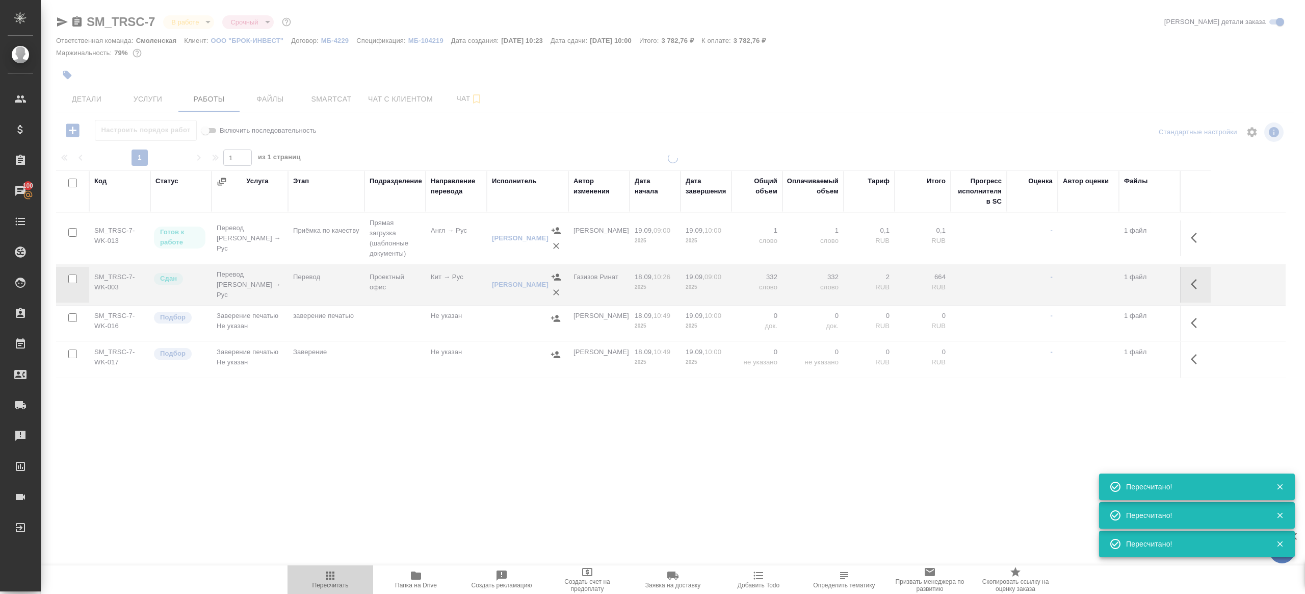
click at [329, 571] on icon "button" at bounding box center [330, 575] width 12 height 12
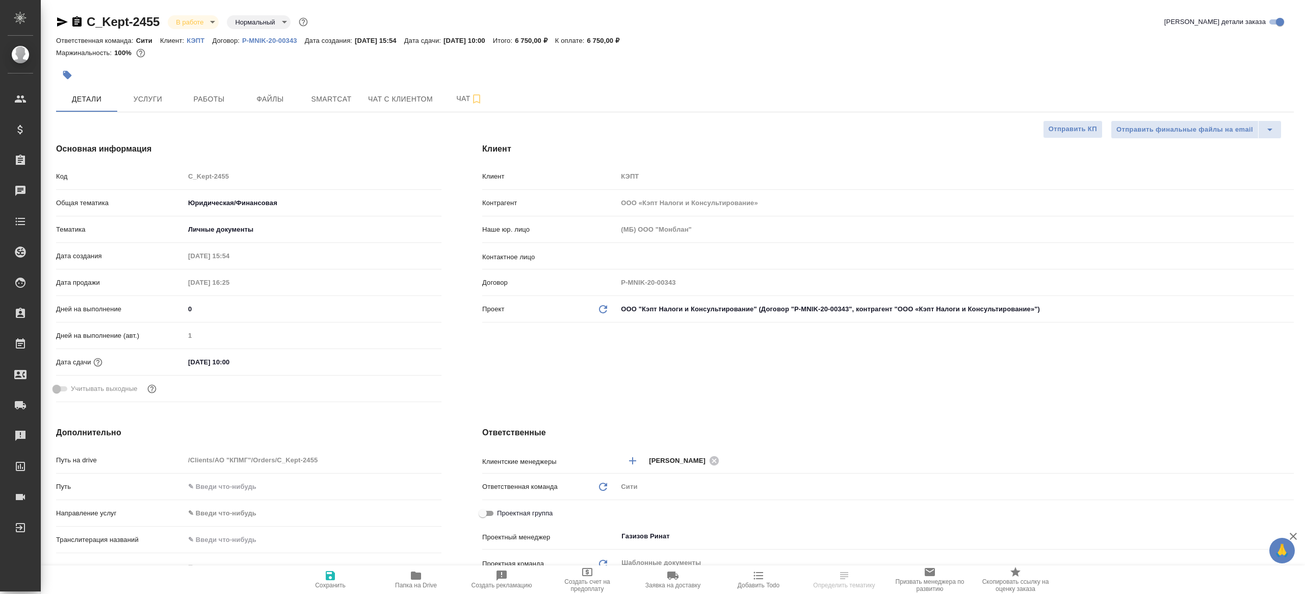
select select "RU"
click at [230, 98] on span "Работы" at bounding box center [209, 99] width 49 height 13
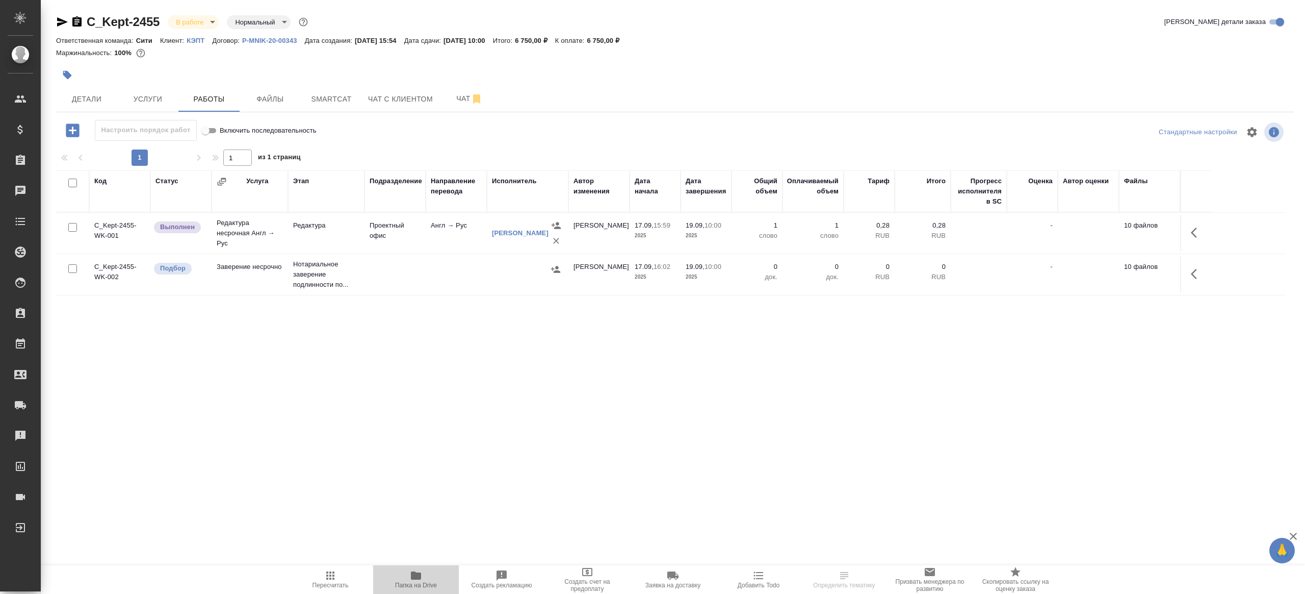
click at [412, 583] on span "Папка на Drive" at bounding box center [416, 584] width 42 height 7
click at [74, 132] on icon "button" at bounding box center [72, 129] width 13 height 13
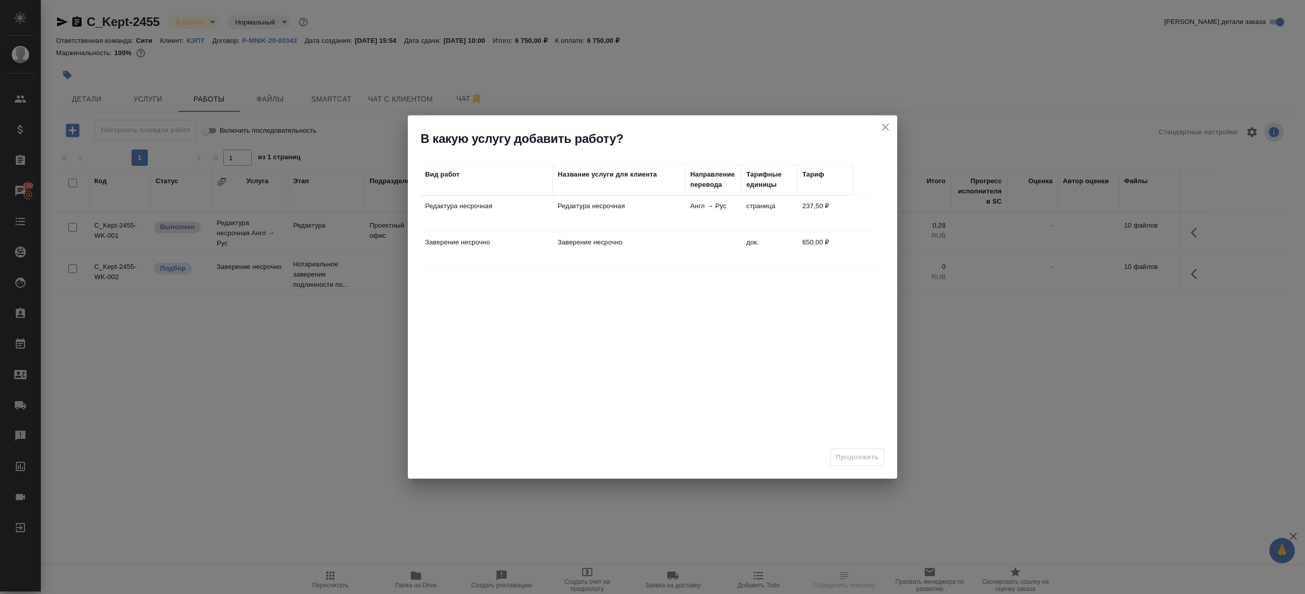
click at [506, 196] on td "Редактура несрочная" at bounding box center [486, 214] width 133 height 36
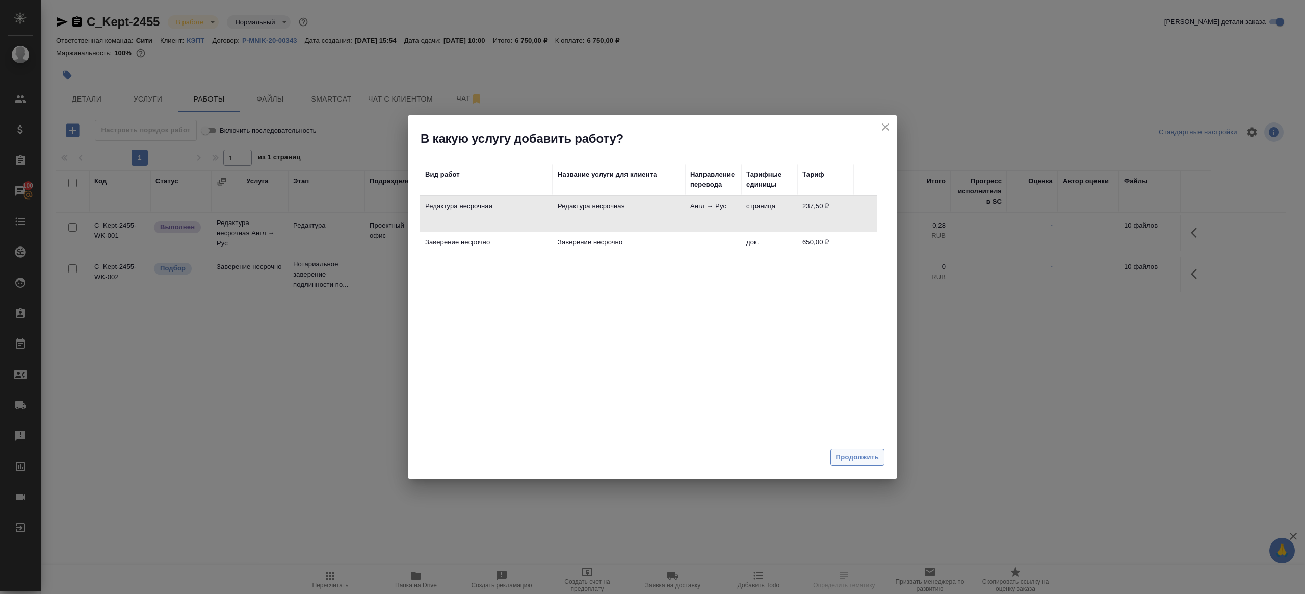
click at [862, 460] on span "Продолжить" at bounding box center [857, 457] width 43 height 12
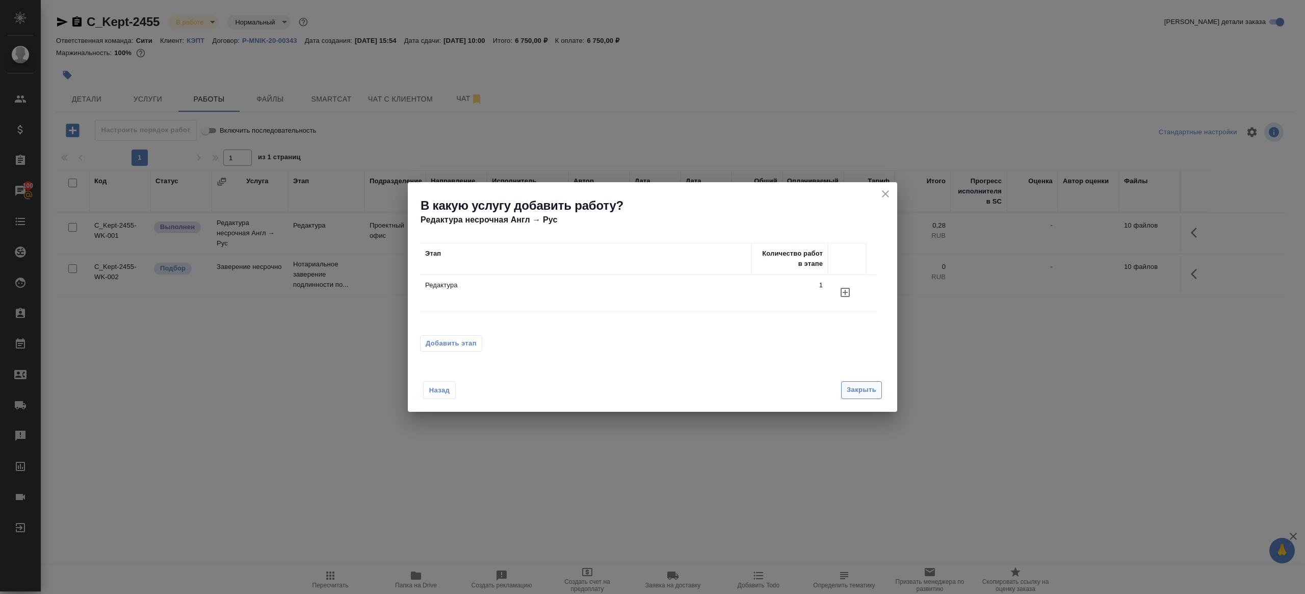
click at [852, 392] on span "Закрыть" at bounding box center [862, 390] width 30 height 12
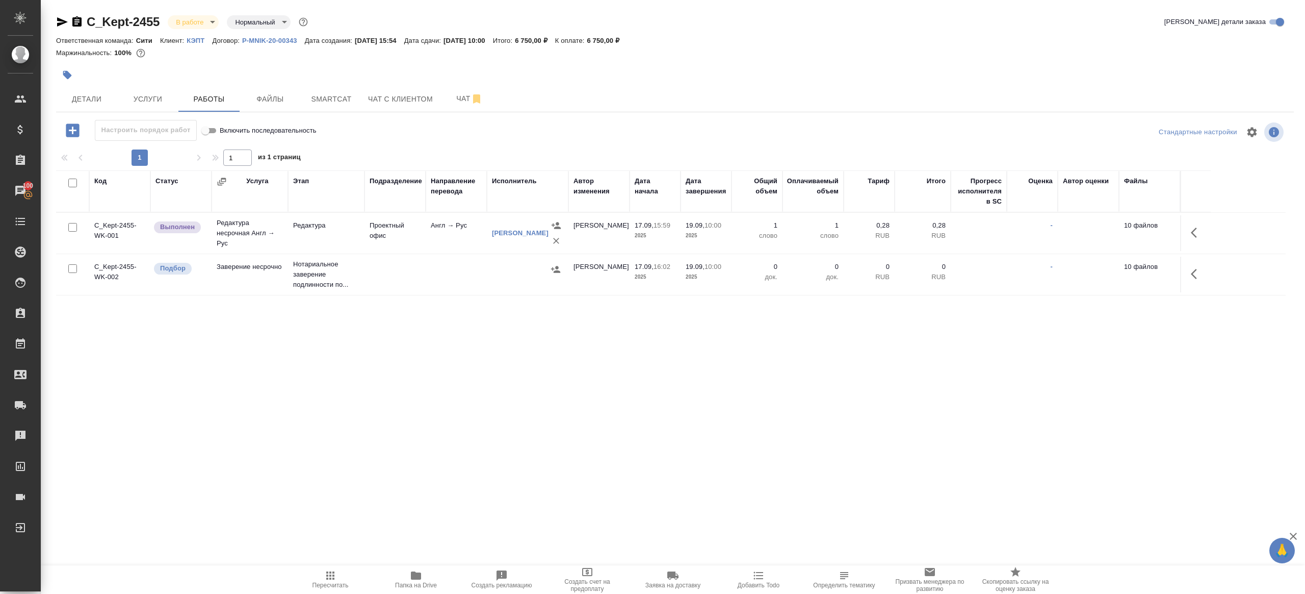
click at [66, 23] on icon "button" at bounding box center [62, 22] width 12 height 12
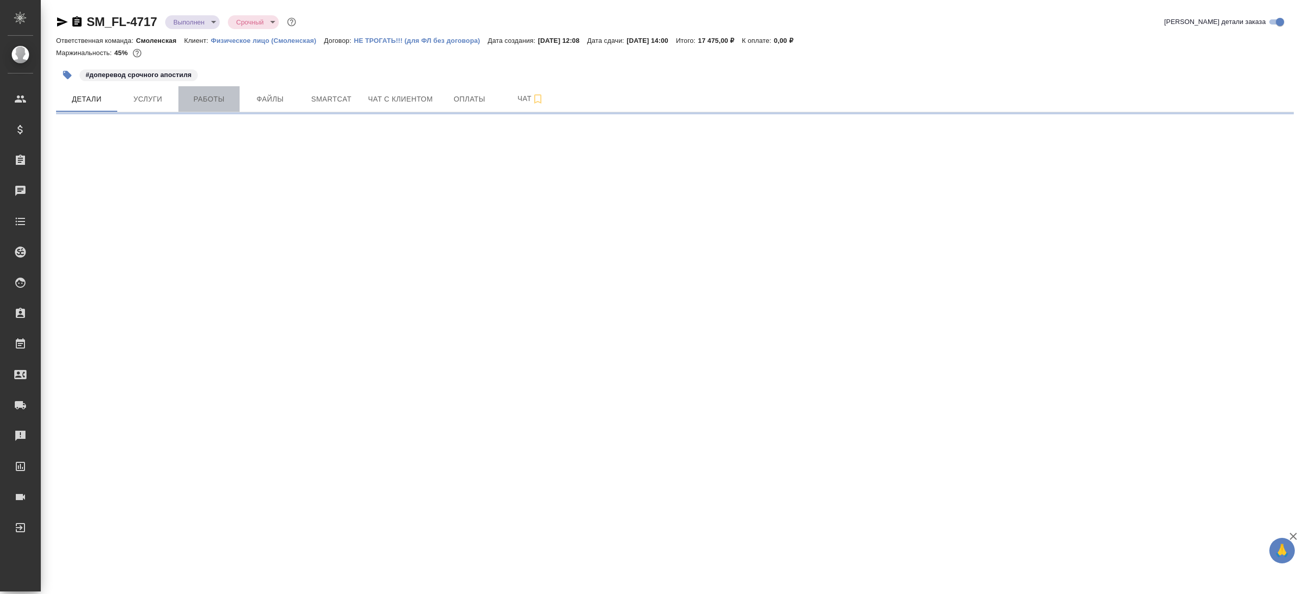
click at [195, 95] on span "Работы" at bounding box center [209, 99] width 49 height 13
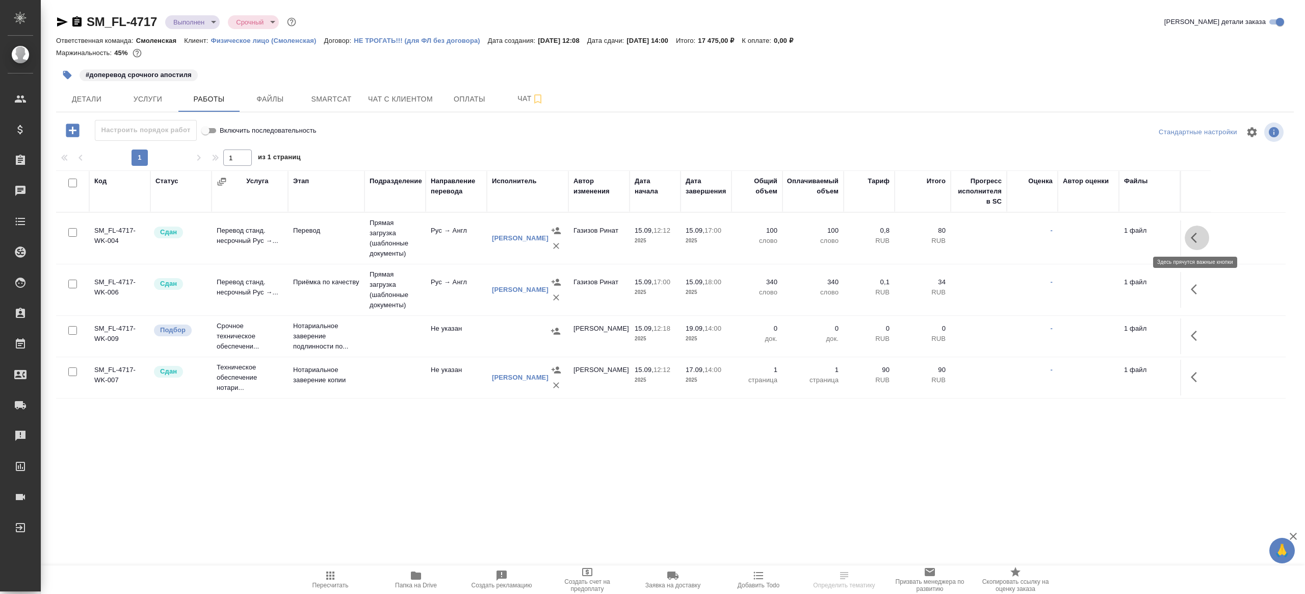
click at [1185, 234] on button "button" at bounding box center [1197, 237] width 24 height 24
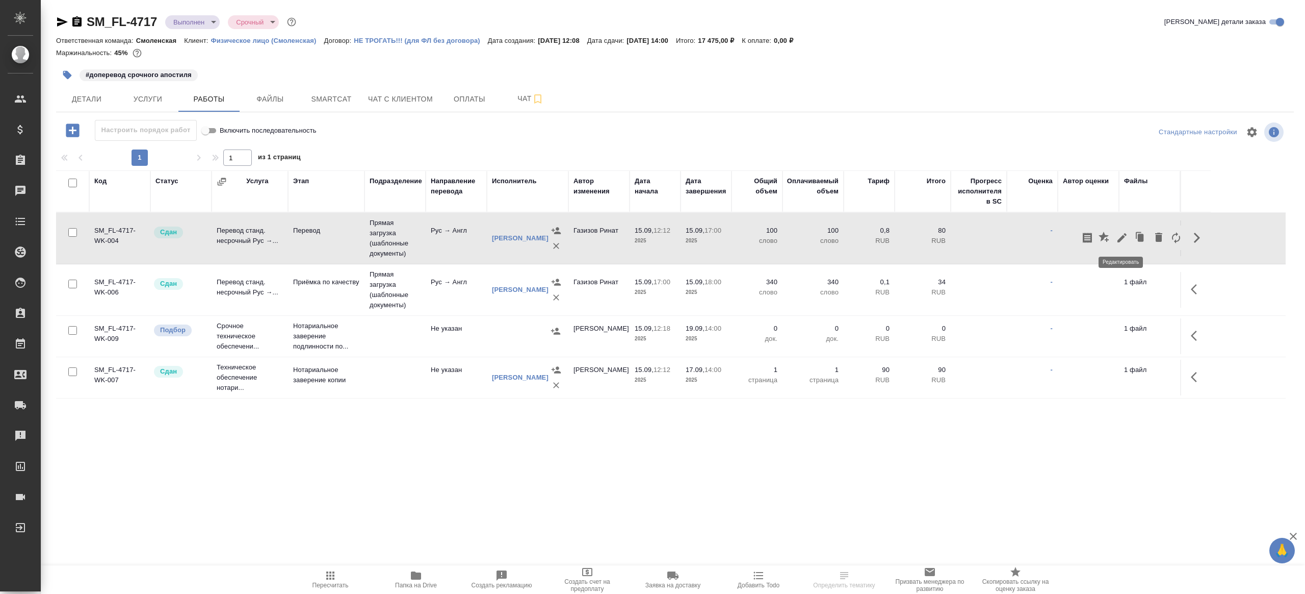
click at [1124, 233] on icon "button" at bounding box center [1122, 237] width 12 height 12
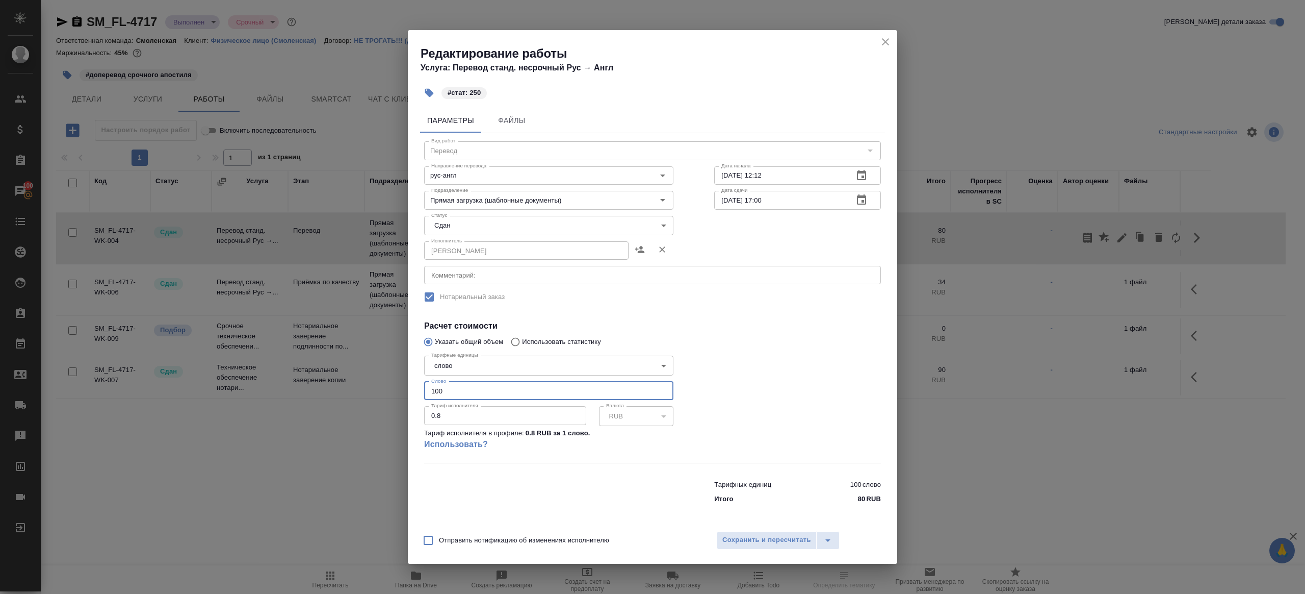
drag, startPoint x: 449, startPoint y: 394, endPoint x: 393, endPoint y: 387, distance: 56.5
click at [393, 387] on div "Редактирование работы Услуга: Перевод станд. несрочный Рус → Англ #стат: 250 Па…" at bounding box center [652, 297] width 1305 height 594
type input "250"
click at [741, 546] on button "Сохранить и пересчитать" at bounding box center [767, 540] width 100 height 18
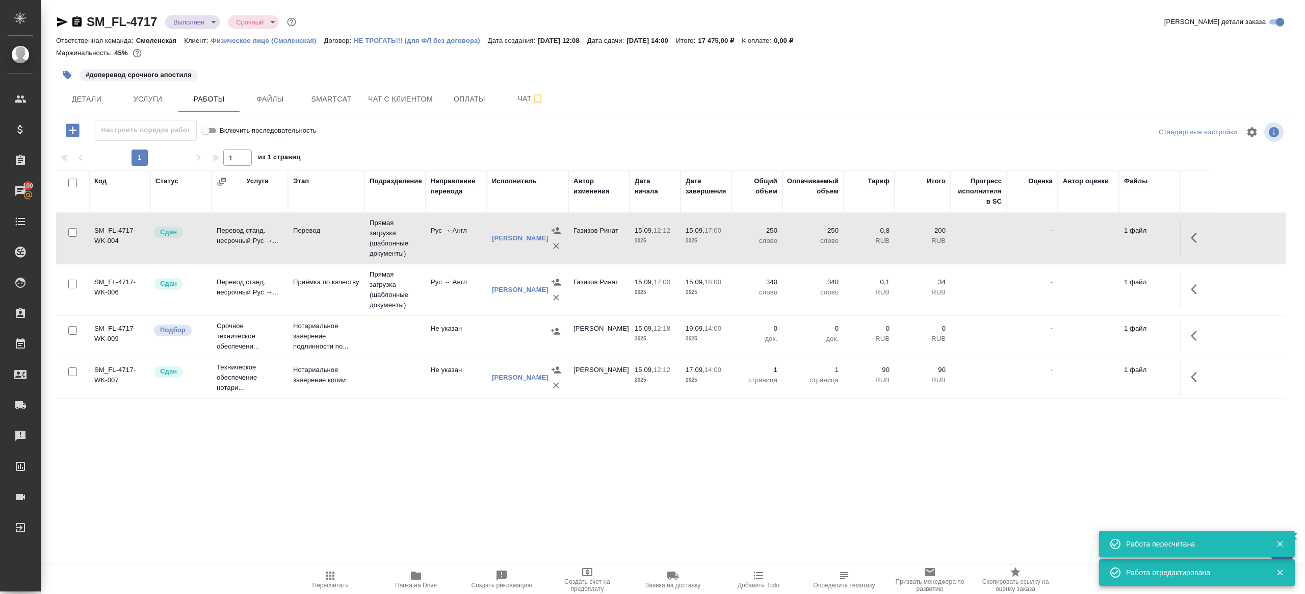
click at [333, 577] on icon "button" at bounding box center [330, 575] width 8 height 8
drag, startPoint x: 333, startPoint y: 577, endPoint x: 429, endPoint y: 448, distance: 160.7
click at [333, 577] on icon "button" at bounding box center [330, 575] width 12 height 12
click at [429, 448] on div ".cls-1 fill:#fff; AWATERA [PERSON_NAME] Клиенты Спецификации Заказы 100 Чаты To…" at bounding box center [652, 297] width 1305 height 594
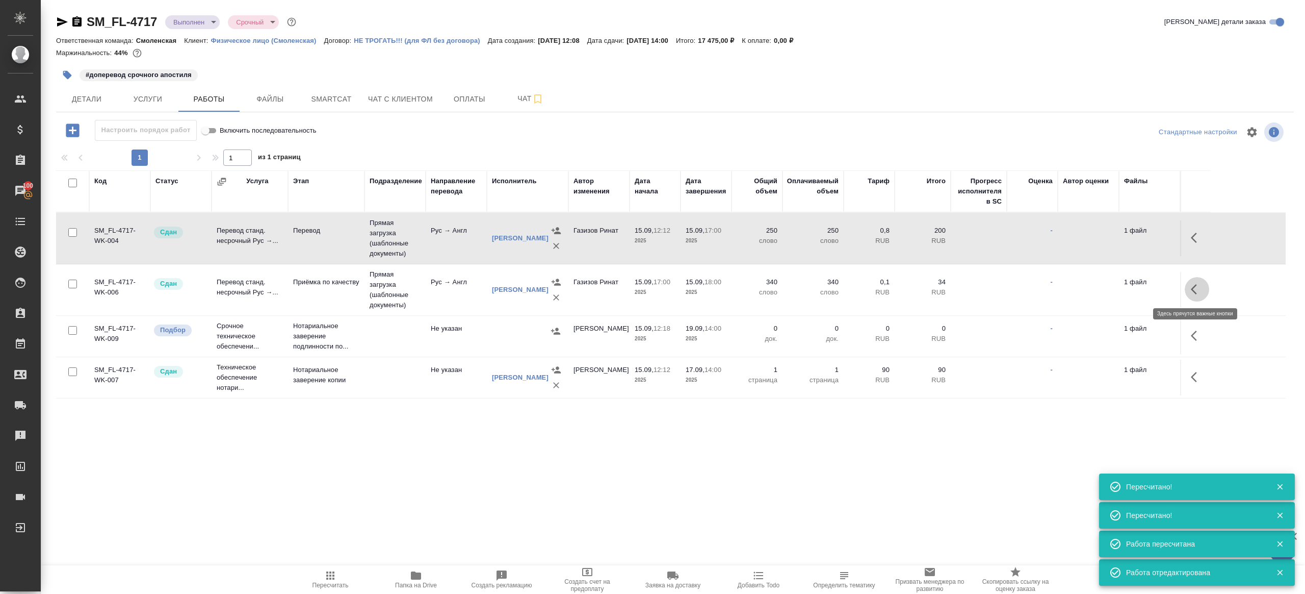
click at [1190, 285] on button "button" at bounding box center [1197, 289] width 24 height 24
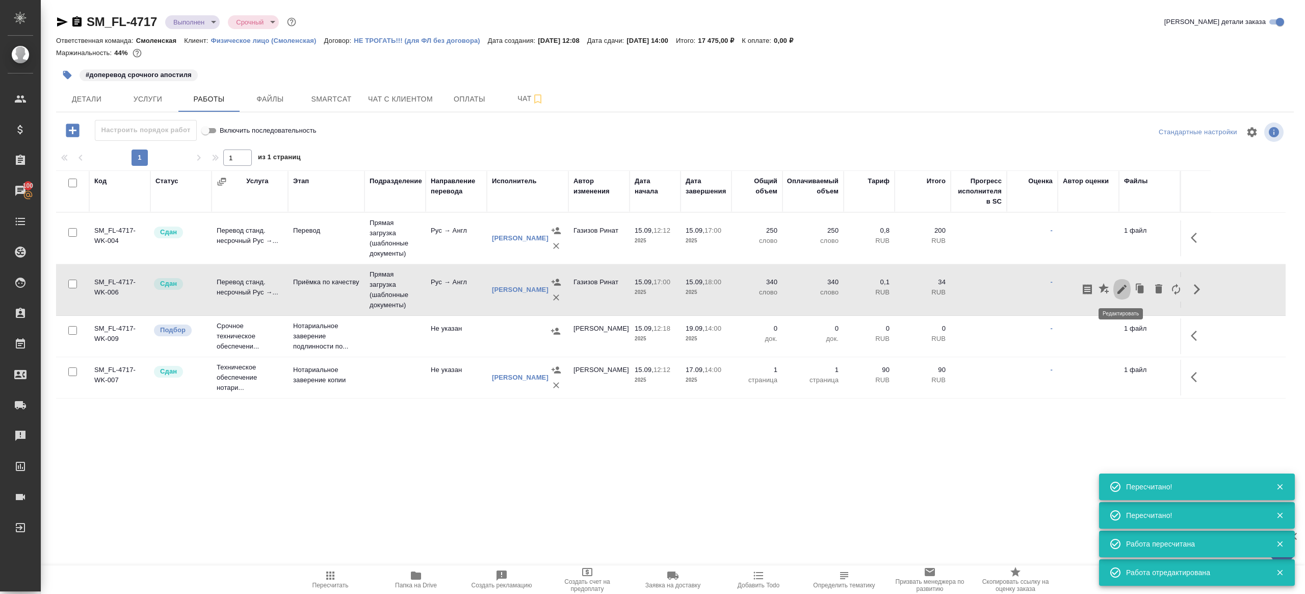
click at [1122, 285] on icon "button" at bounding box center [1122, 289] width 12 height 12
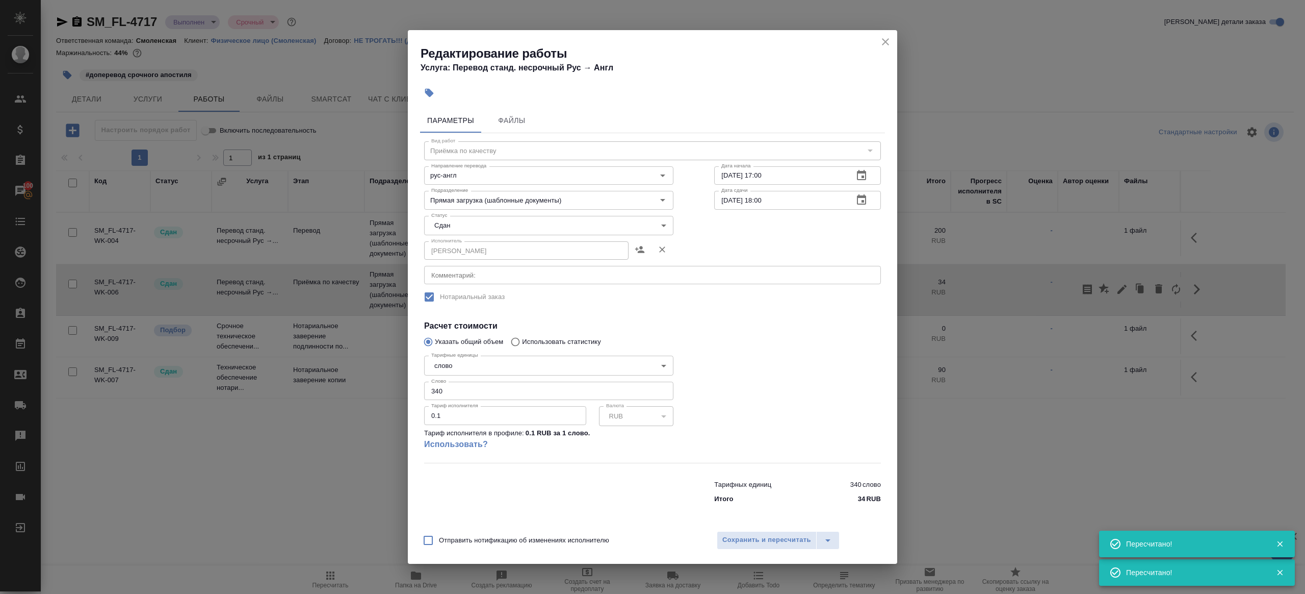
click at [888, 42] on icon "close" at bounding box center [886, 42] width 12 height 12
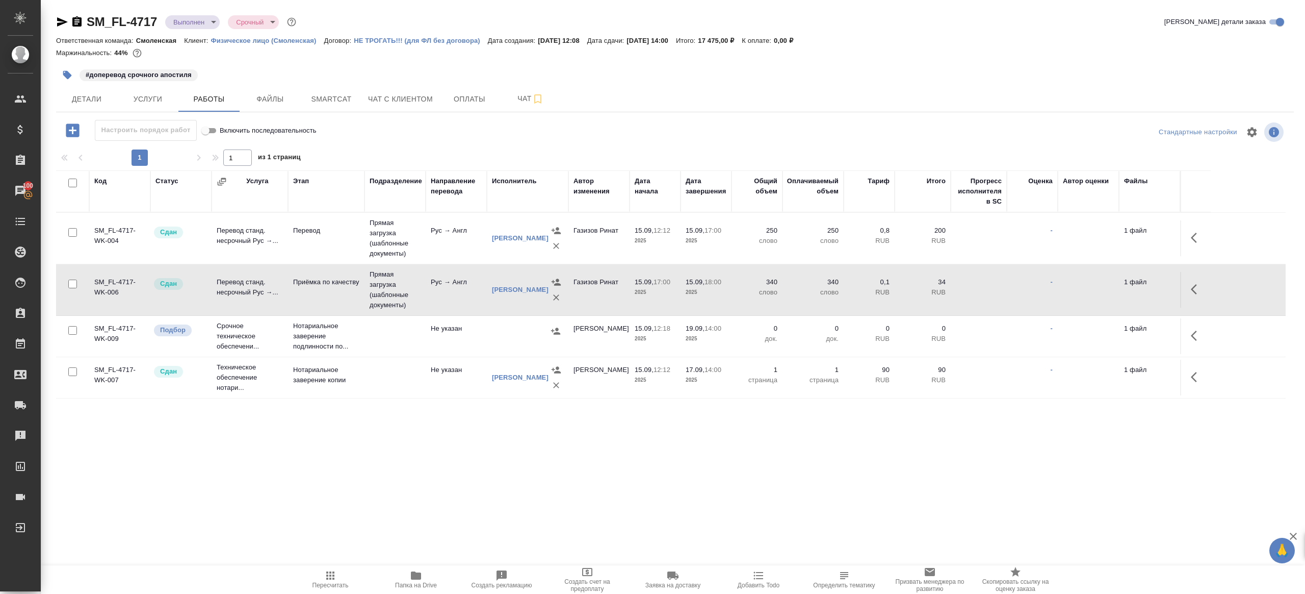
click at [374, 301] on td "Прямая загрузка (шаблонные документы)" at bounding box center [395, 289] width 61 height 51
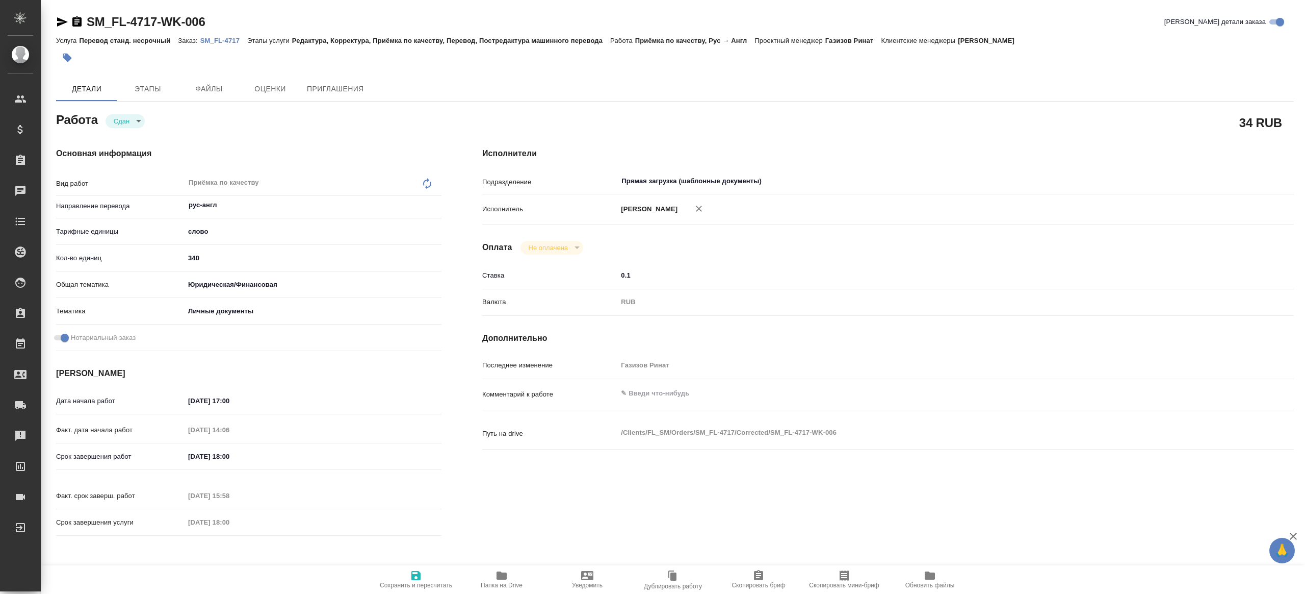
type textarea "x"
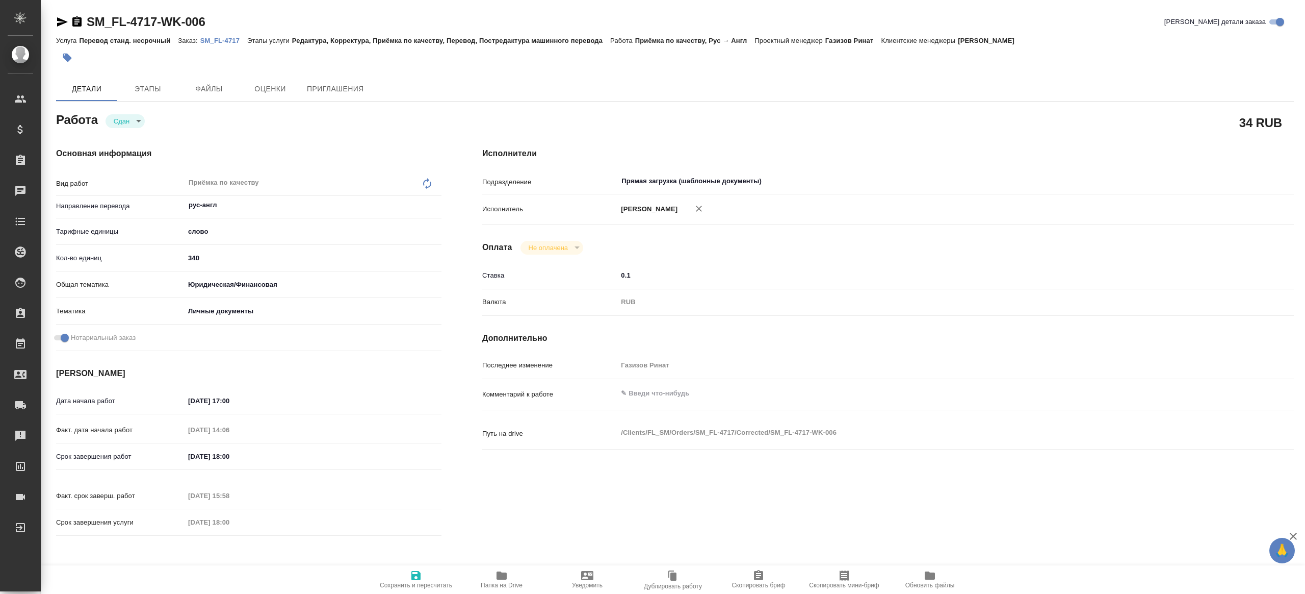
type textarea "x"
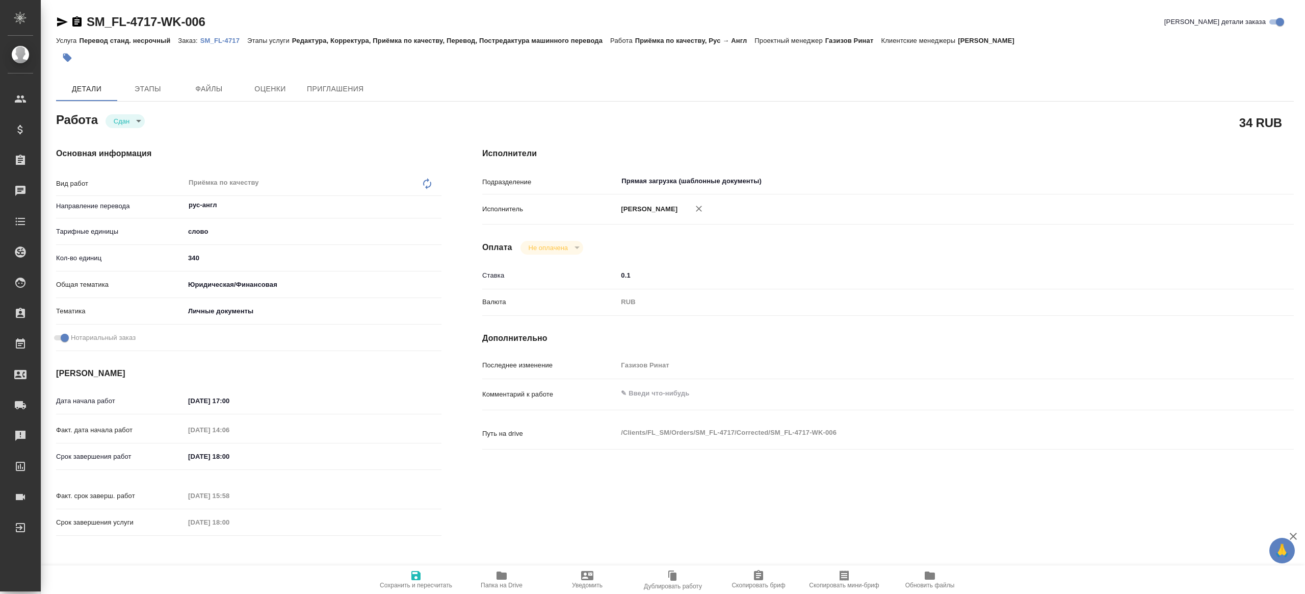
type textarea "x"
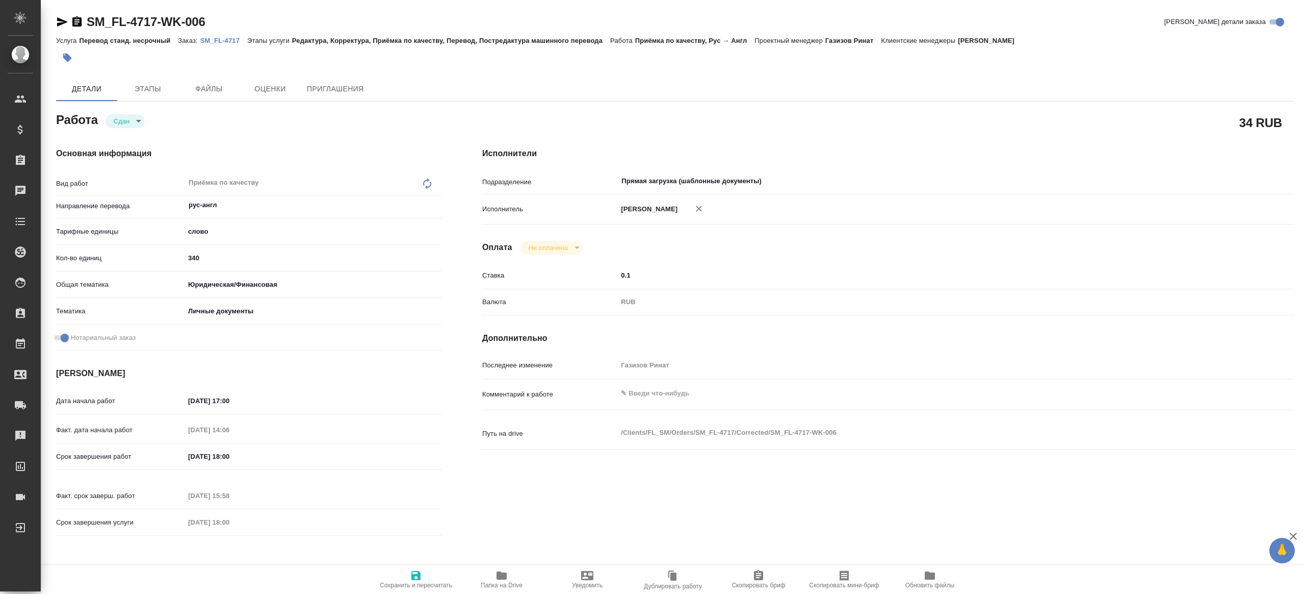
type textarea "x"
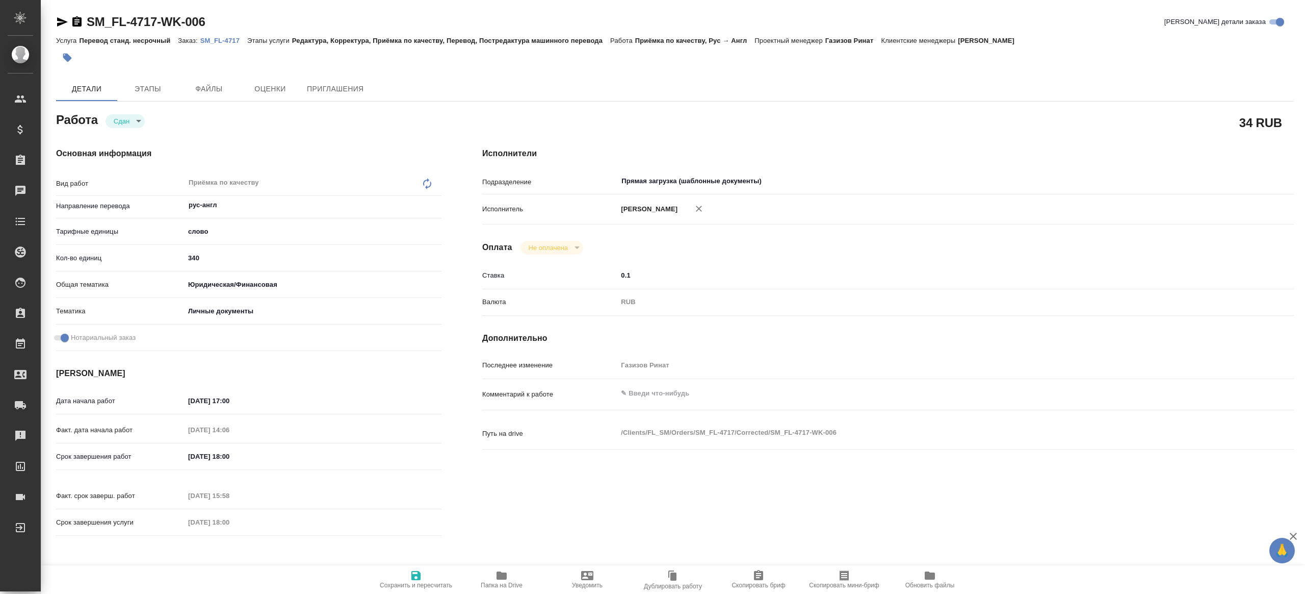
type textarea "x"
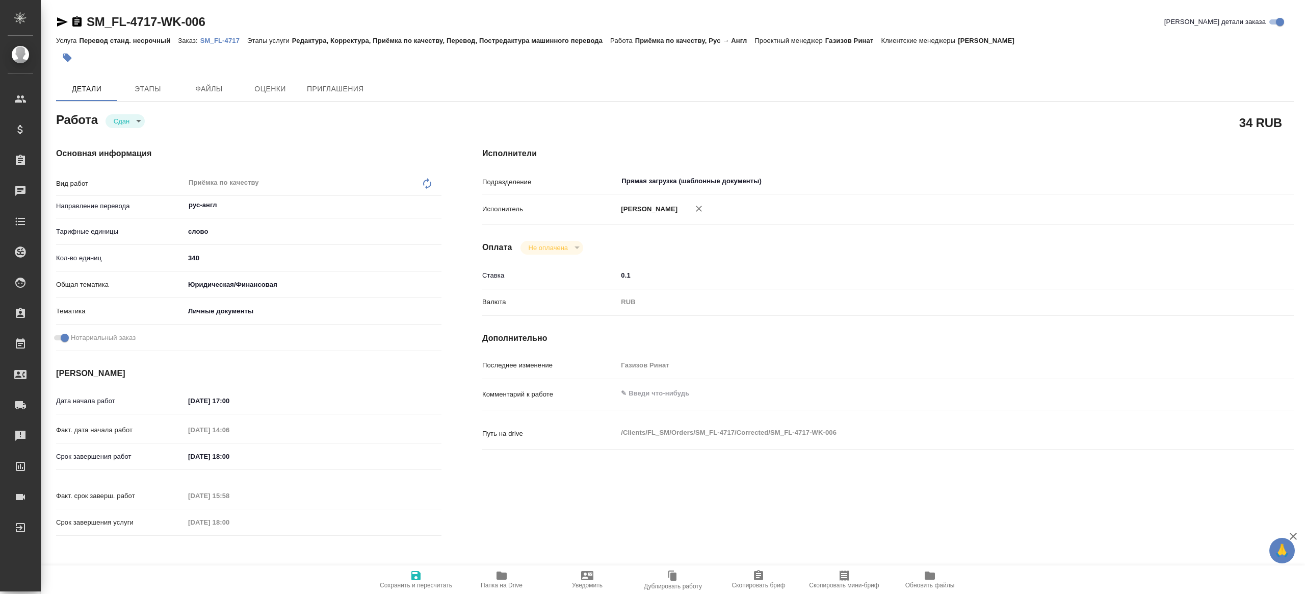
type textarea "x"
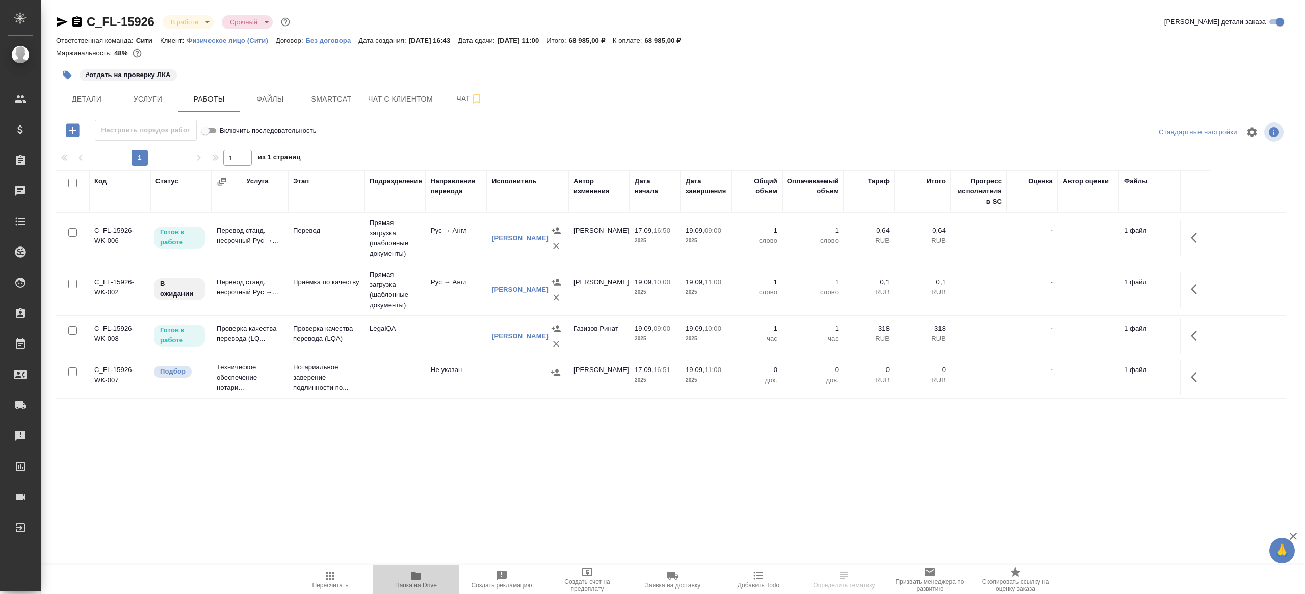
click at [416, 576] on icon "button" at bounding box center [416, 575] width 10 height 8
click at [1194, 236] on icon "button" at bounding box center [1194, 238] width 6 height 10
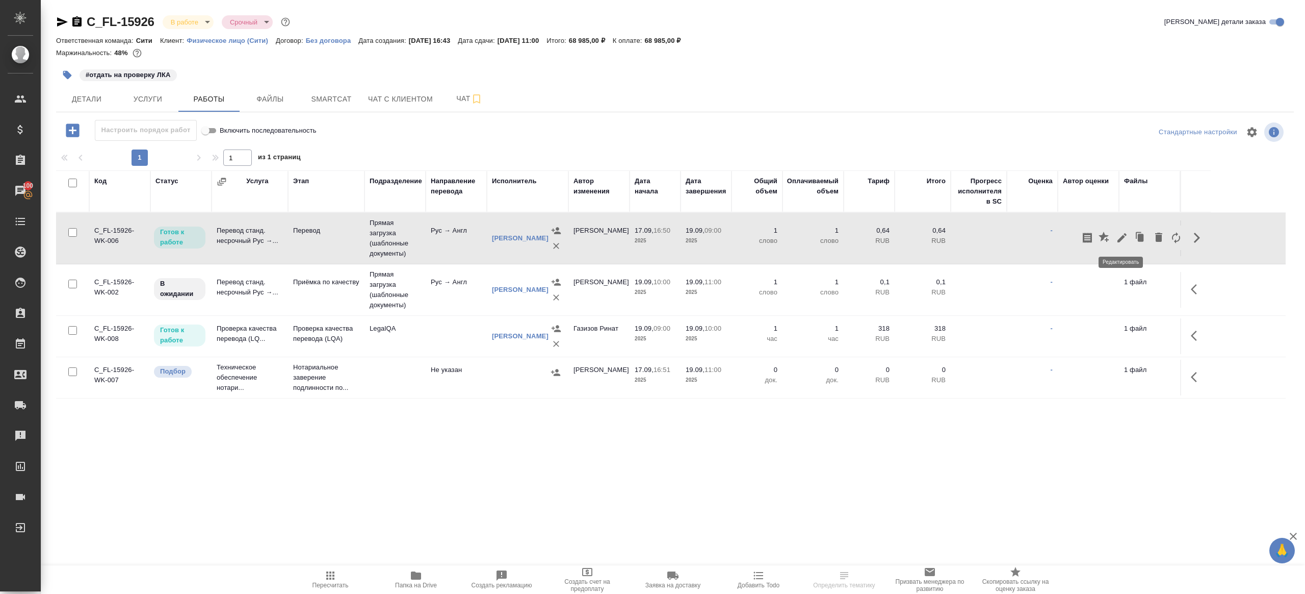
click at [1124, 235] on icon "button" at bounding box center [1122, 237] width 9 height 9
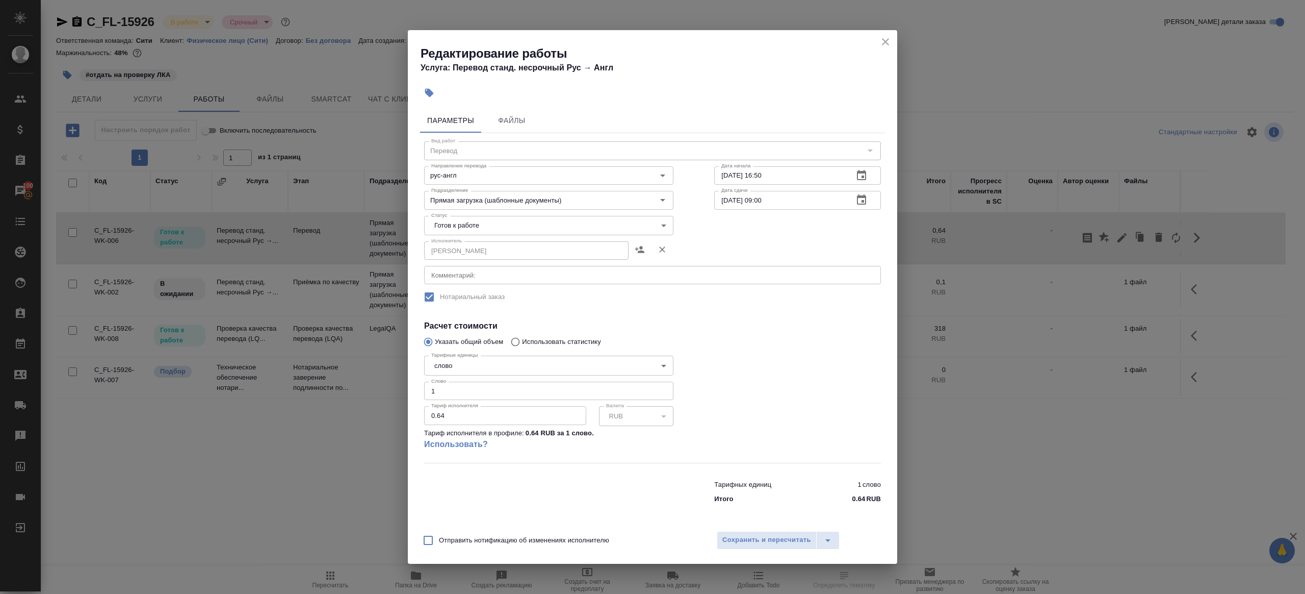
click at [456, 230] on body "🙏 .cls-1 fill:#fff; AWATERA [PERSON_NAME] Клиенты Спецификации Заказы 100 Чаты …" at bounding box center [652, 297] width 1305 height 594
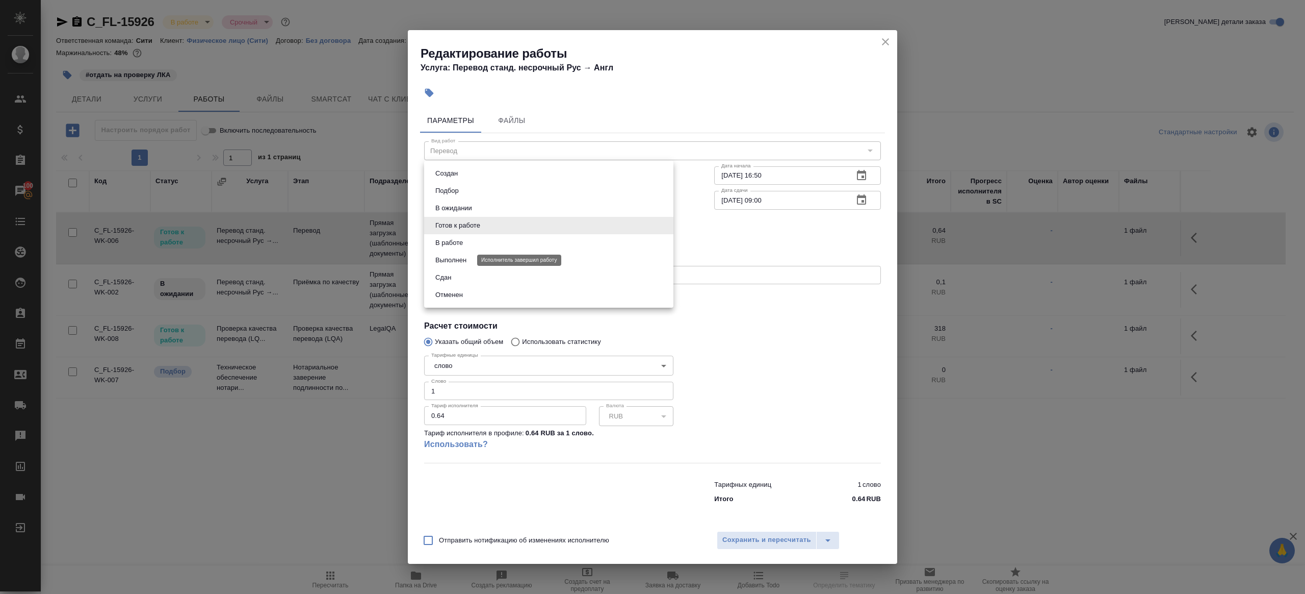
click at [456, 273] on li "Сдан" at bounding box center [548, 277] width 249 height 17
type input "closed"
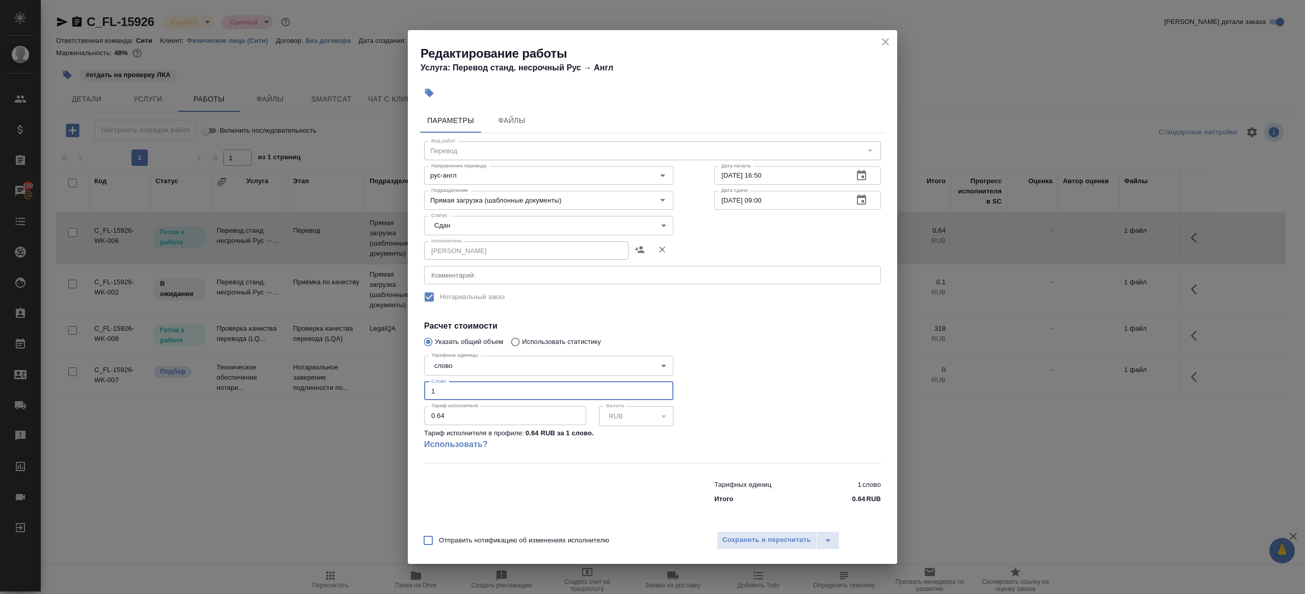
click at [463, 388] on input "1" at bounding box center [548, 390] width 249 height 18
type input "125"
click at [748, 557] on div "Отправить нотификацию об изменениях исполнителю Сохранить и пересчитать" at bounding box center [653, 543] width 490 height 39
click at [748, 543] on span "Сохранить и пересчитать" at bounding box center [767, 540] width 89 height 12
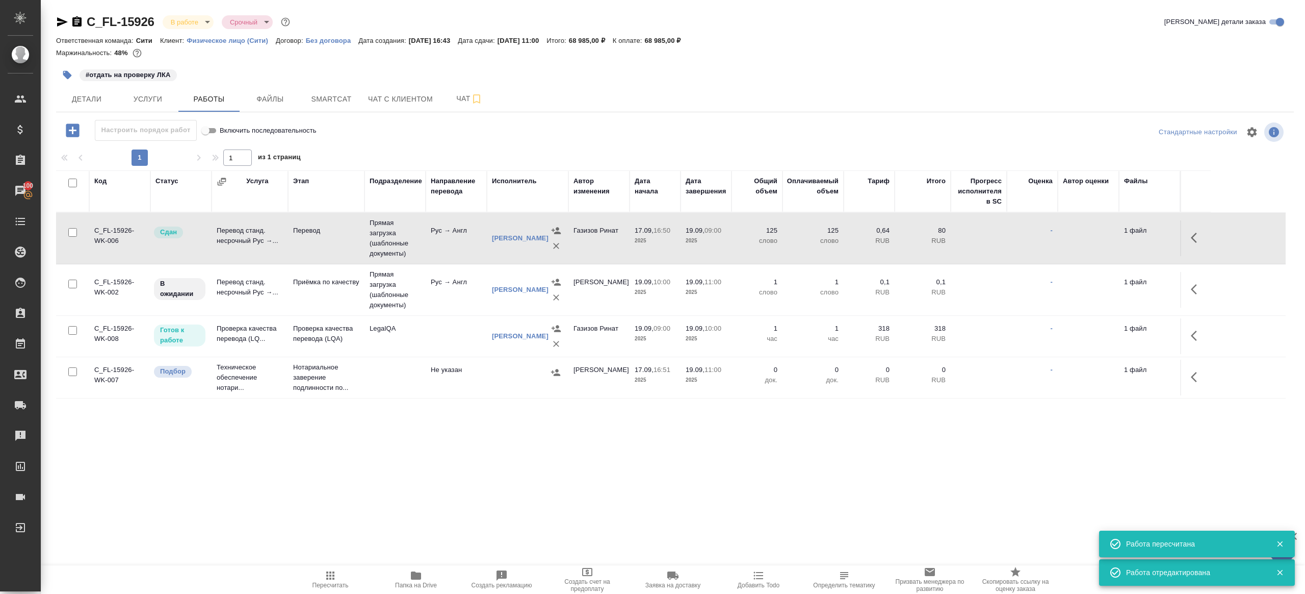
click at [1201, 331] on icon "button" at bounding box center [1197, 335] width 12 height 12
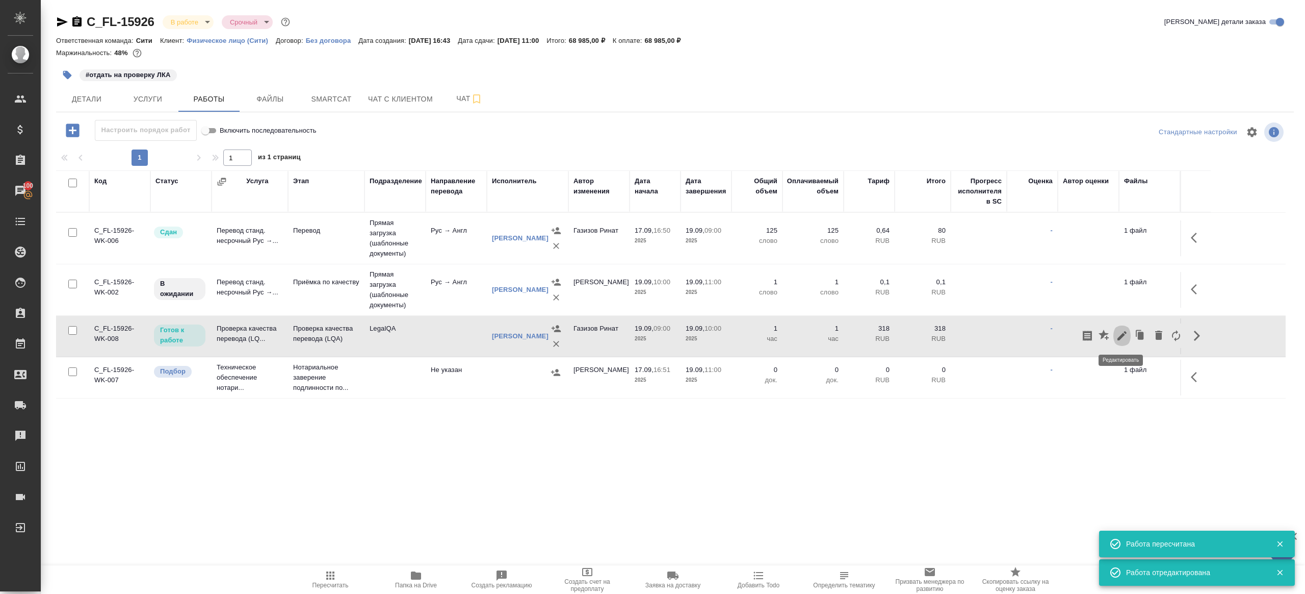
click at [1119, 331] on icon "button" at bounding box center [1122, 335] width 12 height 12
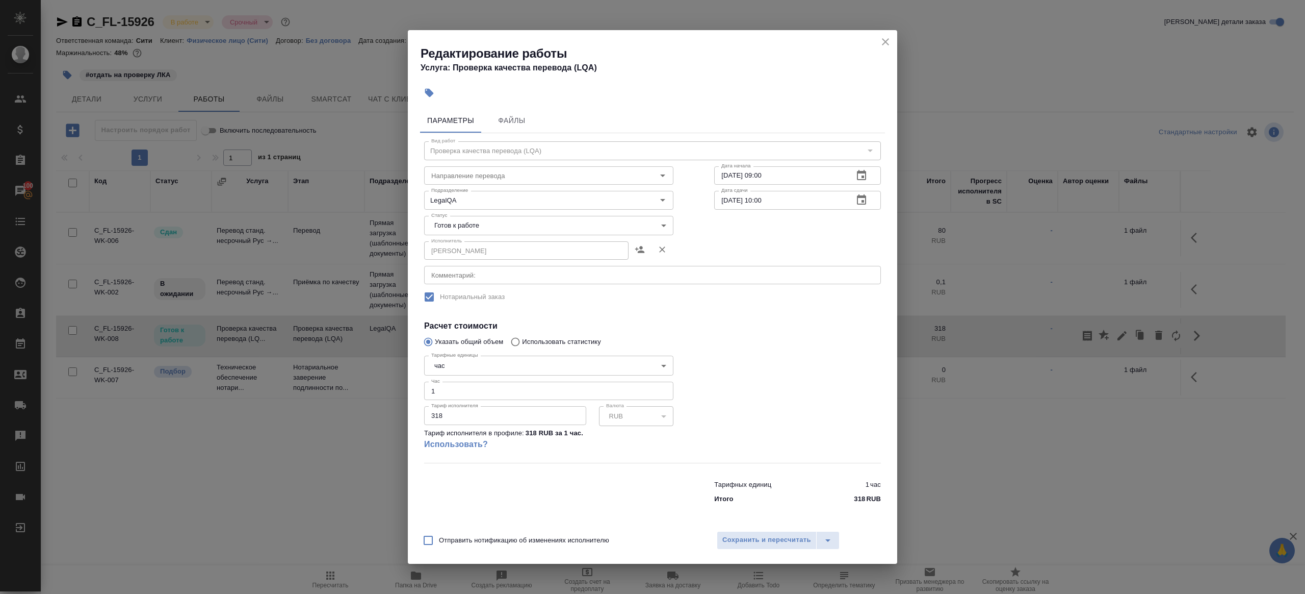
click at [493, 224] on body "🙏 .cls-1 fill:#fff; AWATERA [PERSON_NAME] Клиенты Спецификации Заказы 100 Чаты …" at bounding box center [652, 297] width 1305 height 594
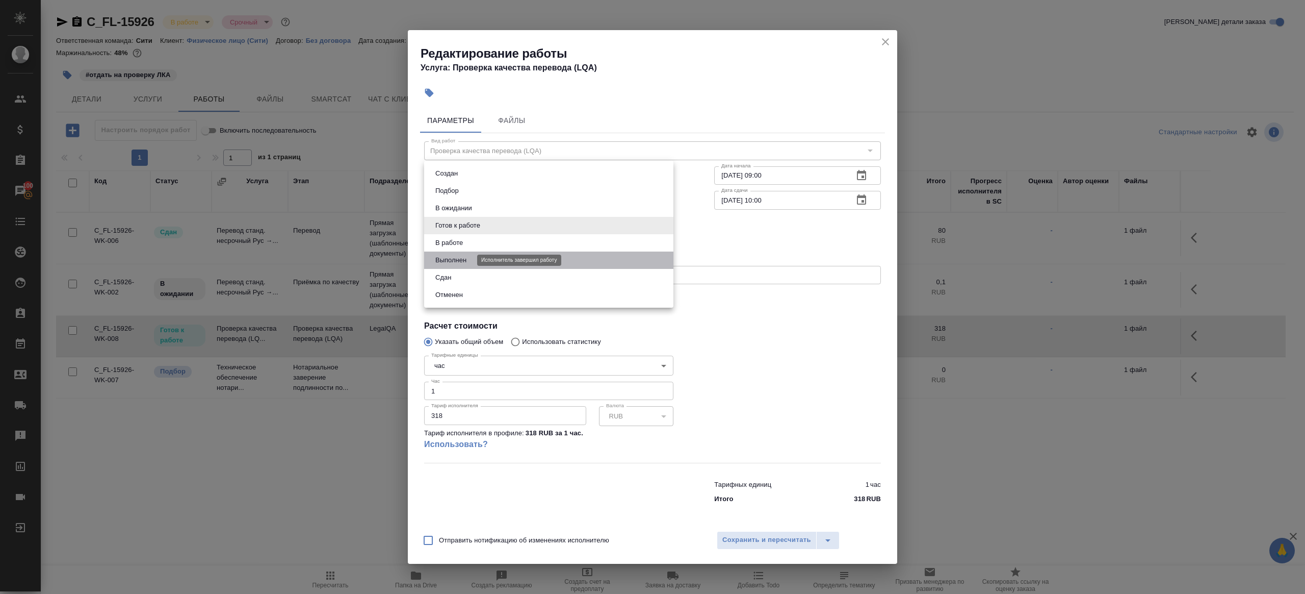
click at [468, 260] on button "Выполнен" at bounding box center [450, 259] width 37 height 11
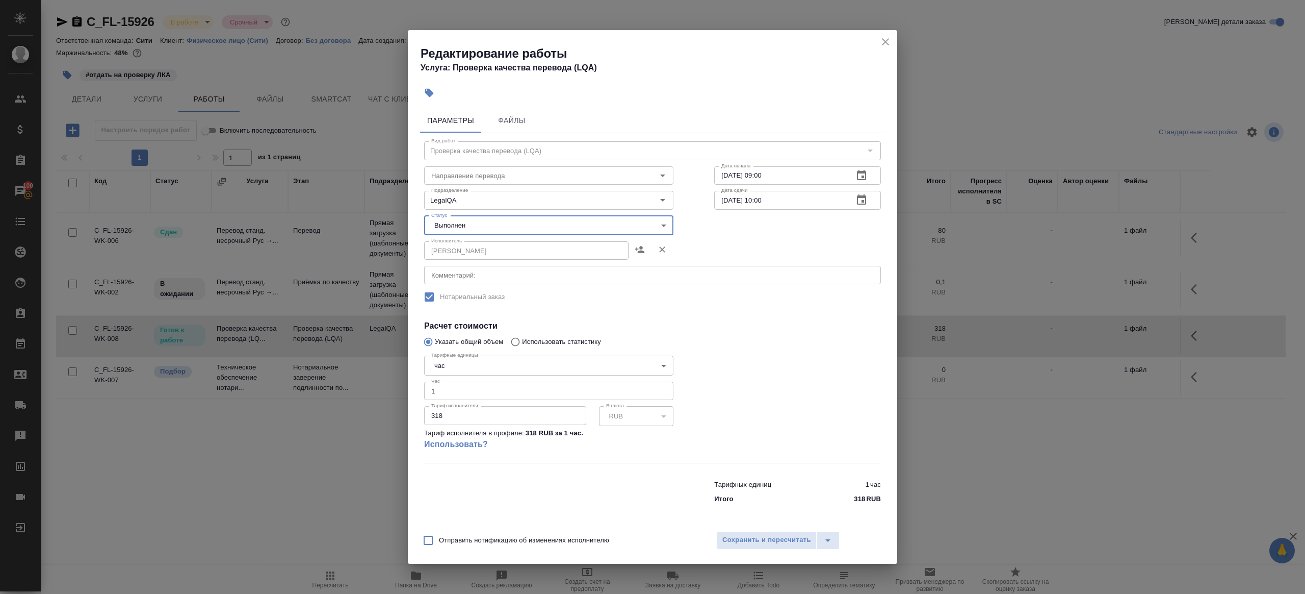
click at [468, 233] on body "🙏 .cls-1 fill:#fff; AWATERA [PERSON_NAME] Клиенты Спецификации Заказы 100 Чаты …" at bounding box center [652, 297] width 1305 height 594
click at [468, 210] on li "В работе" at bounding box center [548, 207] width 249 height 17
type input "inProgress"
click at [768, 541] on span "Сохранить и пересчитать" at bounding box center [767, 540] width 89 height 12
